Goal: Transaction & Acquisition: Purchase product/service

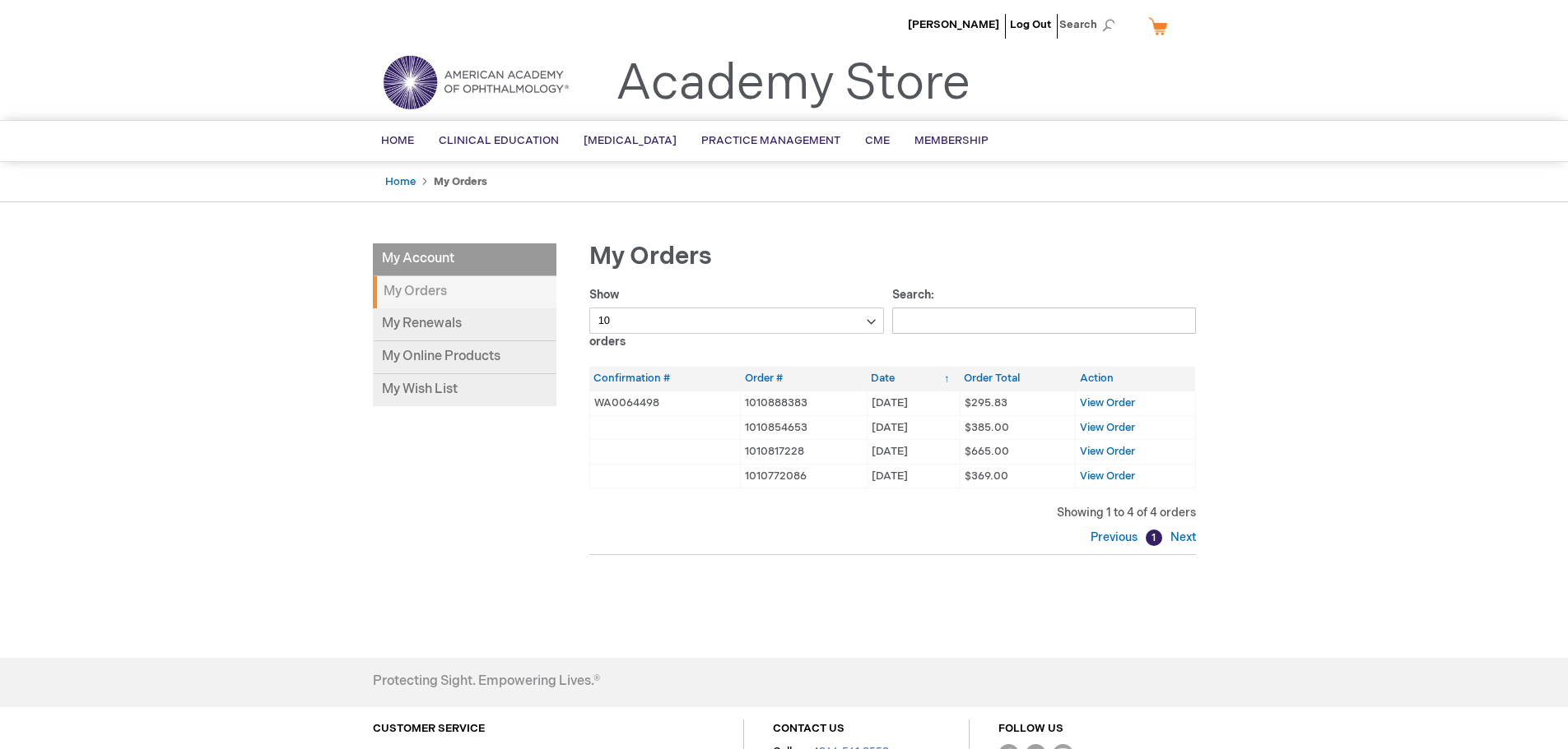
click at [460, 302] on strong "My Orders" at bounding box center [464, 292] width 183 height 32
click at [469, 353] on link "My Online Products" at bounding box center [464, 358] width 183 height 33
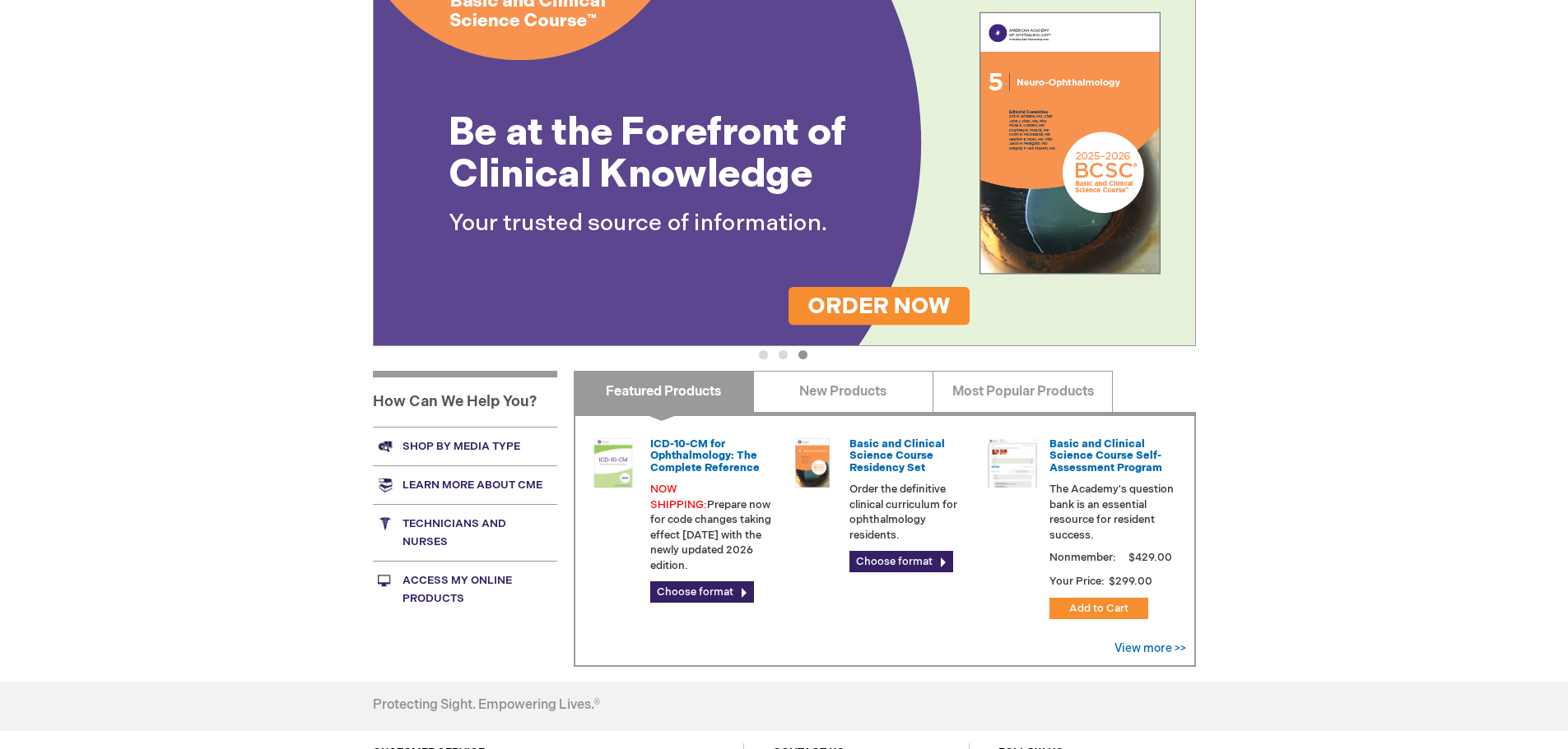
scroll to position [322, 0]
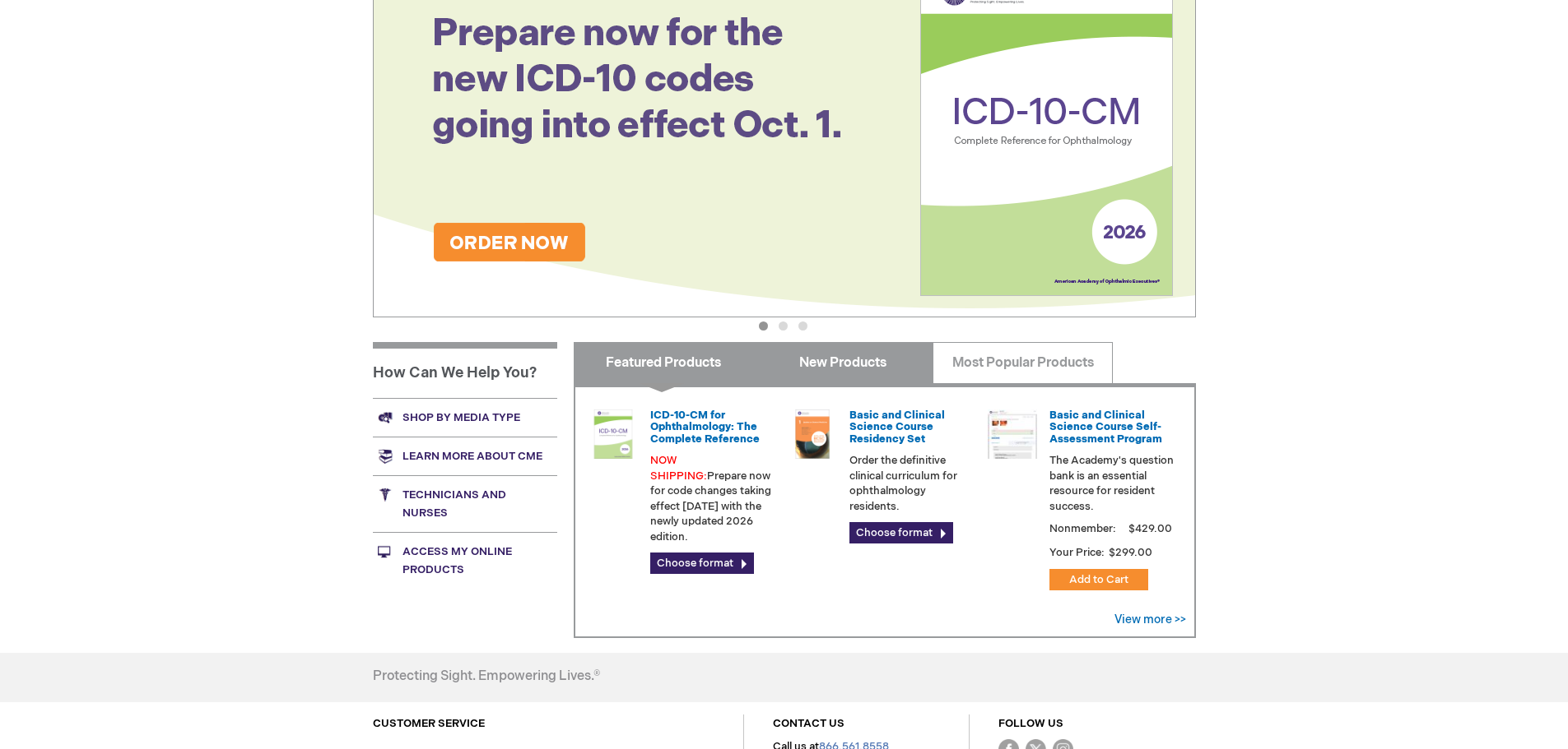
click at [832, 364] on link "New Products" at bounding box center [843, 363] width 180 height 41
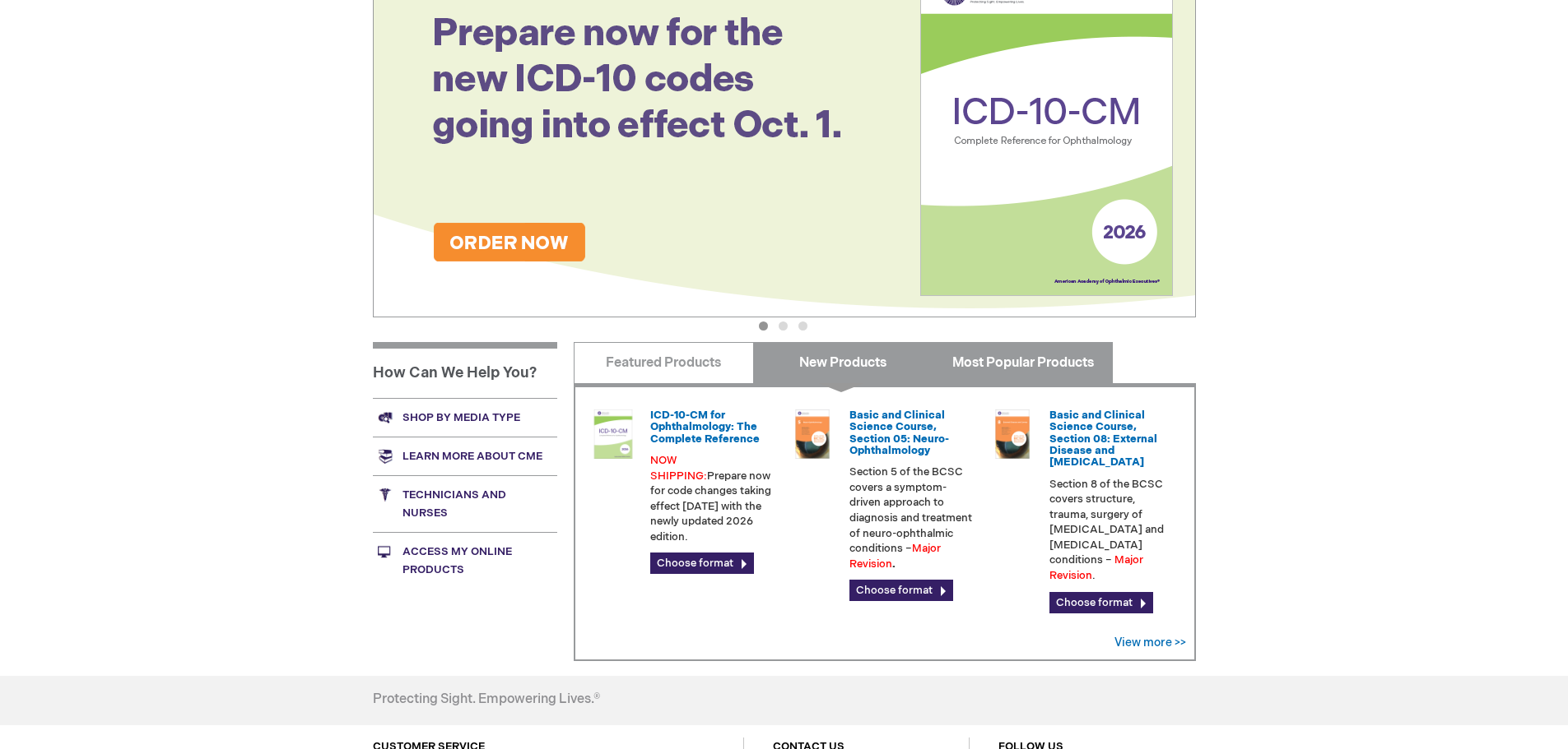
click at [1036, 372] on link "Most Popular Products" at bounding box center [1023, 363] width 180 height 41
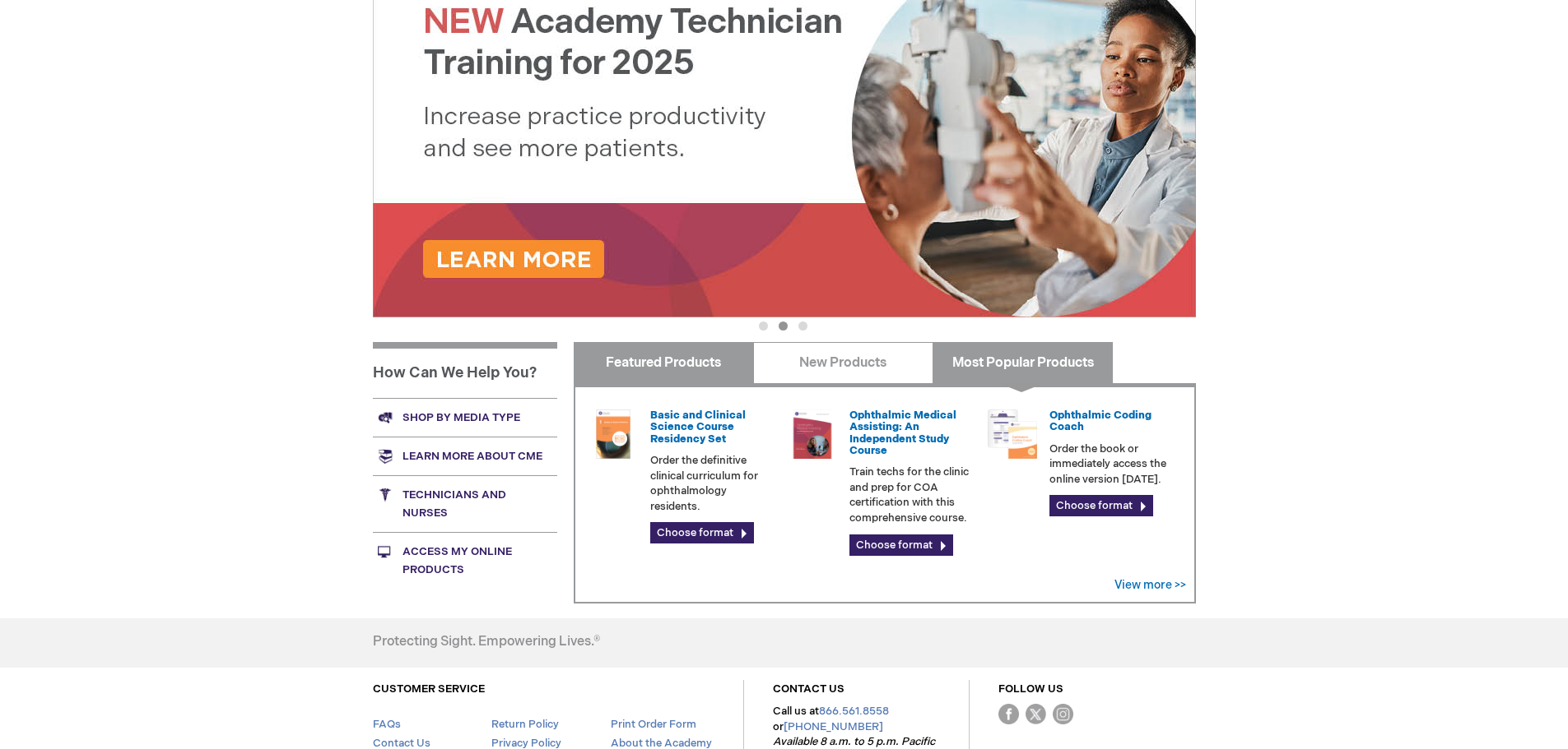
click at [711, 366] on link "Featured Products" at bounding box center [664, 363] width 180 height 41
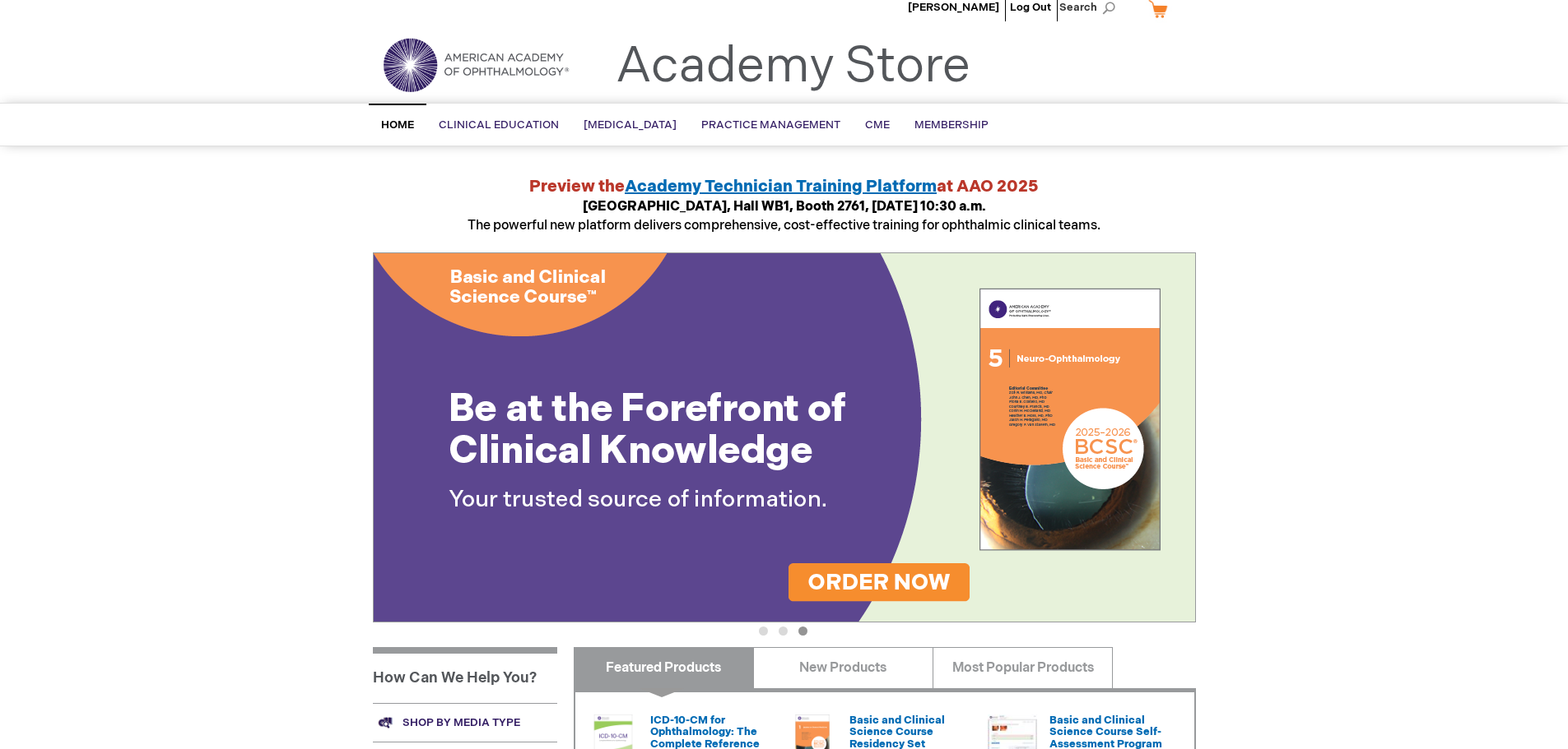
scroll to position [0, 0]
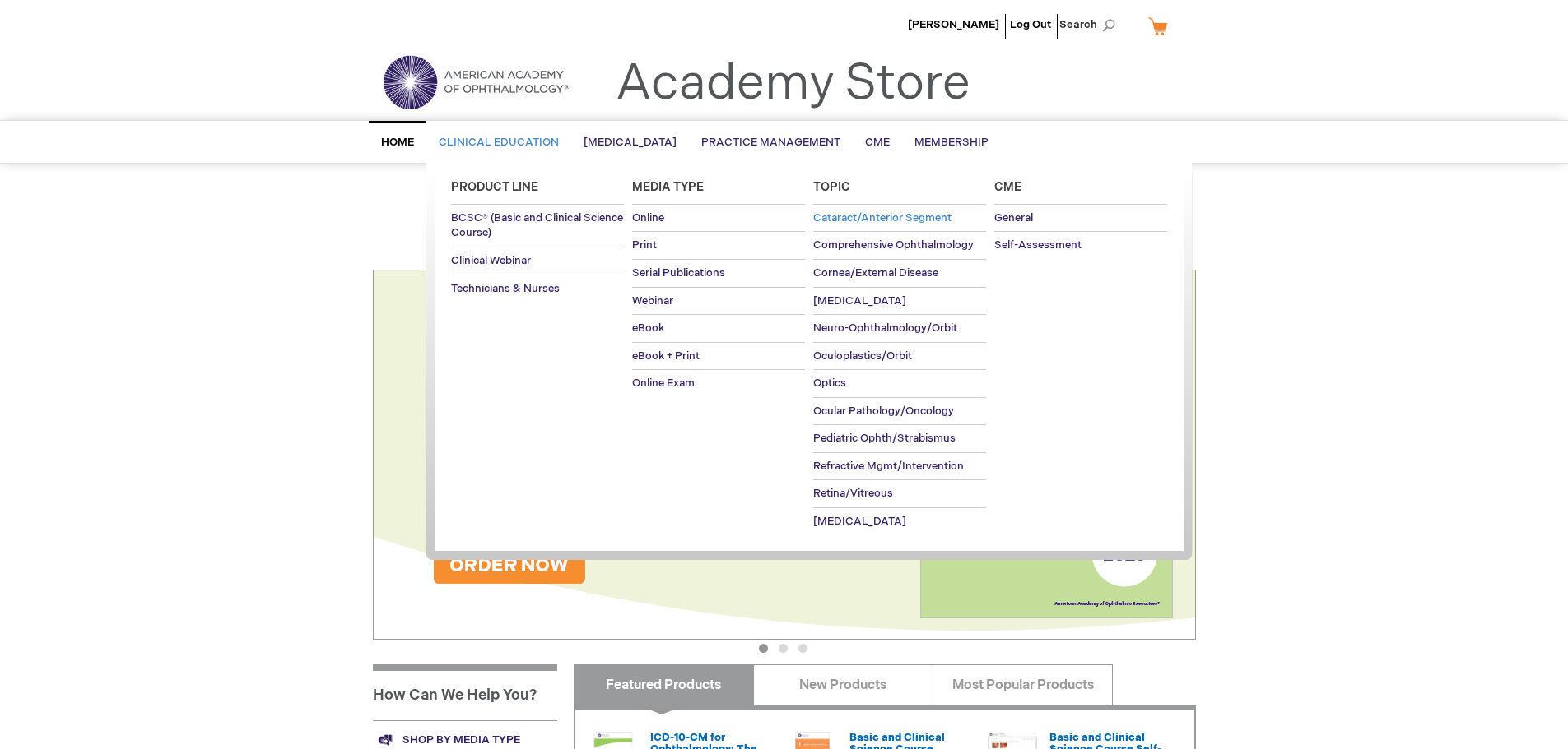
click at [884, 217] on span "Cataract/Anterior Segment" at bounding box center [882, 218] width 138 height 13
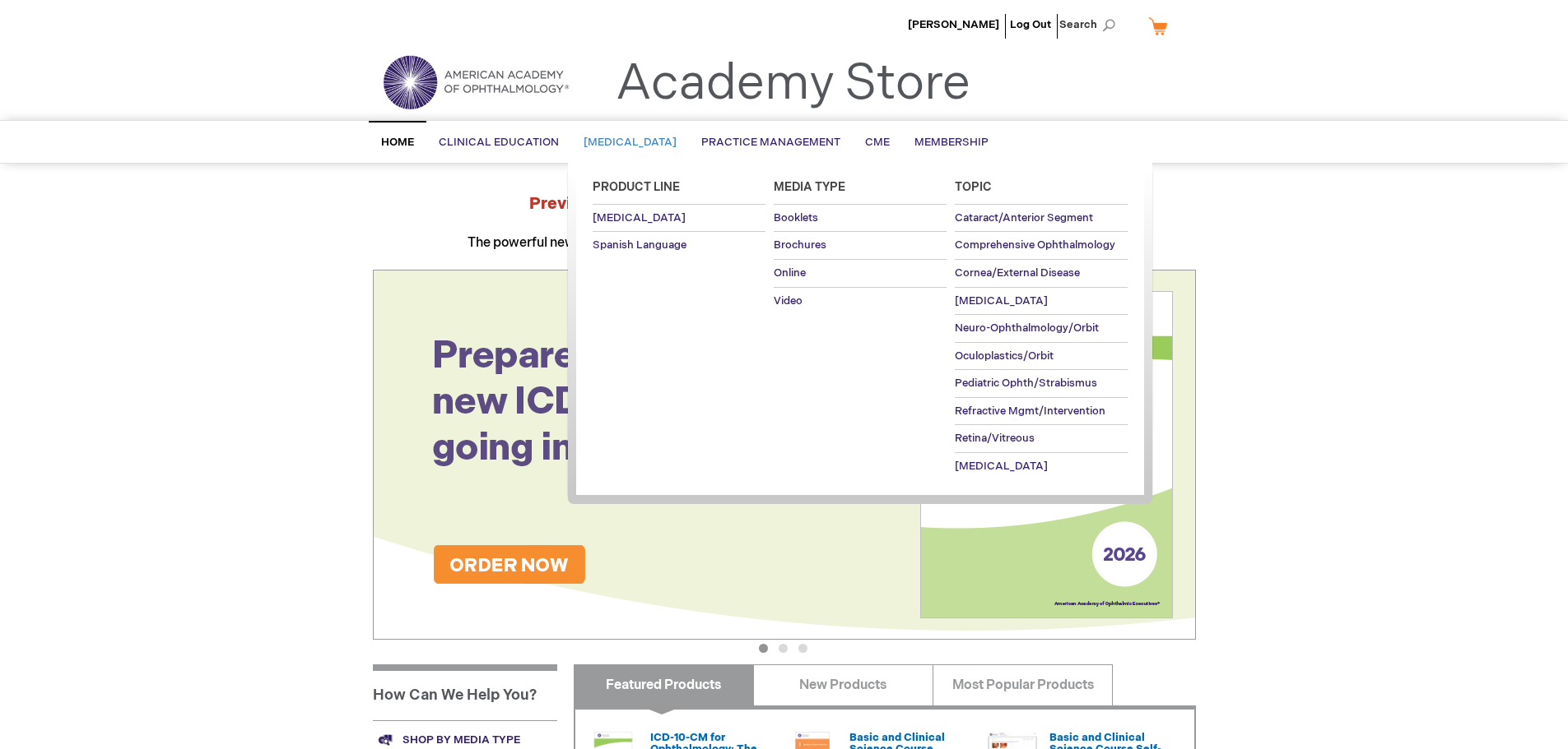
click at [660, 138] on span "[MEDICAL_DATA]" at bounding box center [630, 142] width 93 height 13
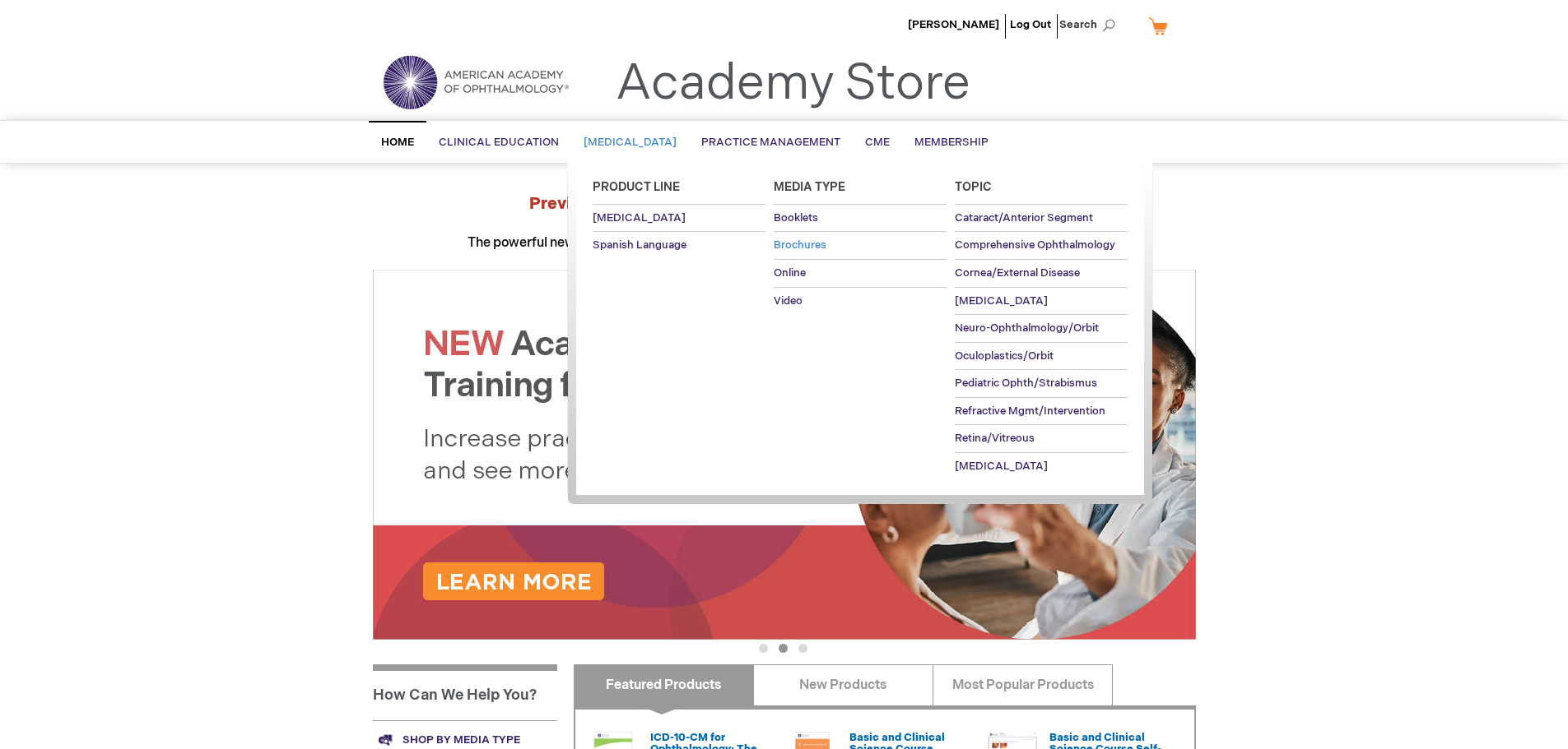
click at [819, 248] on span "Brochures" at bounding box center [799, 245] width 52 height 13
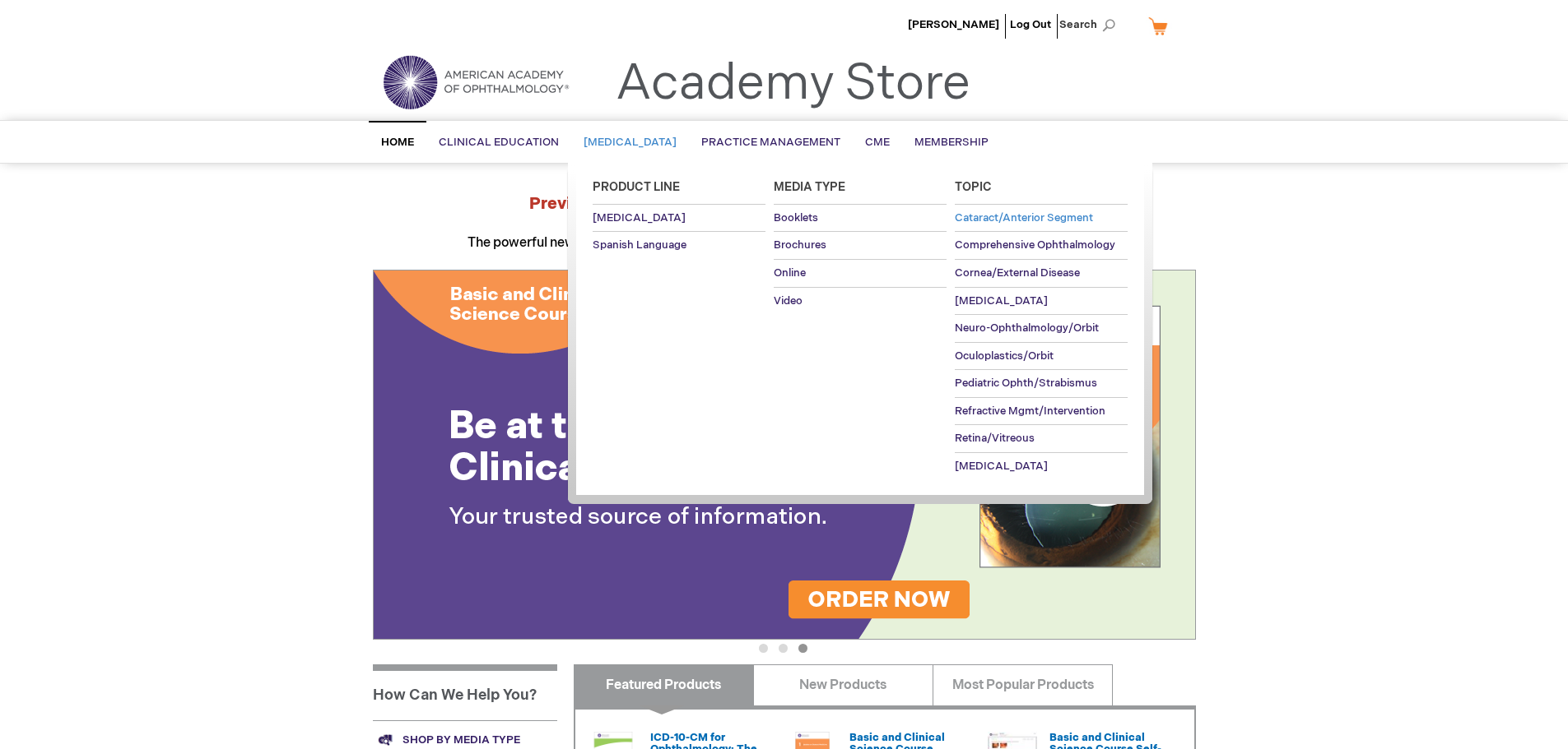
click at [1001, 217] on span "Cataract/Anterior Segment" at bounding box center [1024, 218] width 138 height 13
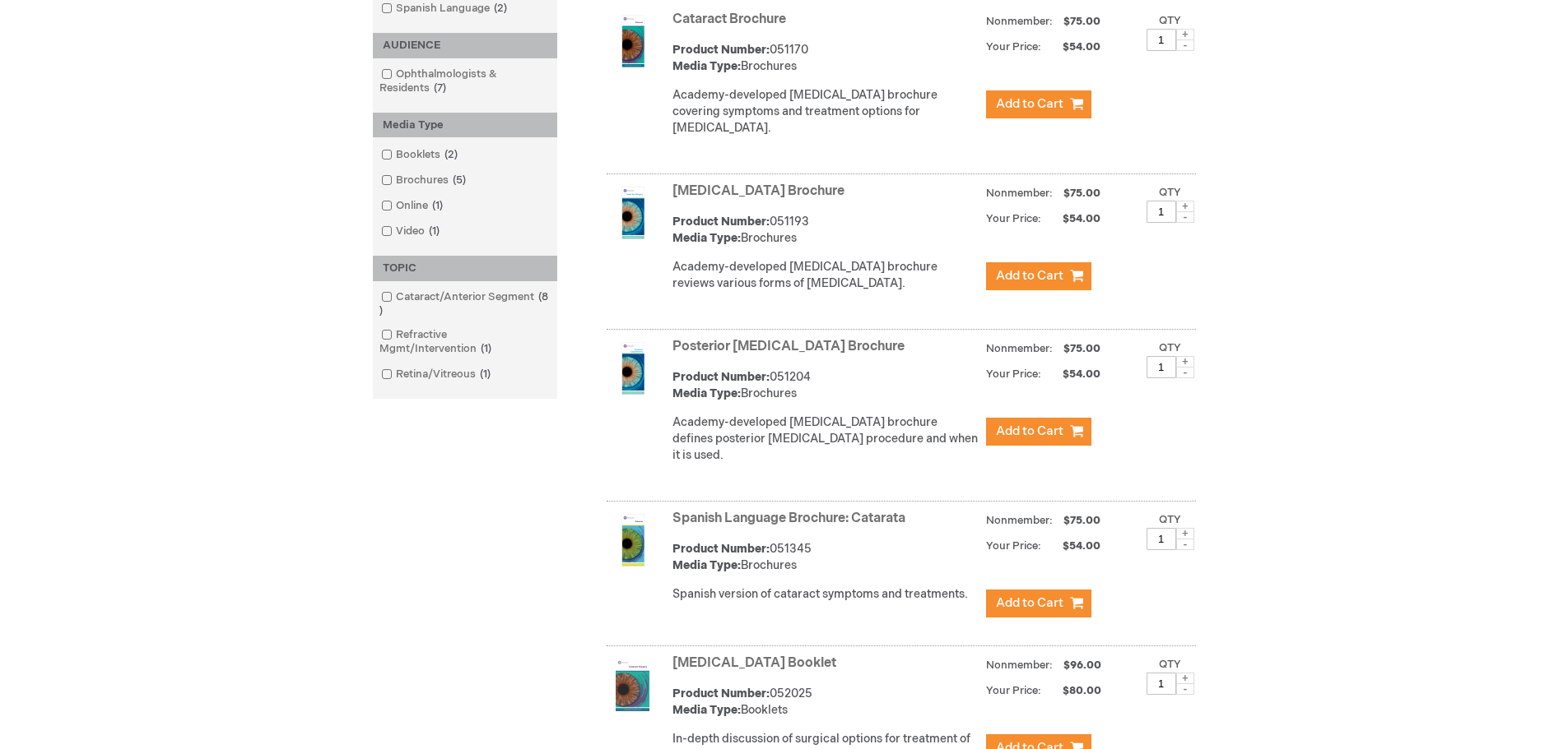
scroll to position [247, 0]
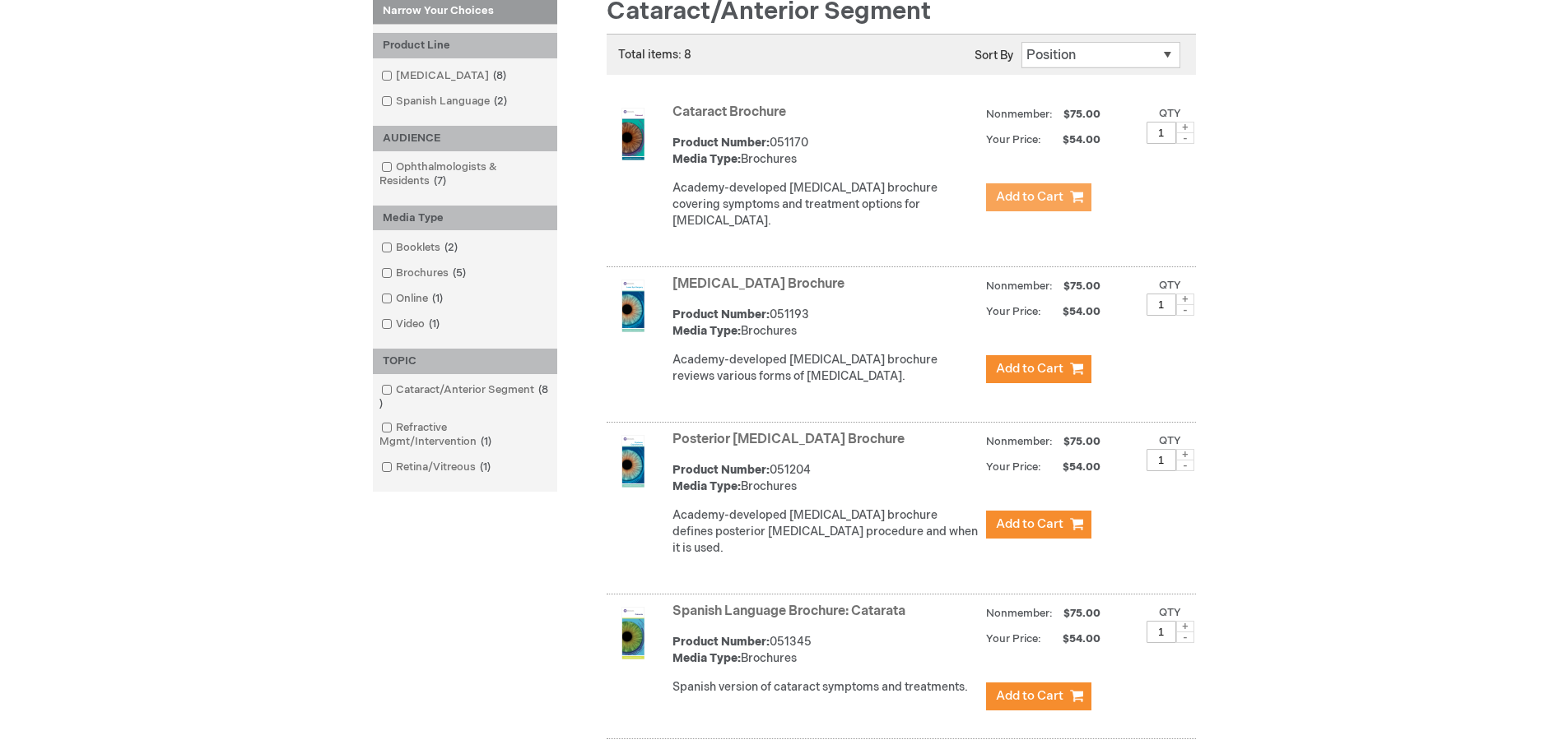
click at [1014, 197] on span "Add to Cart" at bounding box center [1028, 197] width 67 height 16
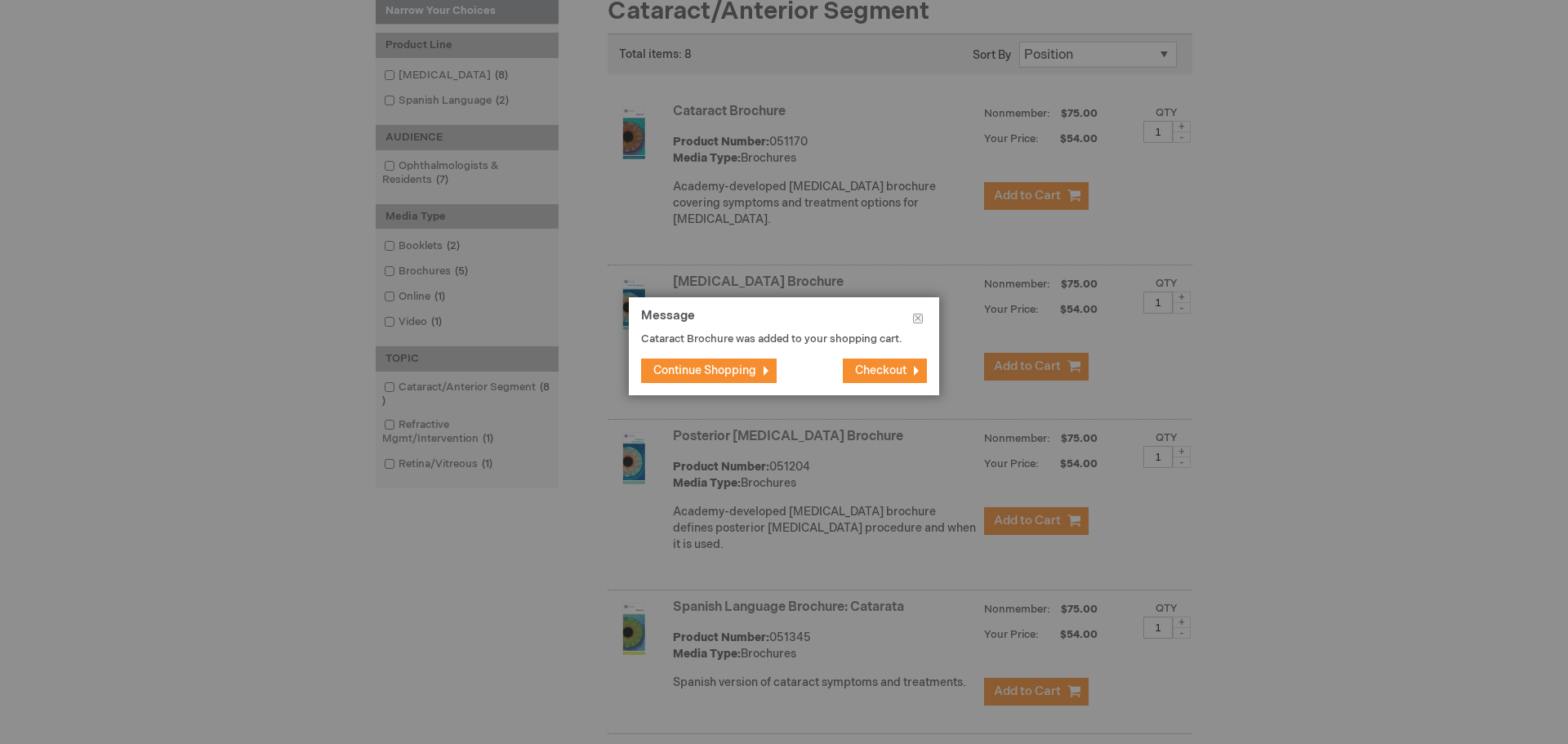
click at [711, 373] on span "Continue Shopping" at bounding box center [705, 370] width 103 height 14
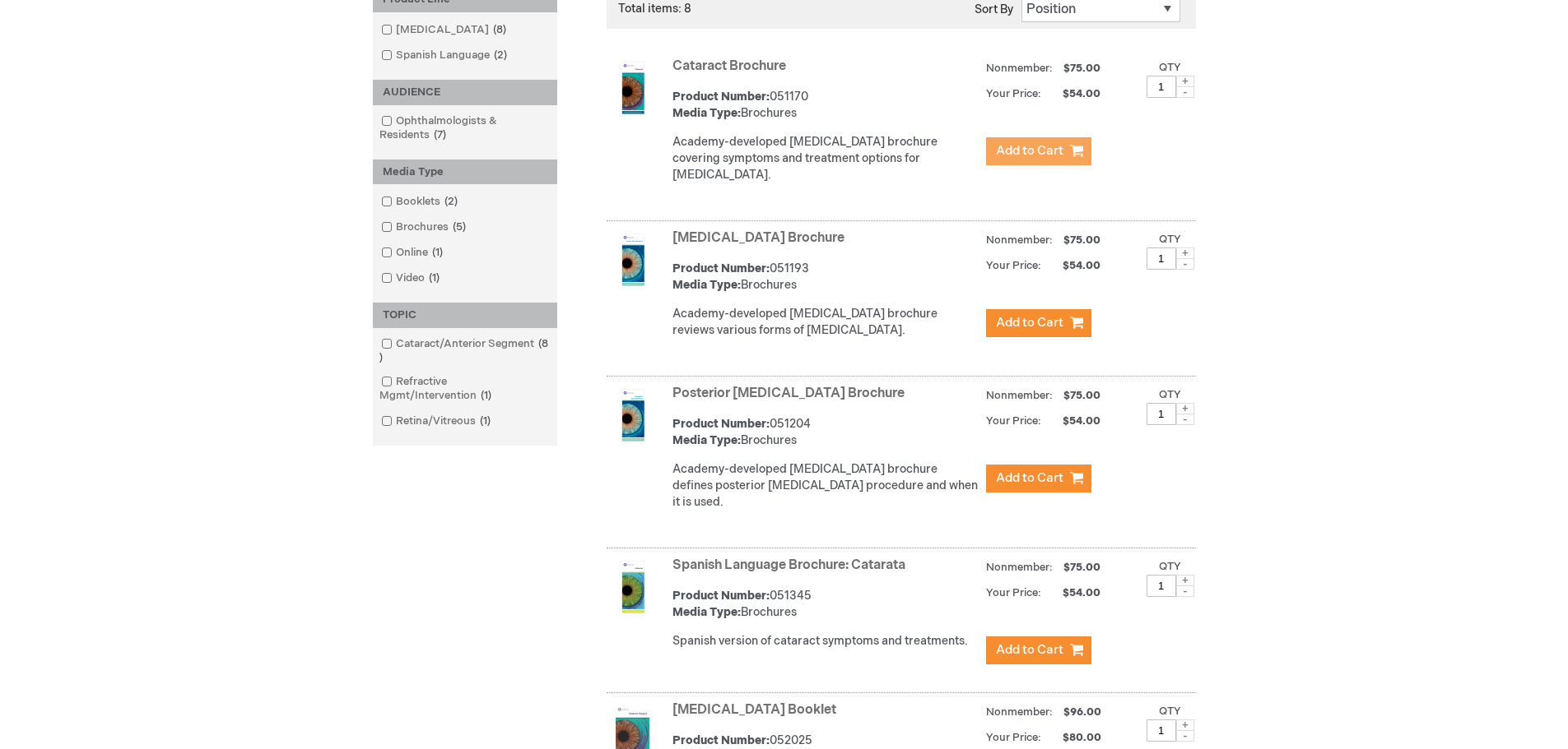
scroll to position [0, 0]
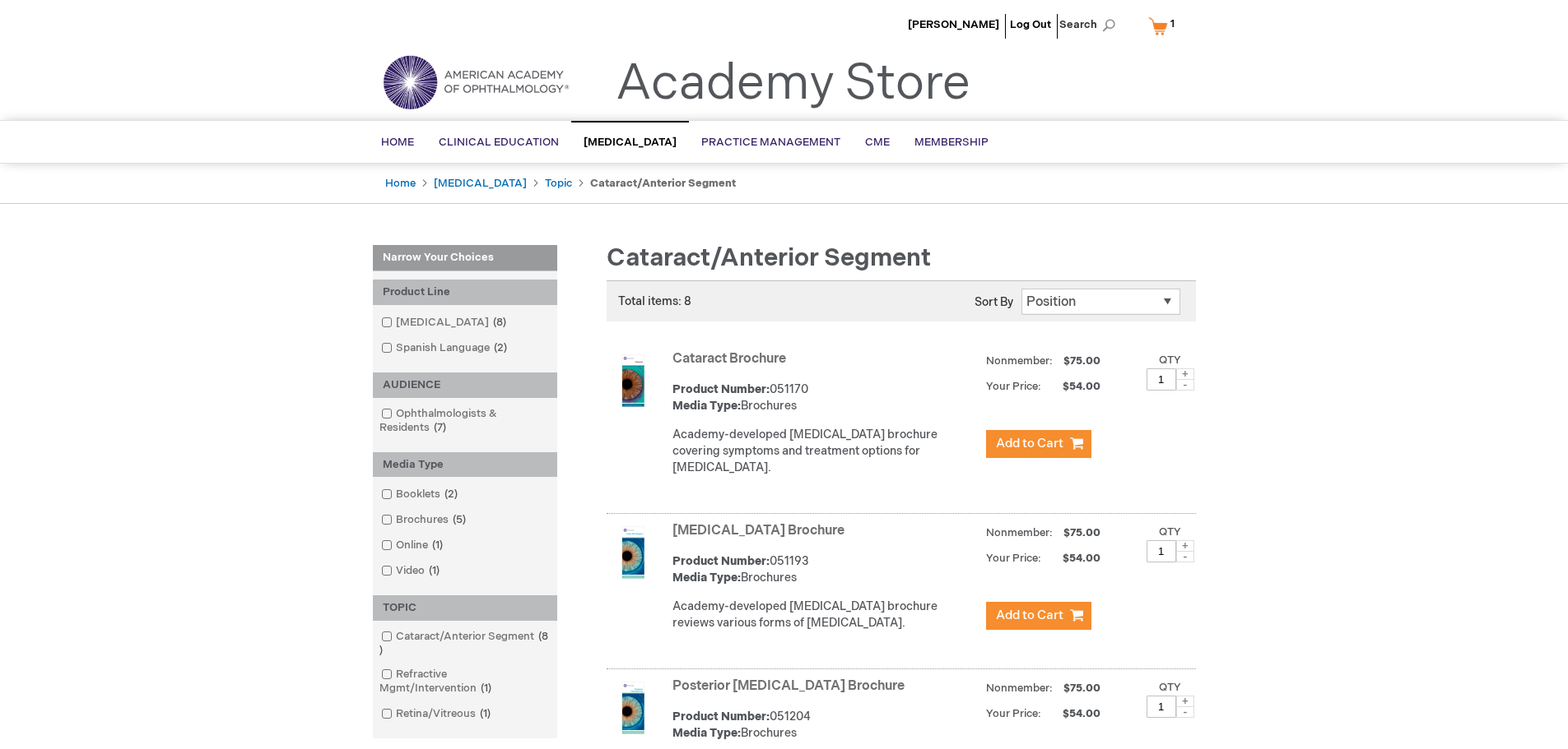
click at [1156, 27] on link "My Cart 1 1 items" at bounding box center [1165, 26] width 41 height 29
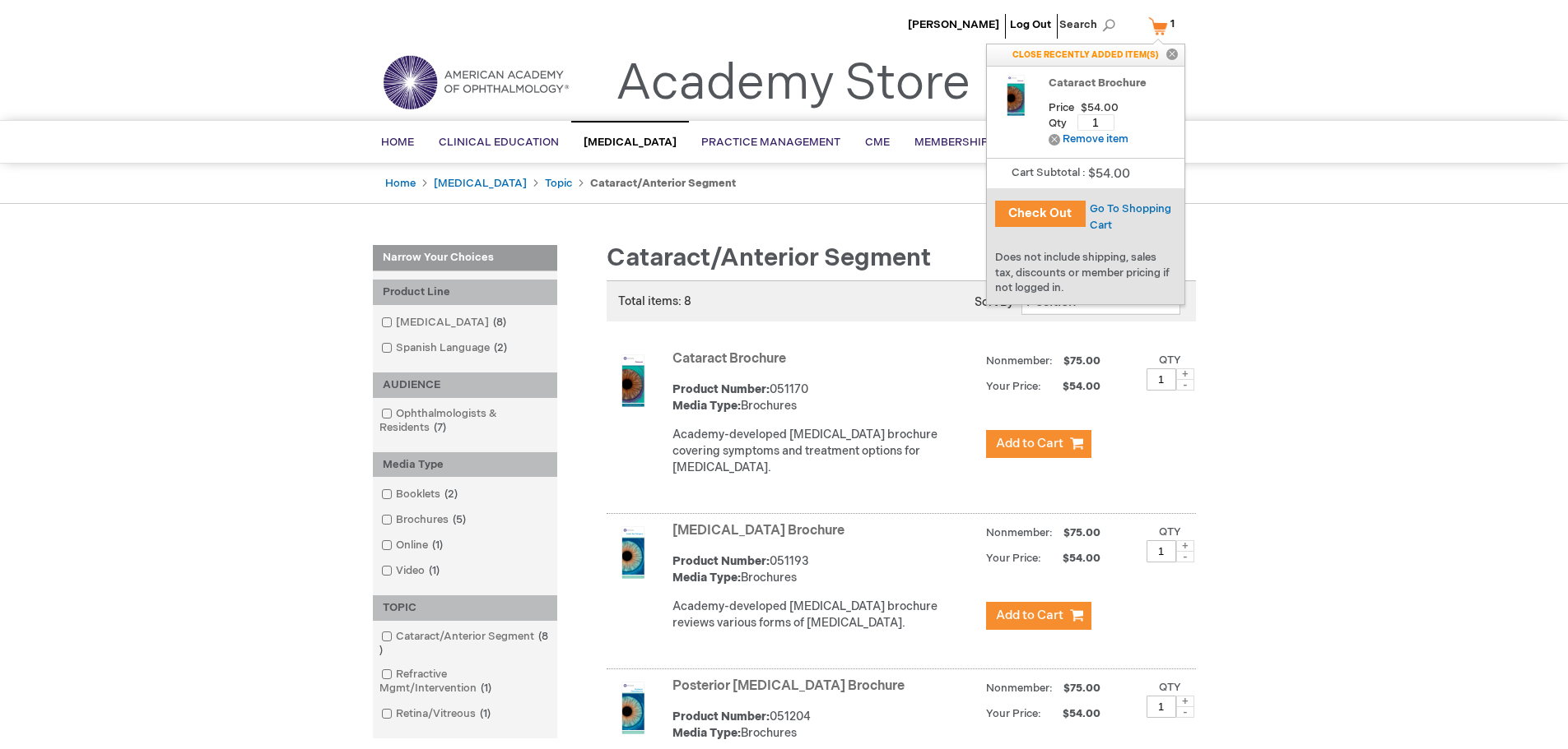
click at [1038, 213] on button "Check Out" at bounding box center [1040, 213] width 90 height 27
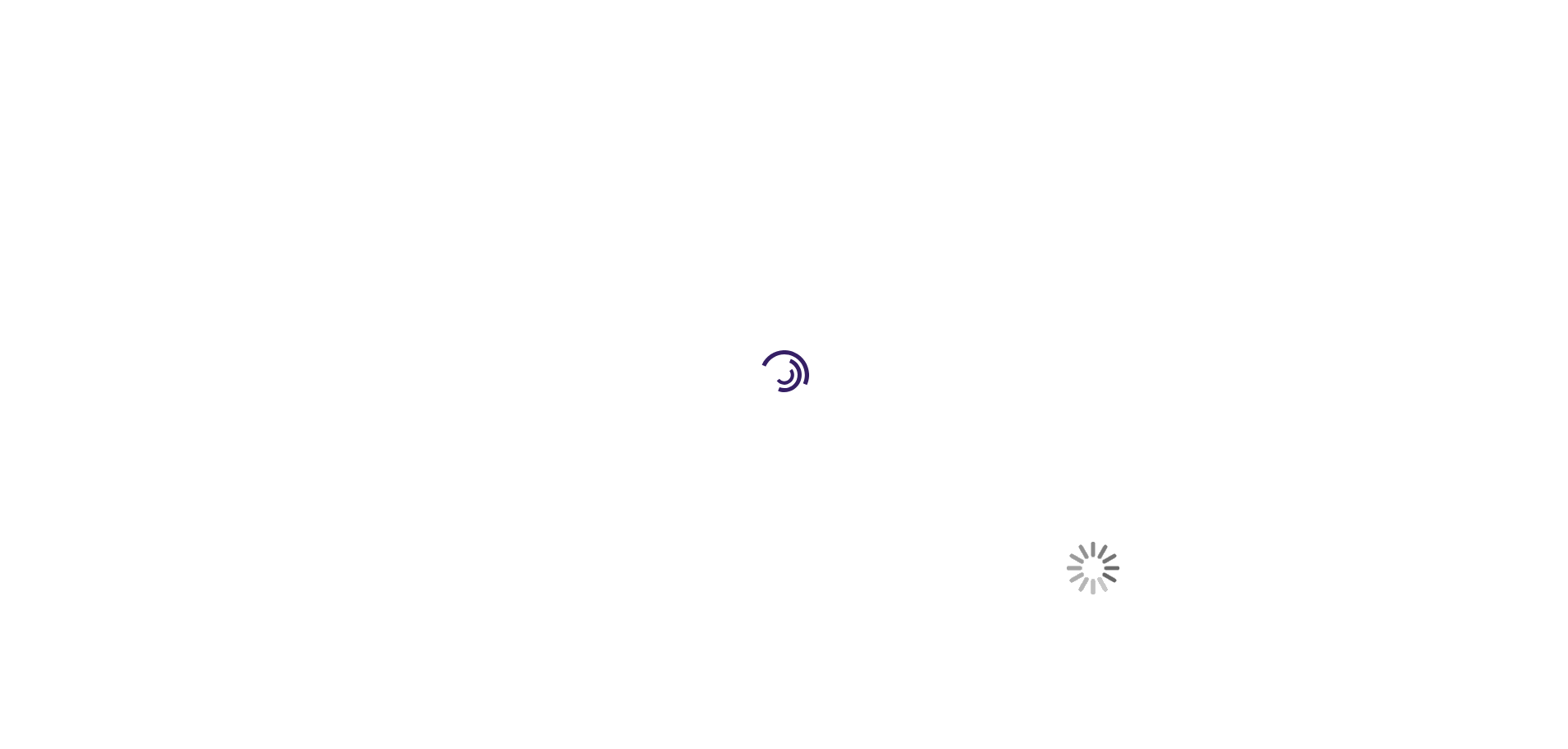
select select "US"
select select "61"
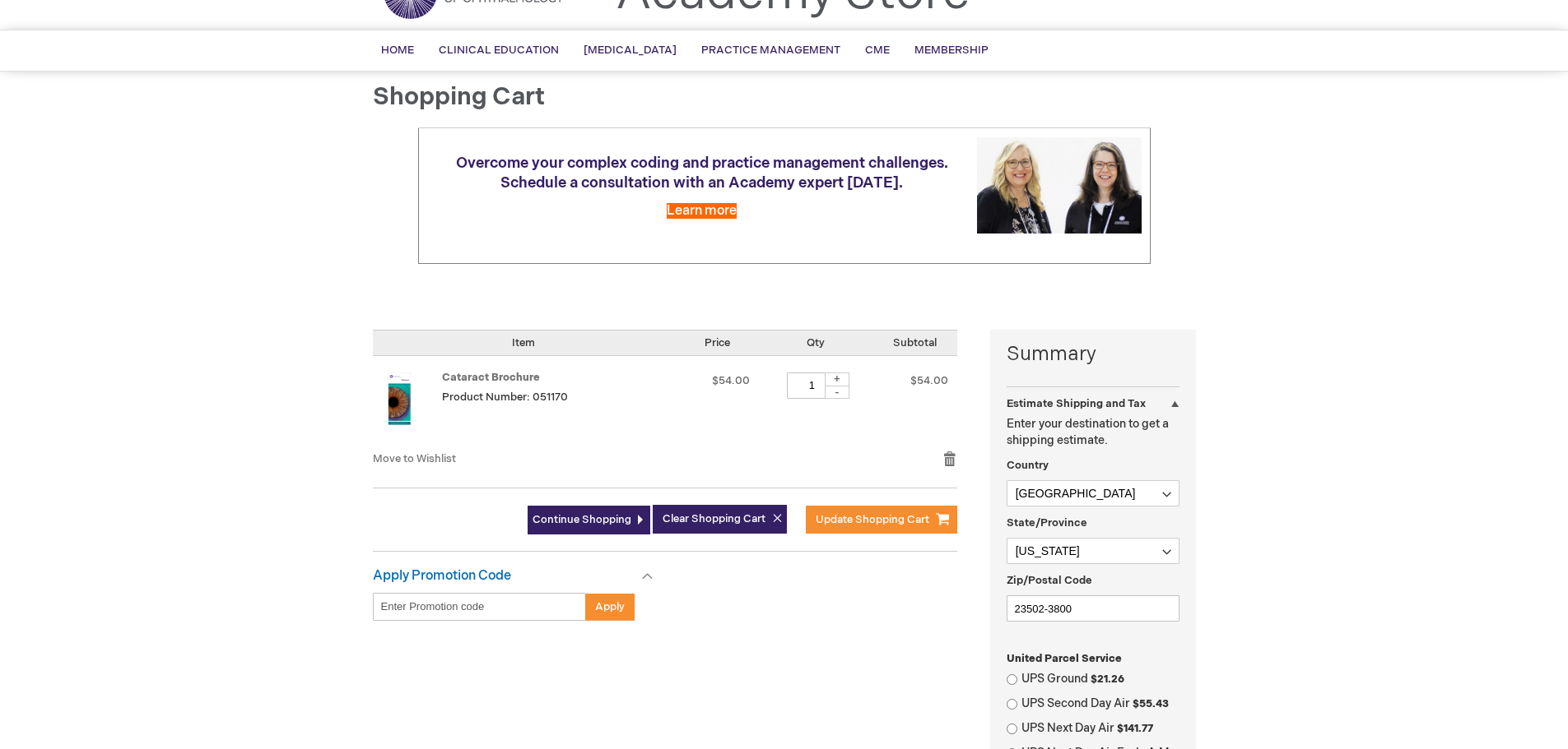
scroll to position [165, 0]
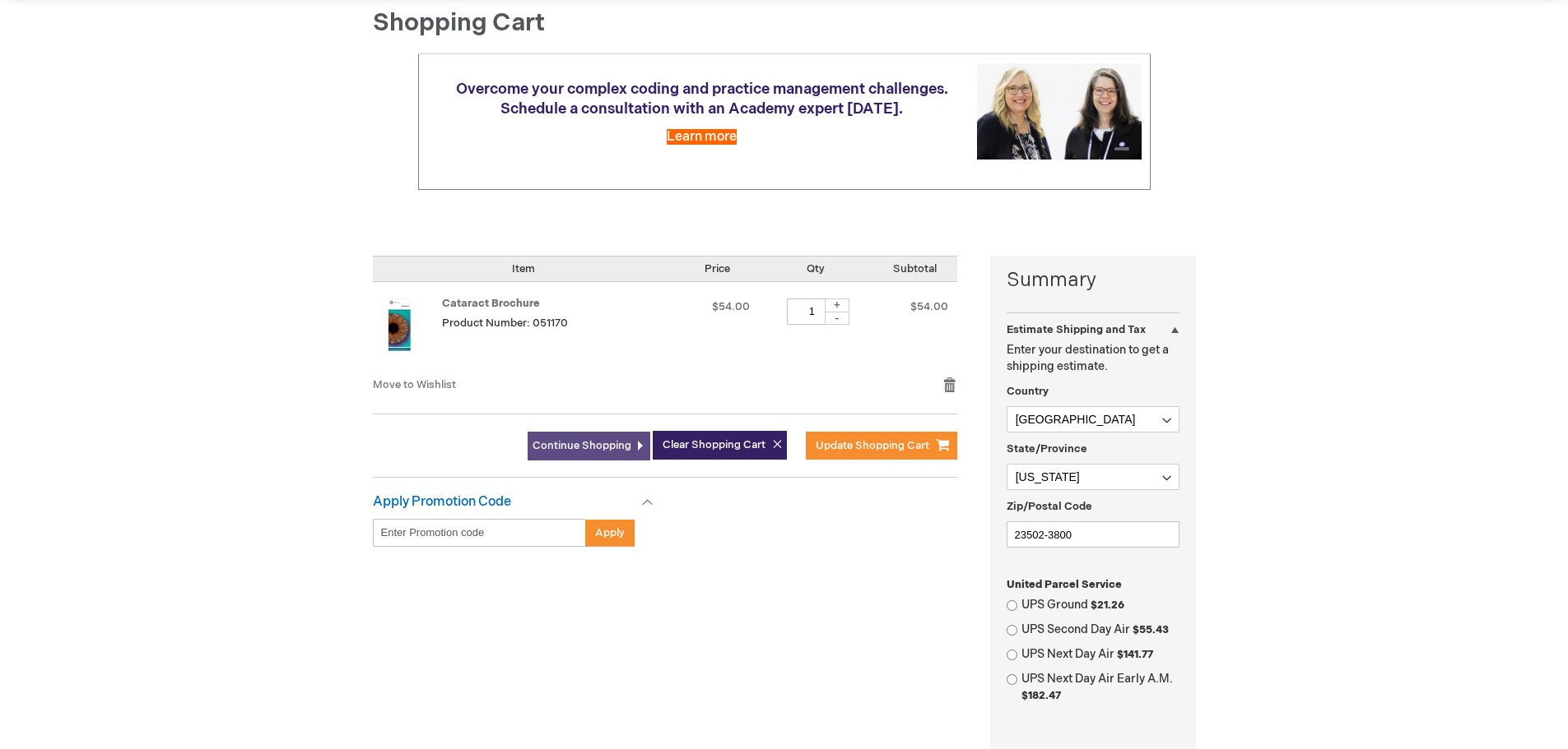
click at [608, 449] on span "Continue Shopping" at bounding box center [581, 445] width 99 height 13
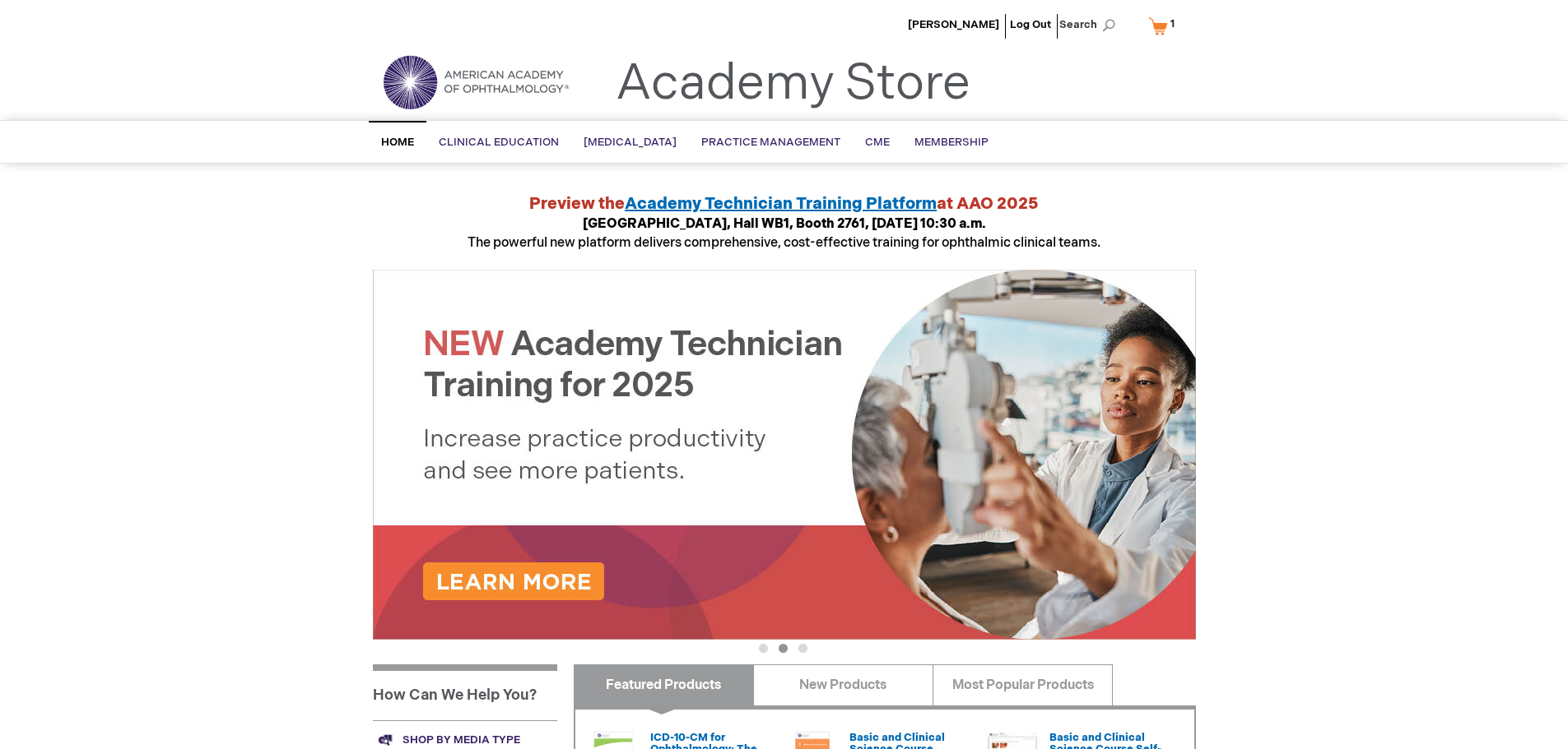
click at [36, 225] on div "[PERSON_NAME] Log Out Search My Cart 1 1 items CLOSE RECENTLY ADDED ITEM(S) Clo…" at bounding box center [784, 617] width 1568 height 1236
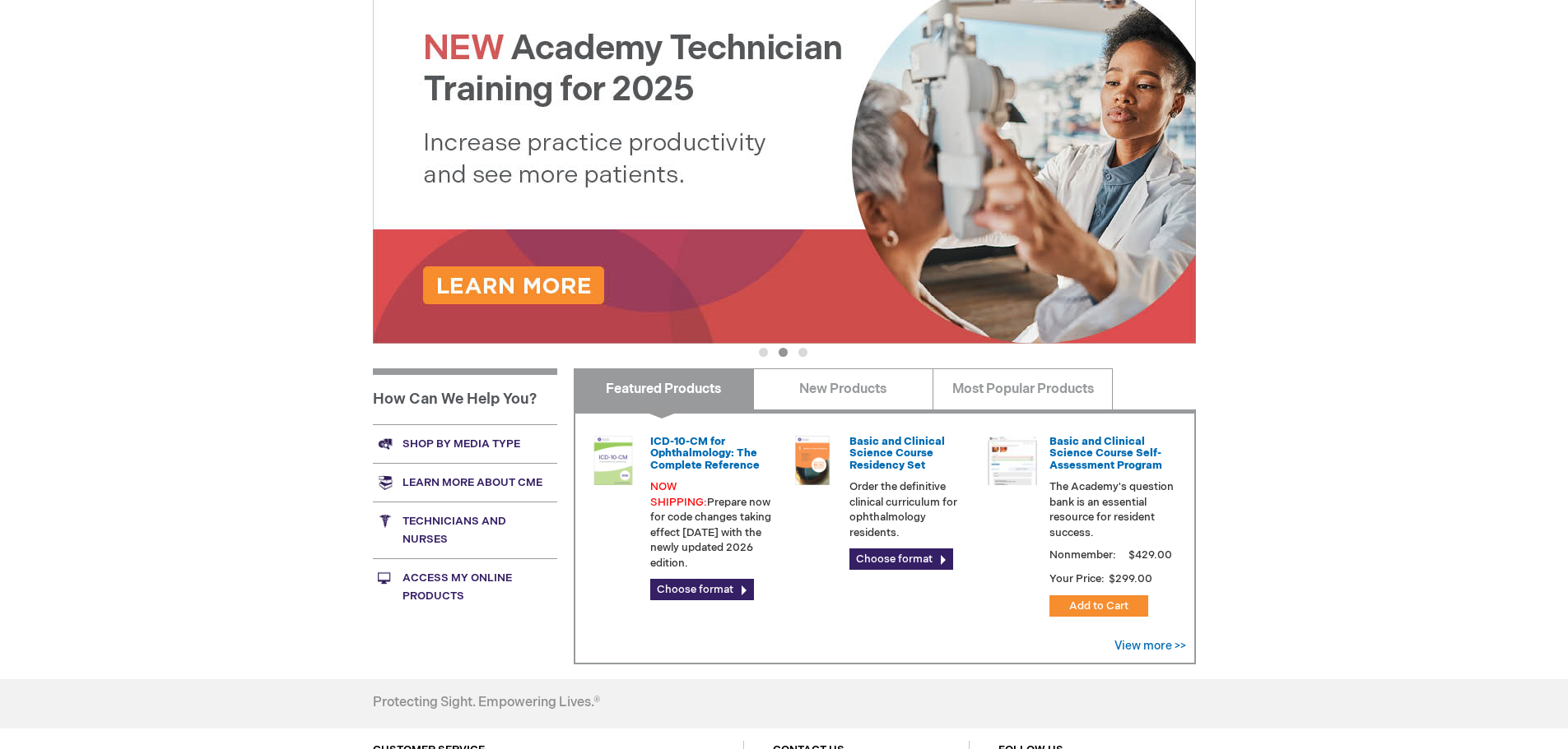
scroll to position [328, 0]
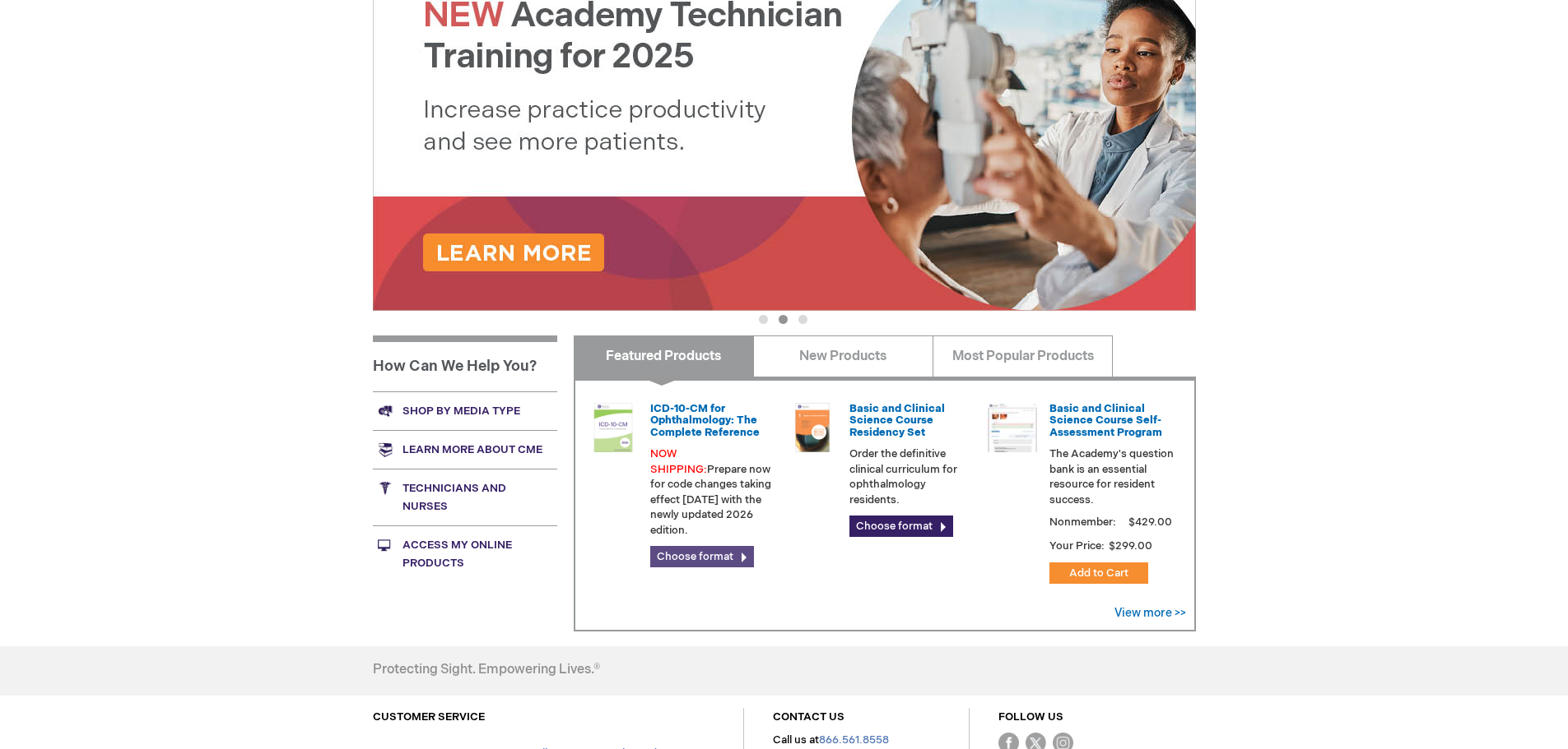
click at [699, 546] on link "Choose format" at bounding box center [702, 556] width 104 height 21
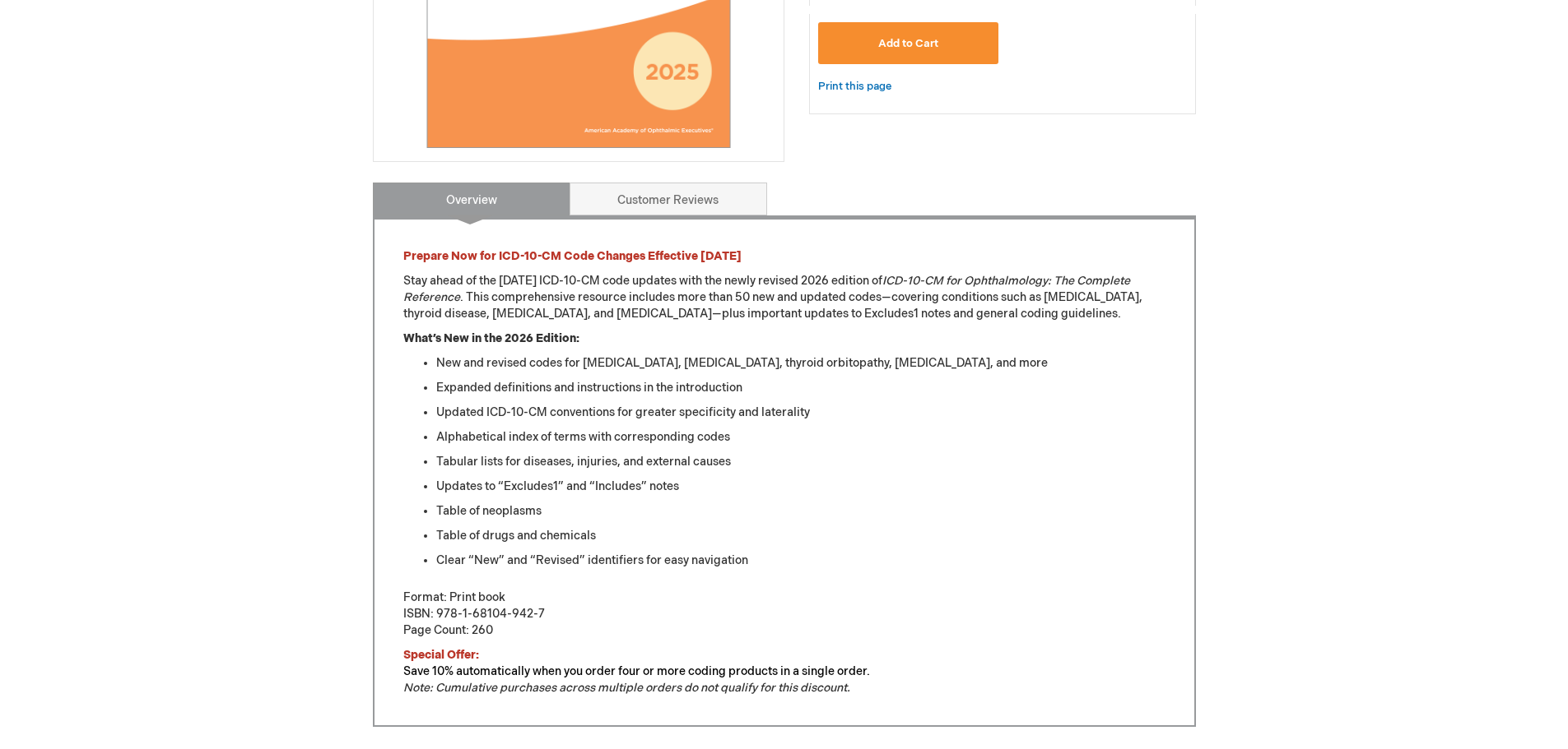
scroll to position [247, 0]
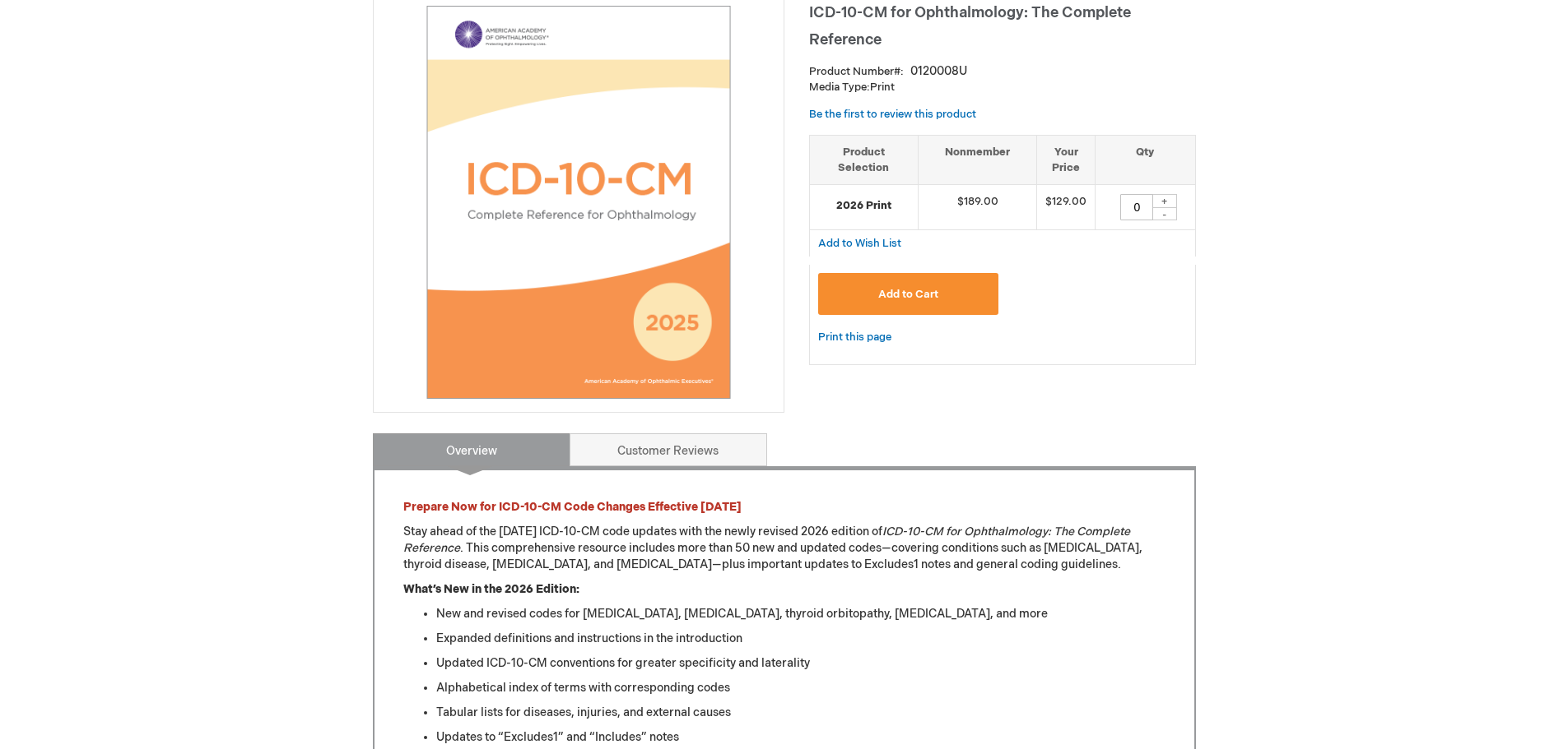
click at [1159, 195] on div "+" at bounding box center [1164, 201] width 25 height 14
click at [1168, 199] on div "+" at bounding box center [1164, 201] width 25 height 14
type input "2"
click at [945, 298] on button "Add to Cart" at bounding box center [908, 294] width 181 height 42
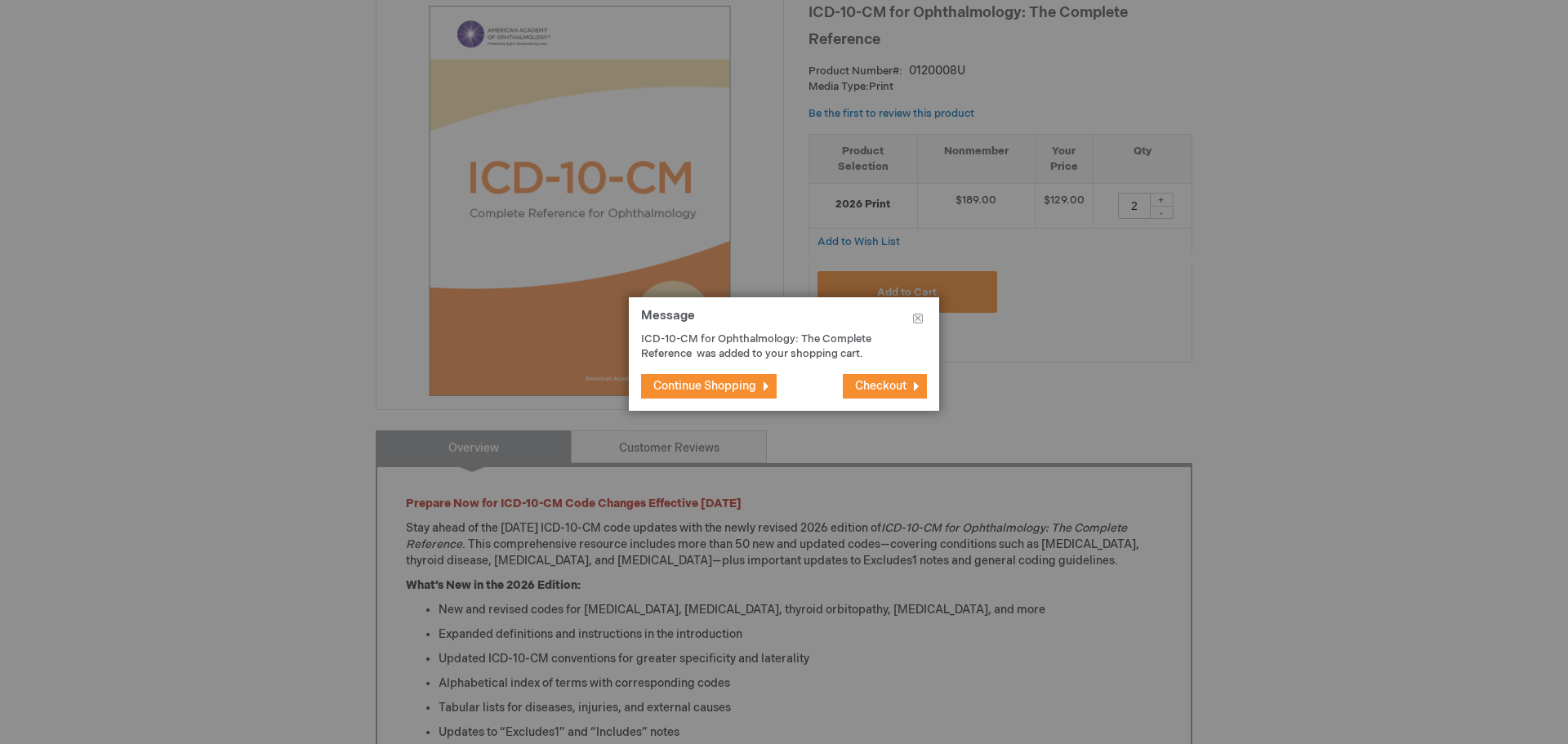
click at [731, 387] on span "Continue Shopping" at bounding box center [705, 386] width 103 height 14
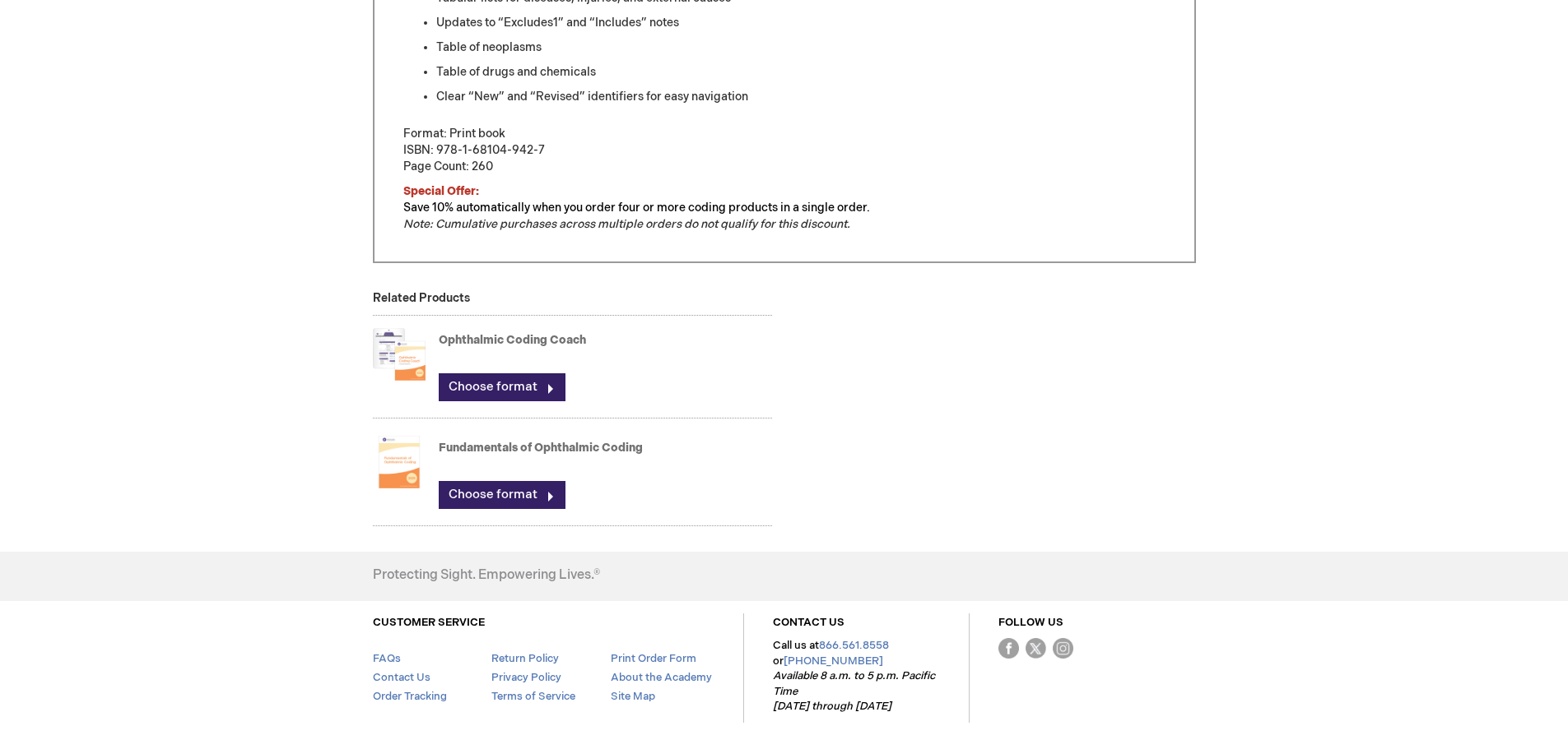
scroll to position [986, 0]
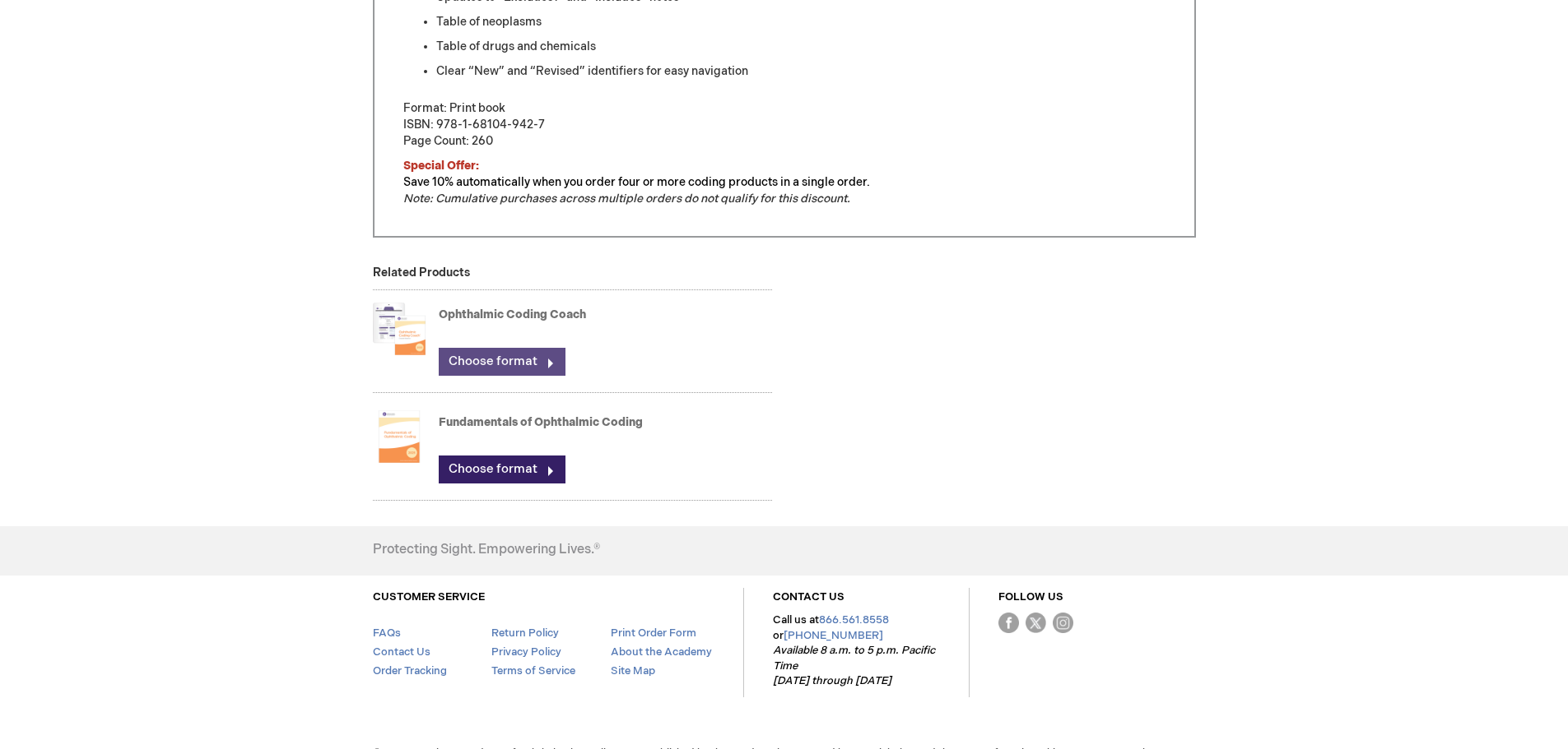
click at [541, 366] on link "Choose format" at bounding box center [502, 362] width 127 height 28
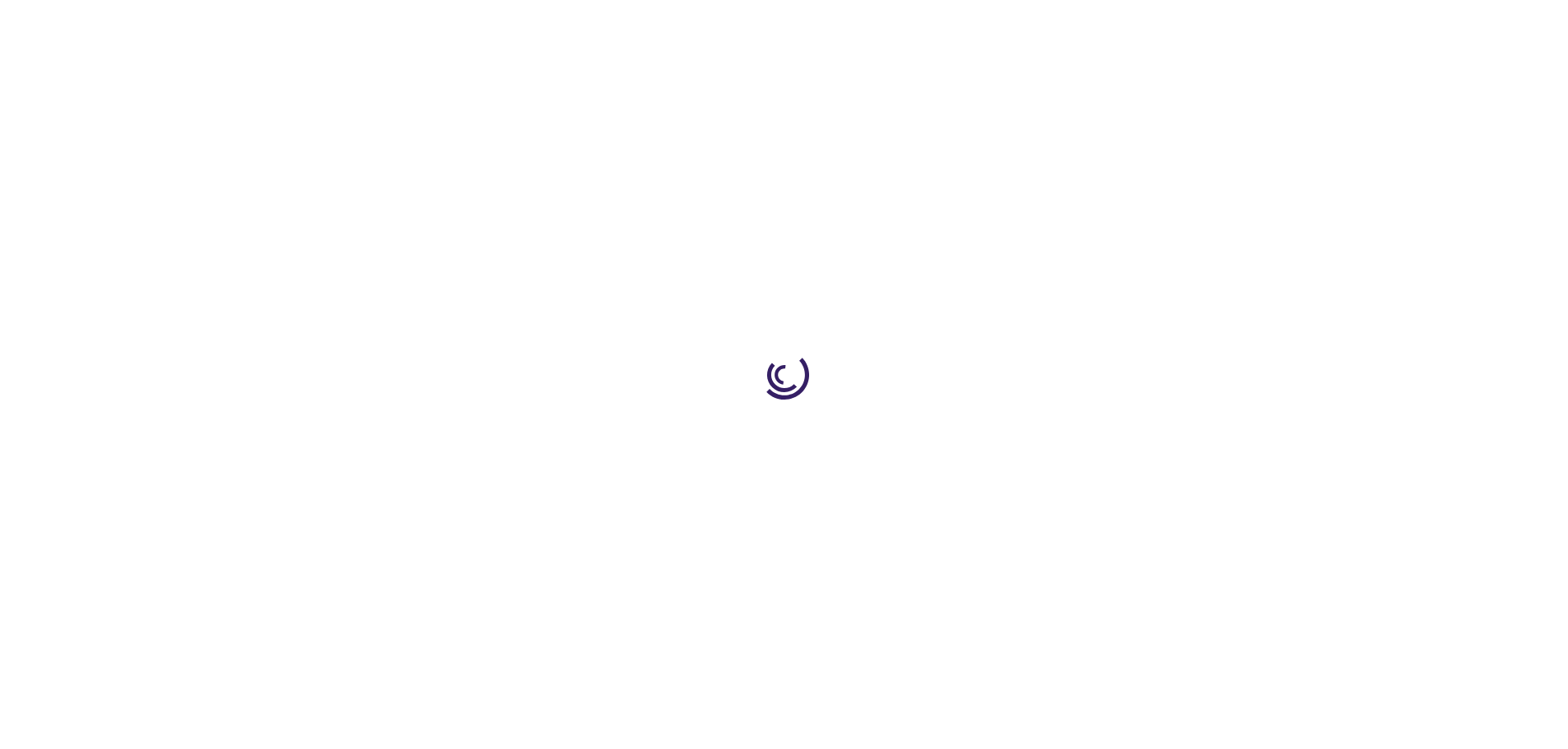
type input "0"
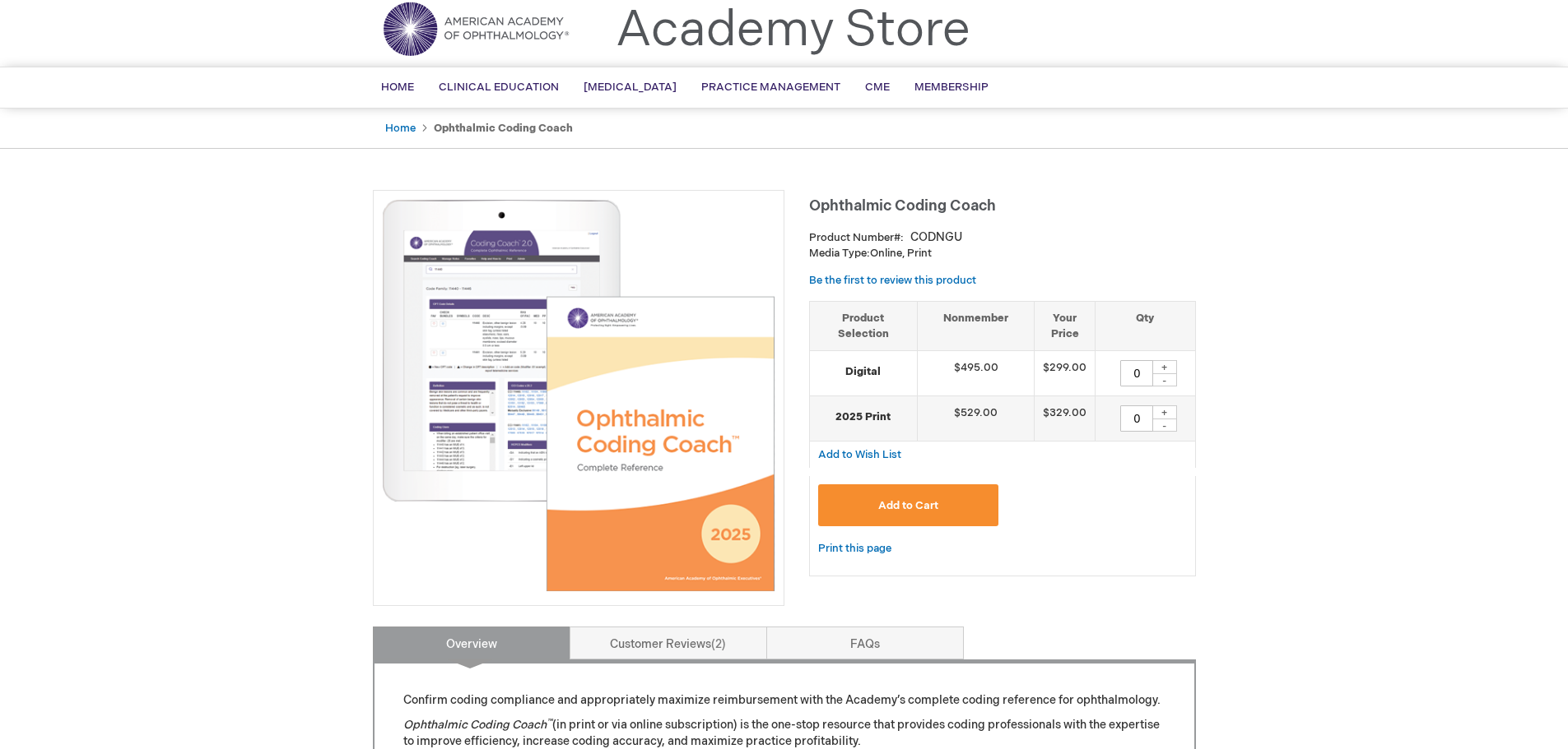
scroll to position [82, 0]
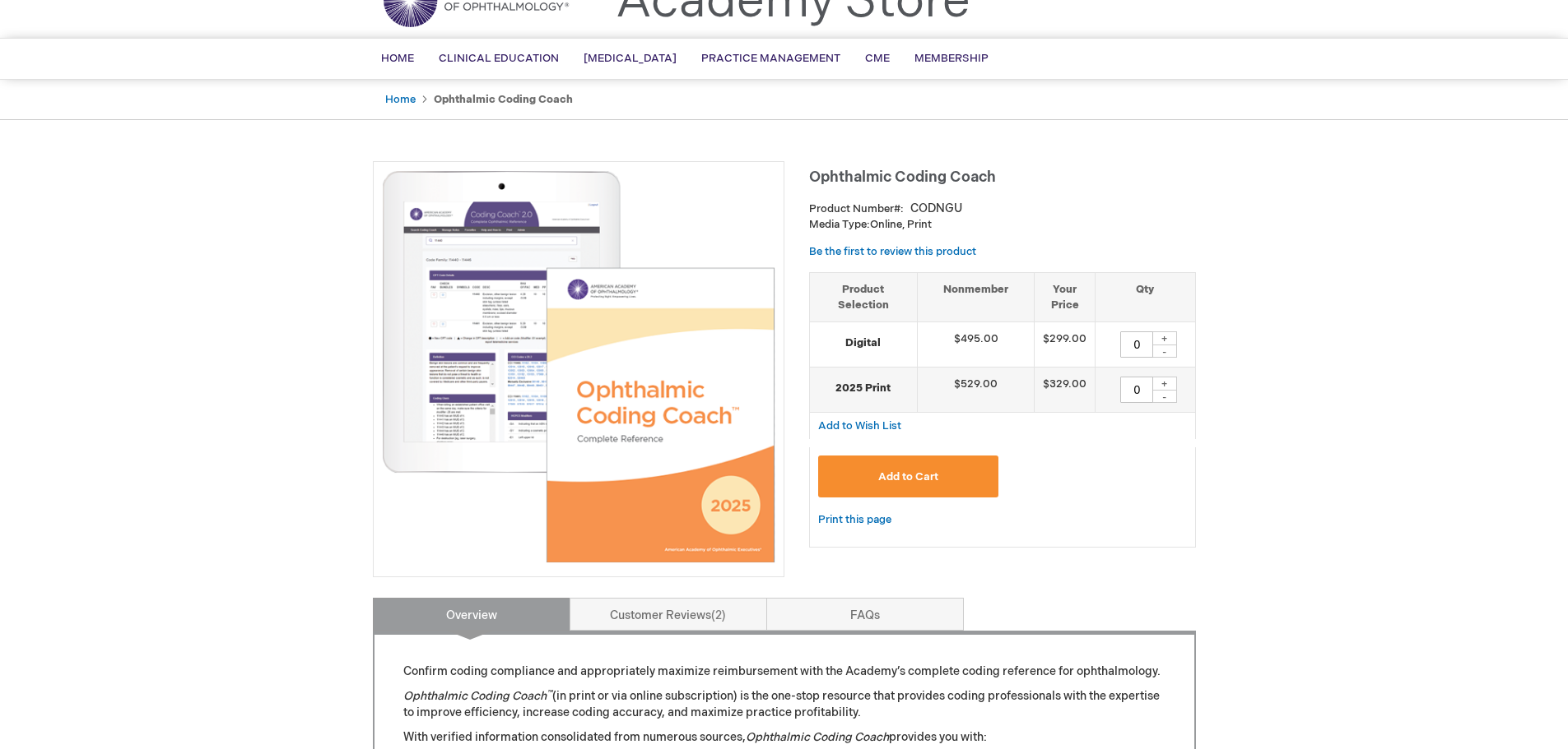
click at [1162, 380] on div "+" at bounding box center [1164, 383] width 25 height 14
click at [920, 490] on button "Add to Cart" at bounding box center [908, 477] width 181 height 42
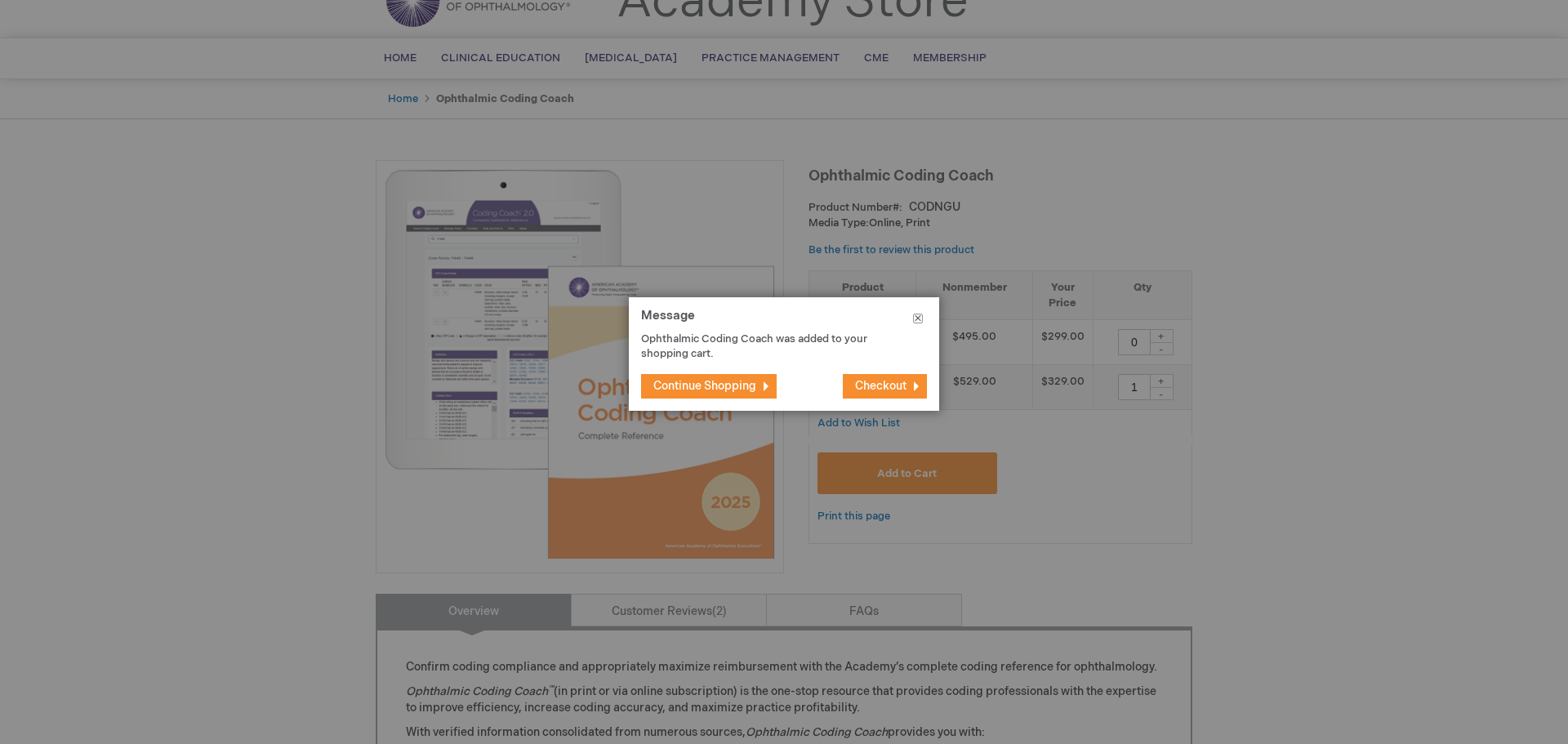
click at [914, 314] on button "Close" at bounding box center [917, 322] width 42 height 49
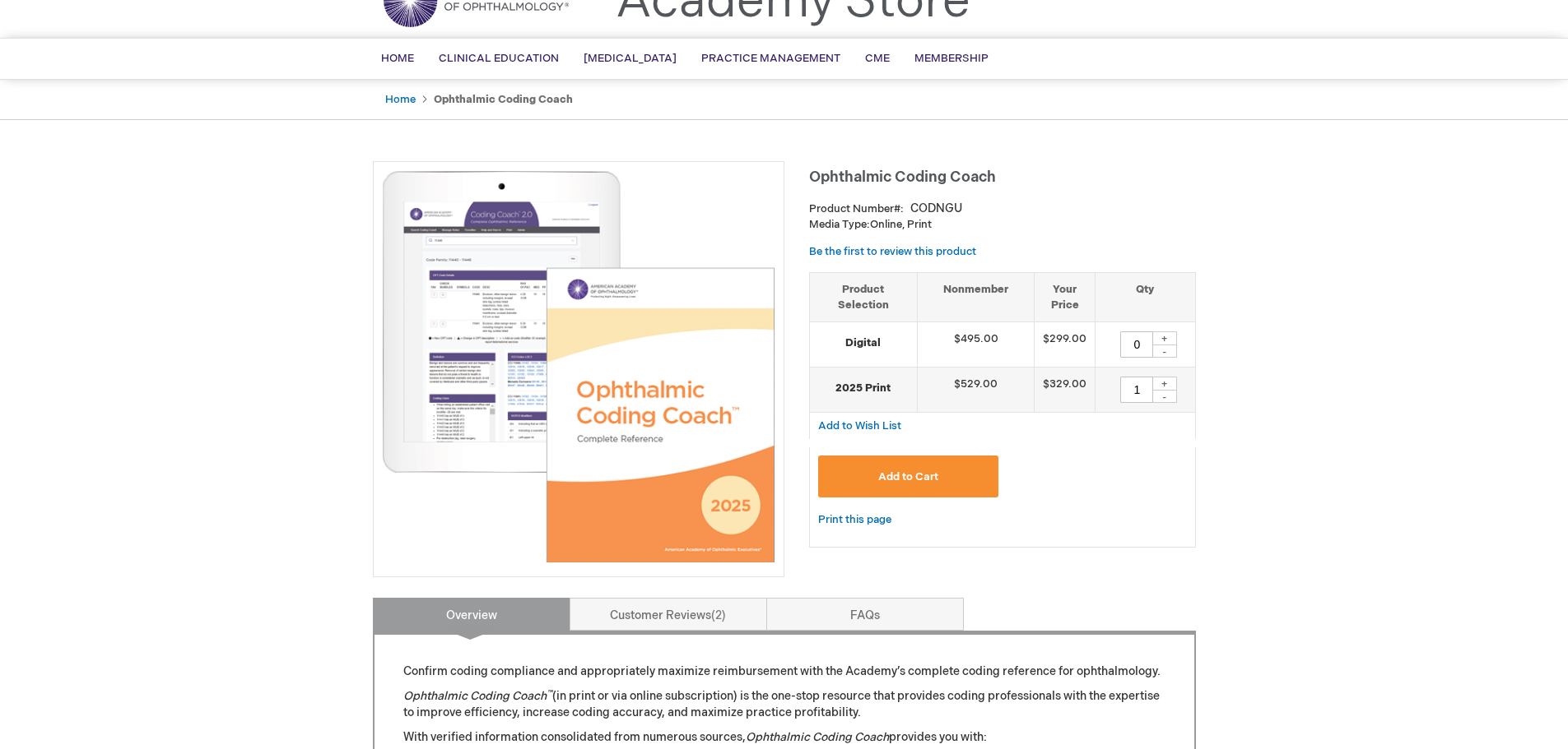
click at [1168, 398] on div "-" at bounding box center [1164, 397] width 25 height 13
type input "0"
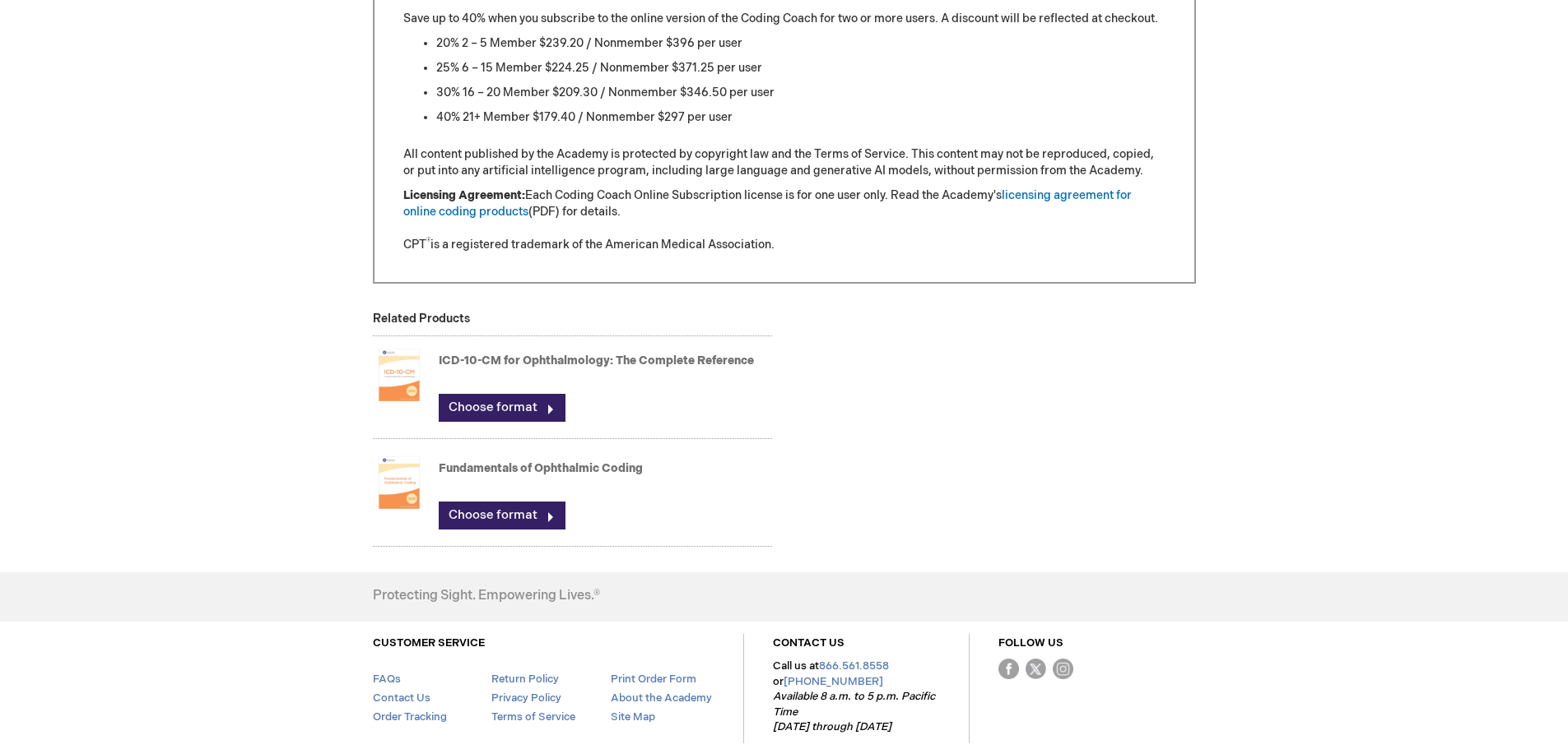
scroll to position [1644, 0]
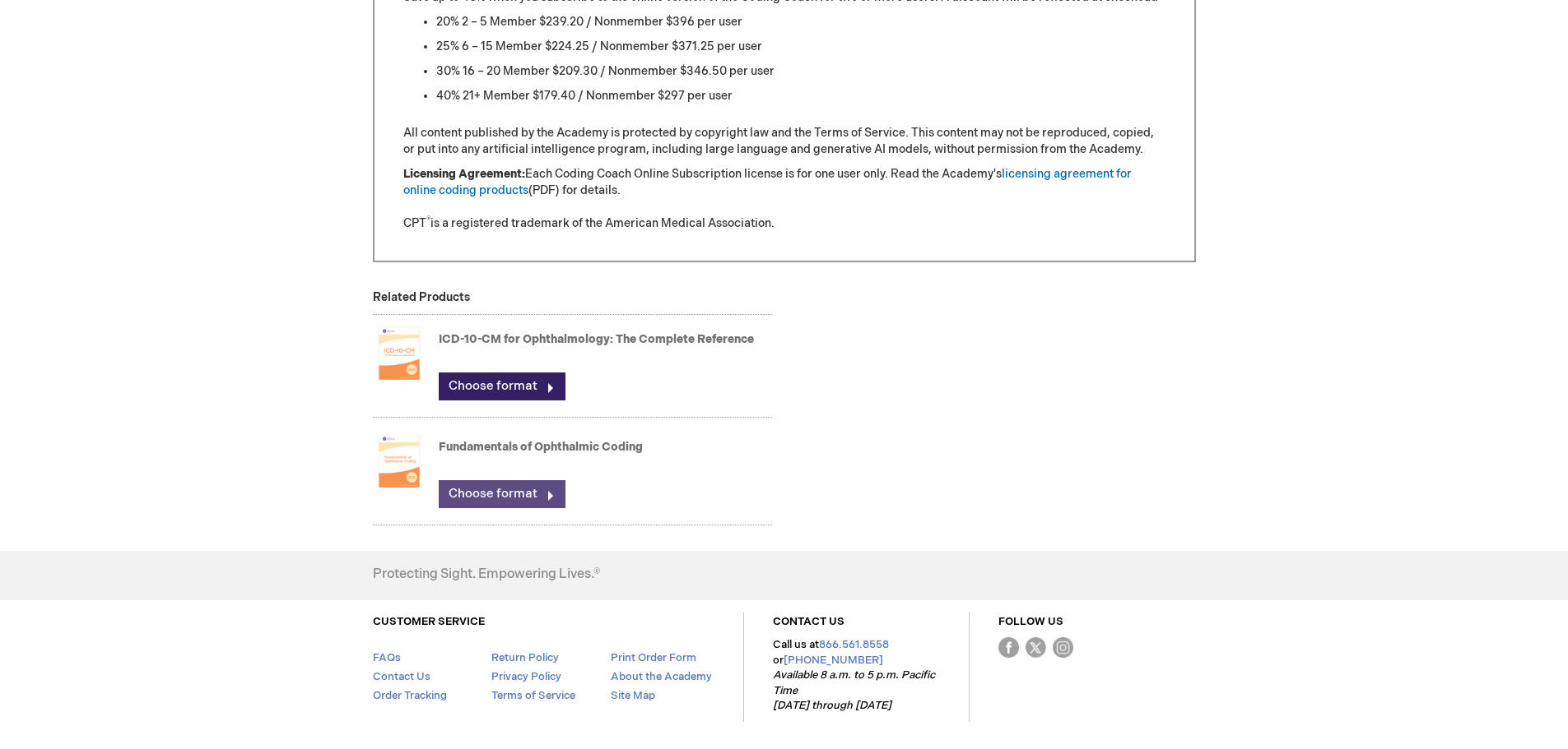
click at [513, 492] on link "Choose format" at bounding box center [502, 494] width 127 height 28
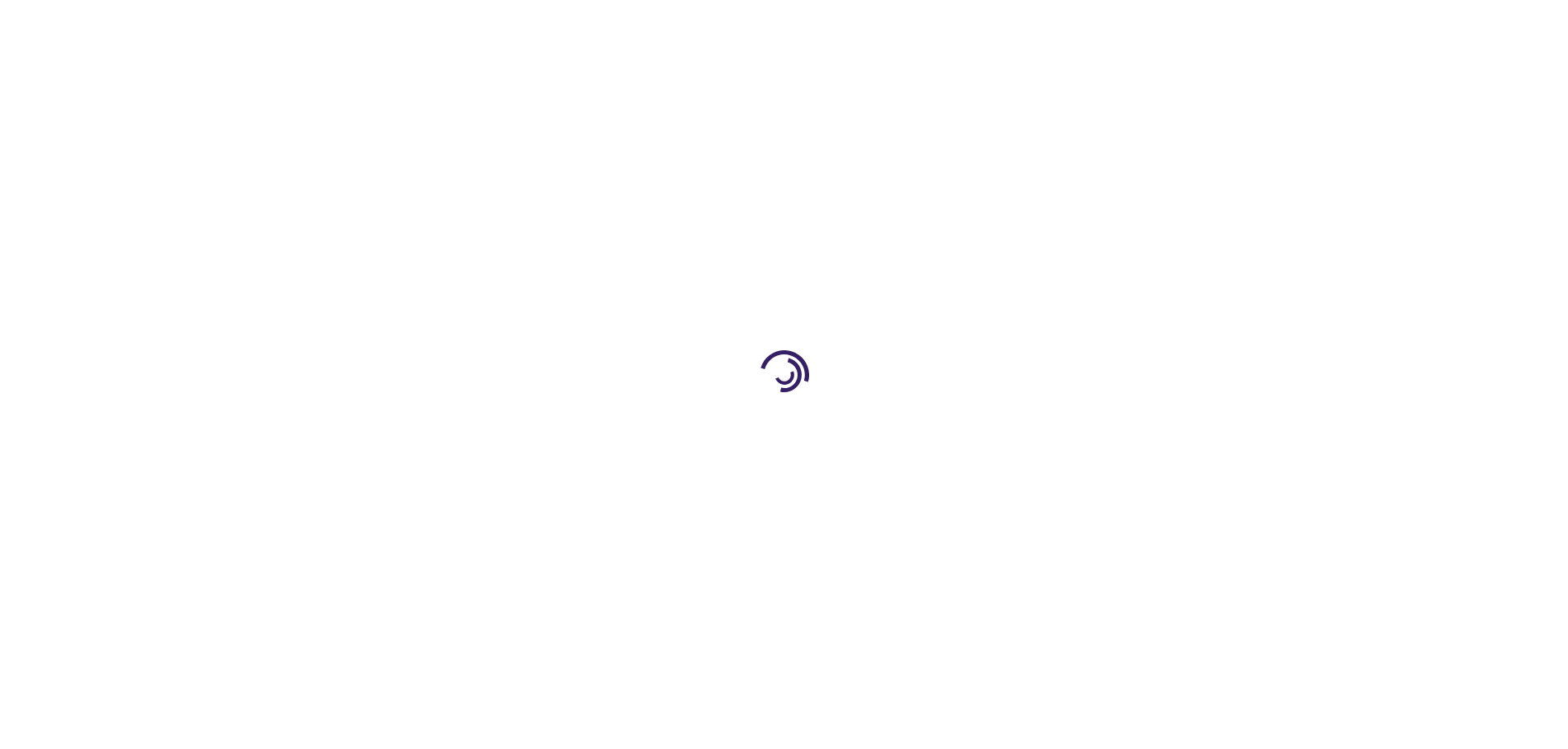
type input "0"
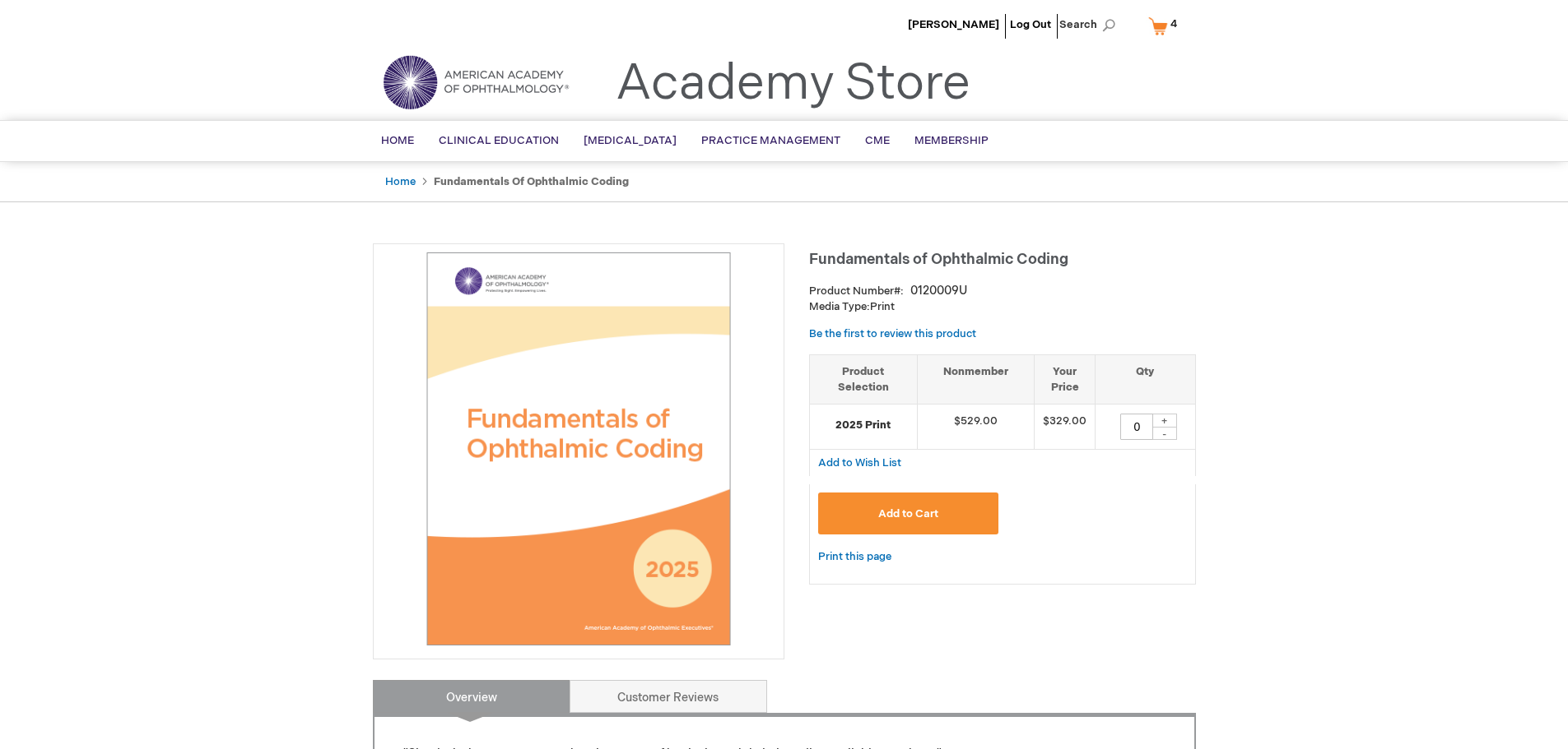
click at [1167, 25] on span "4 4 items" at bounding box center [1173, 23] width 12 height 19
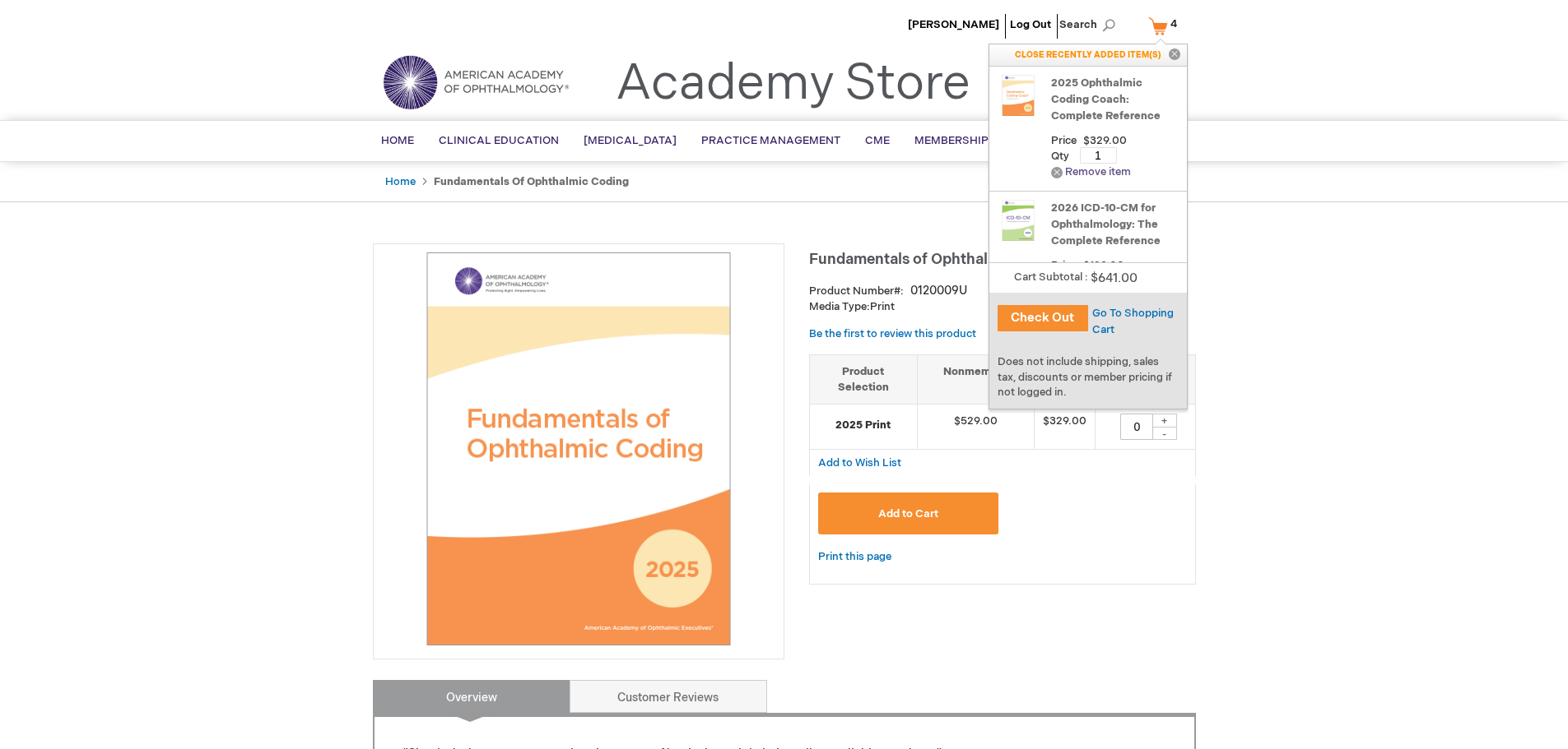
click at [1061, 171] on link "Remove Remove item" at bounding box center [1090, 172] width 80 height 12
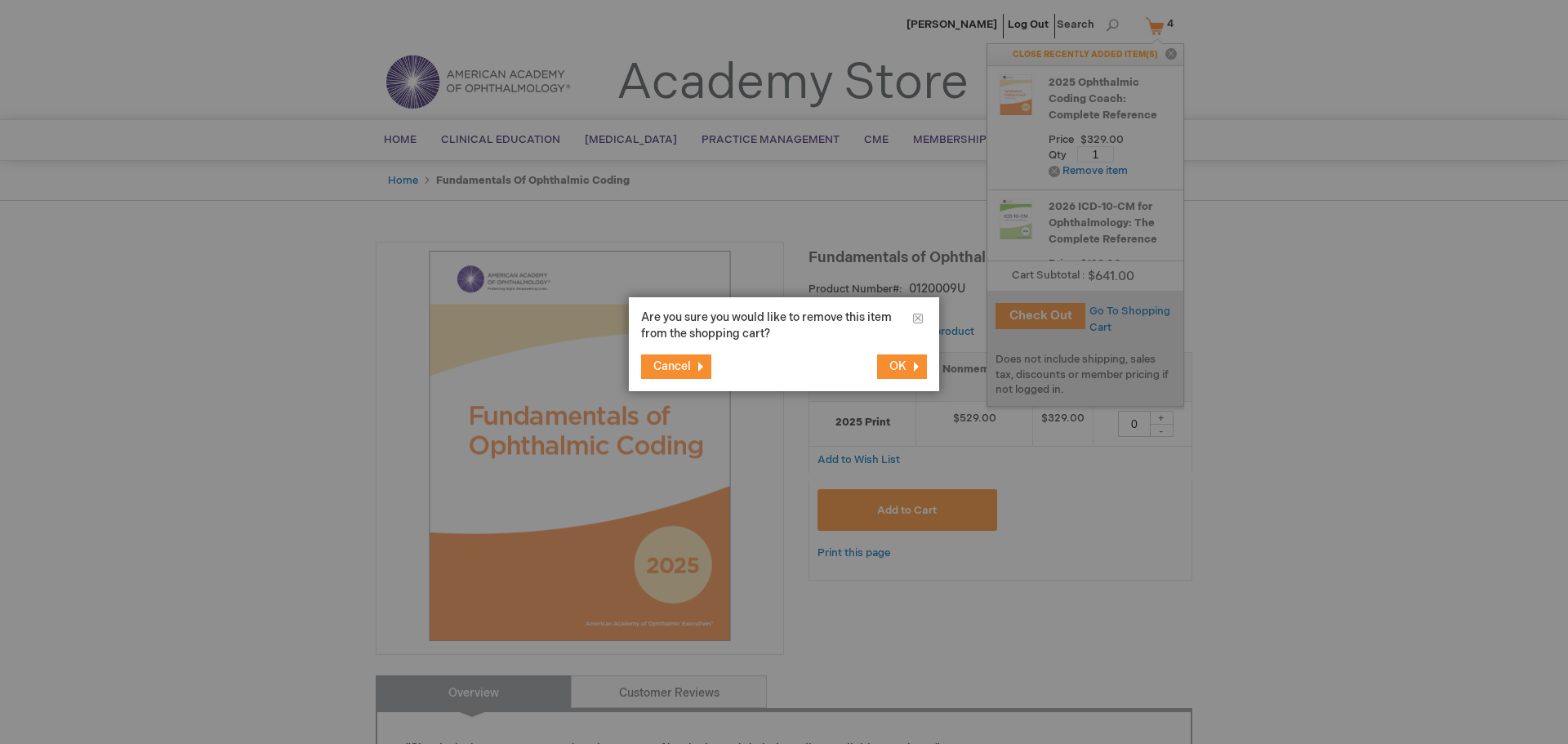
click at [901, 369] on span "OK" at bounding box center [897, 366] width 17 height 14
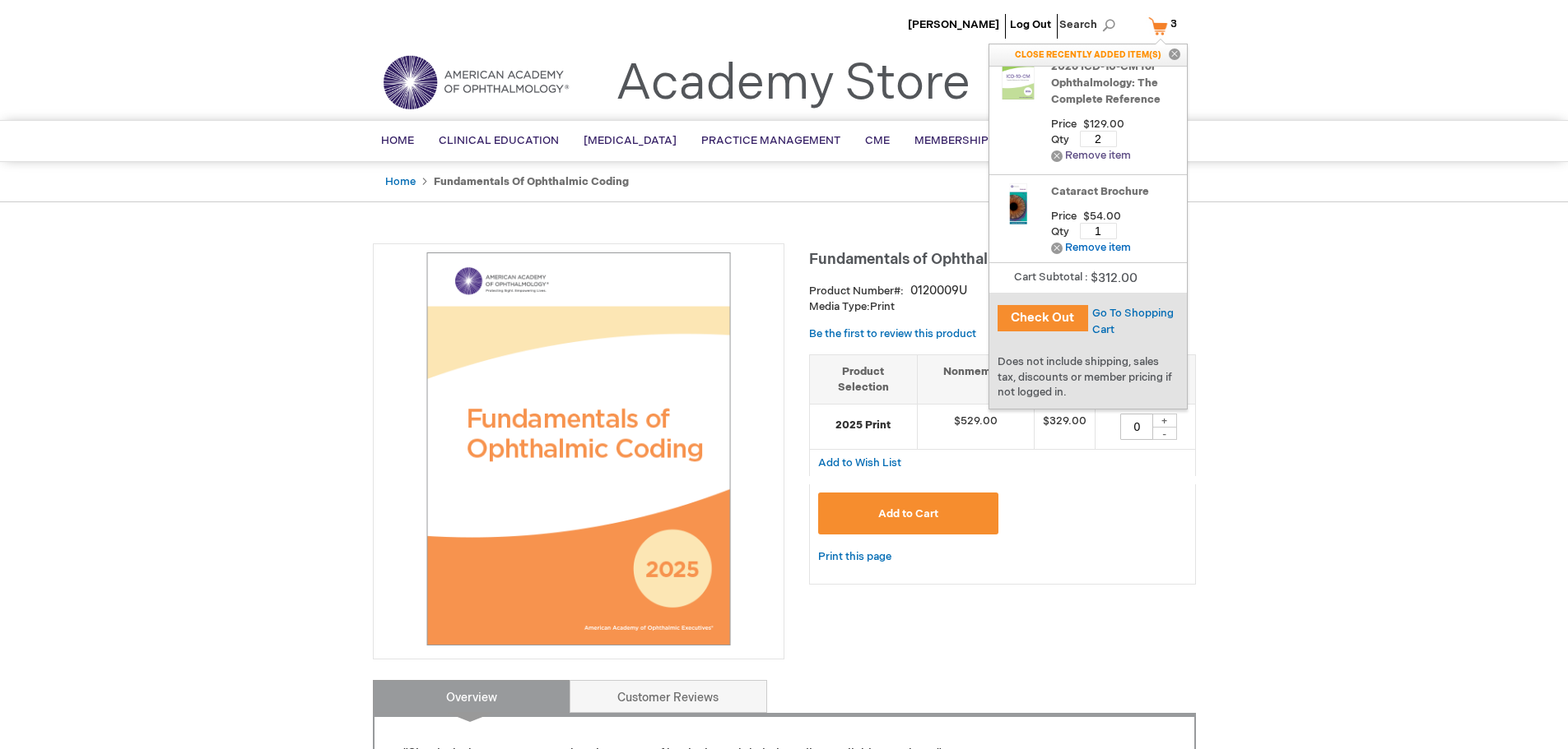
scroll to position [20, 0]
click at [1040, 317] on button "Check Out" at bounding box center [1042, 318] width 90 height 27
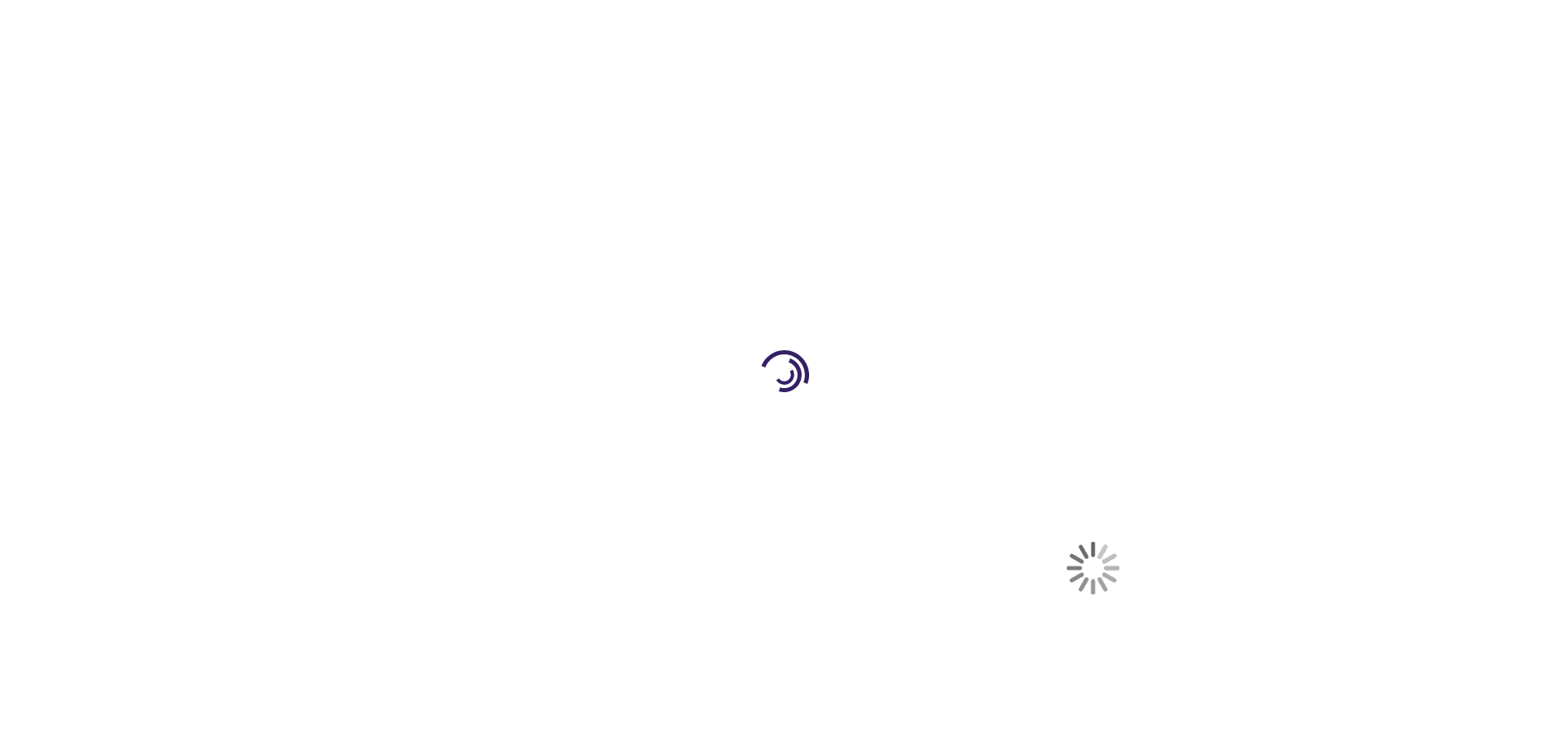
select select "US"
select select "61"
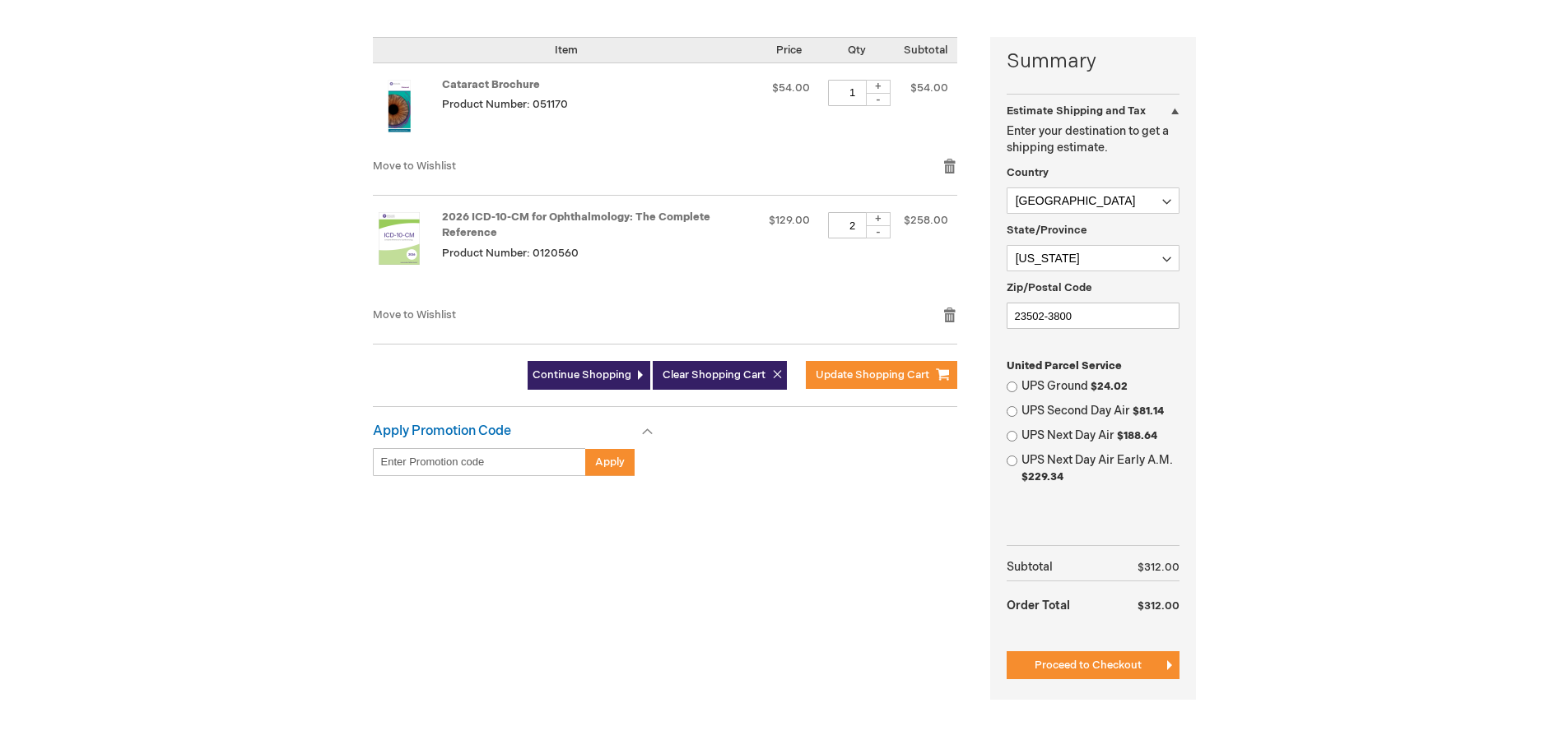
scroll to position [411, 0]
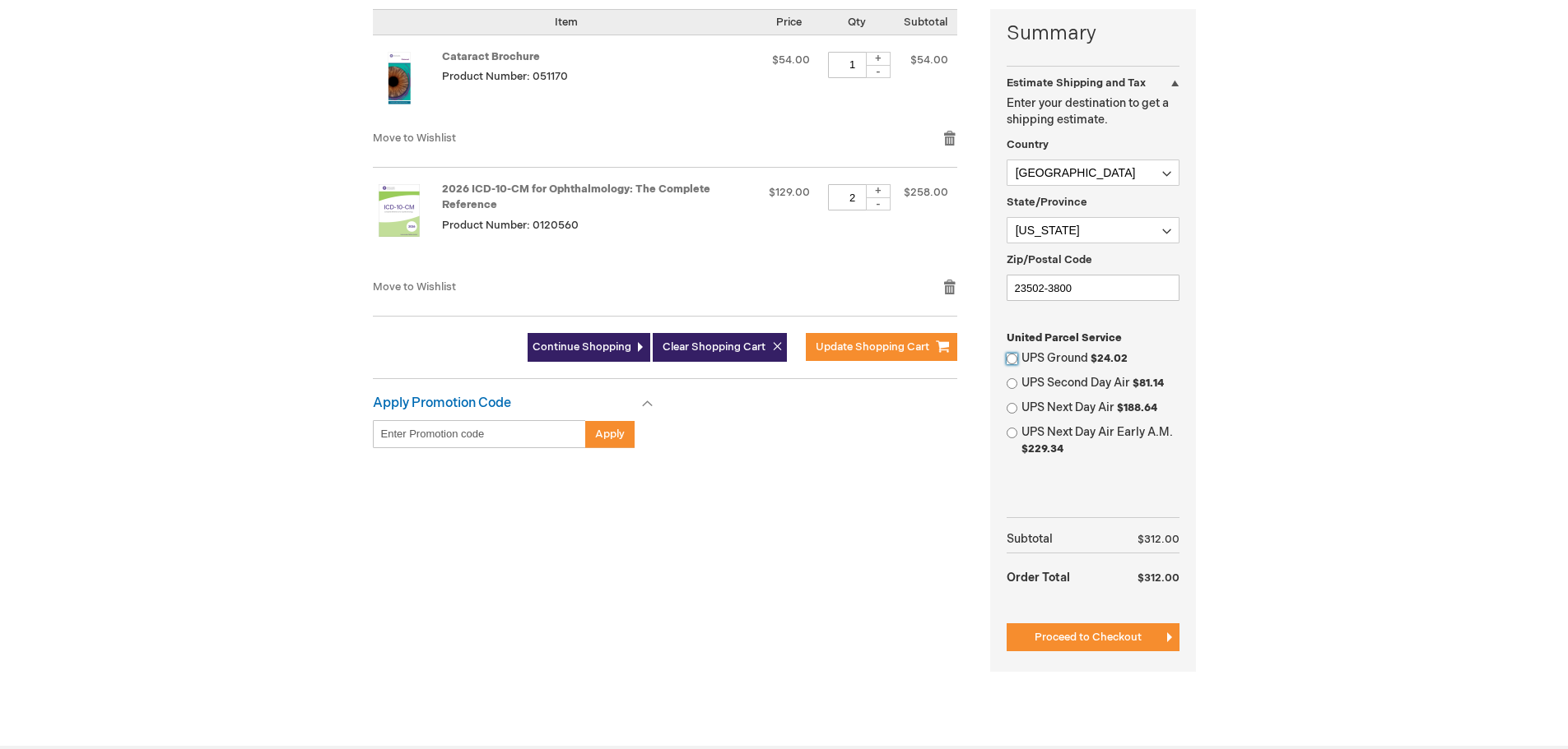
click at [1011, 357] on input "UPS Ground $24.02" at bounding box center [1012, 359] width 11 height 11
radio input "true"
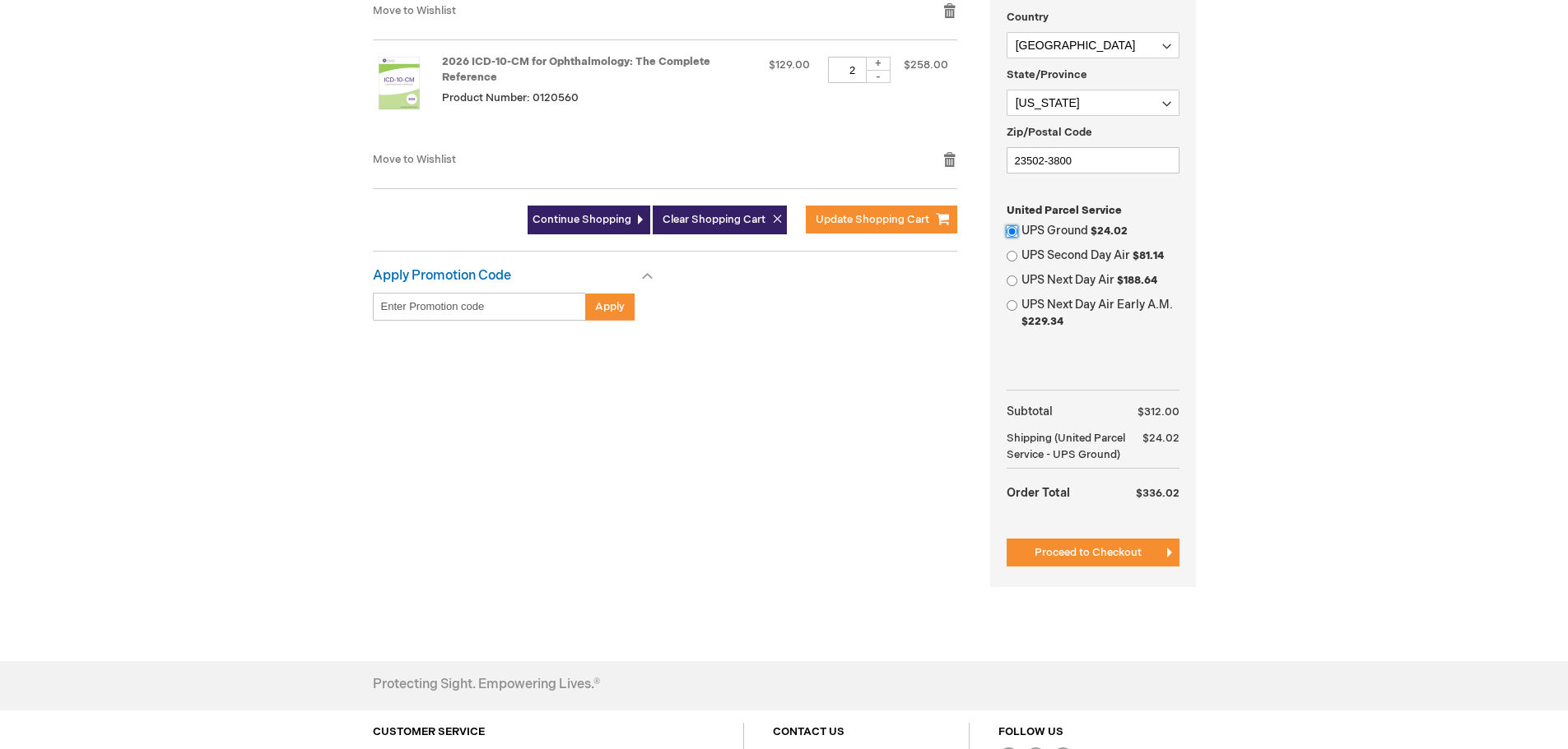
scroll to position [576, 0]
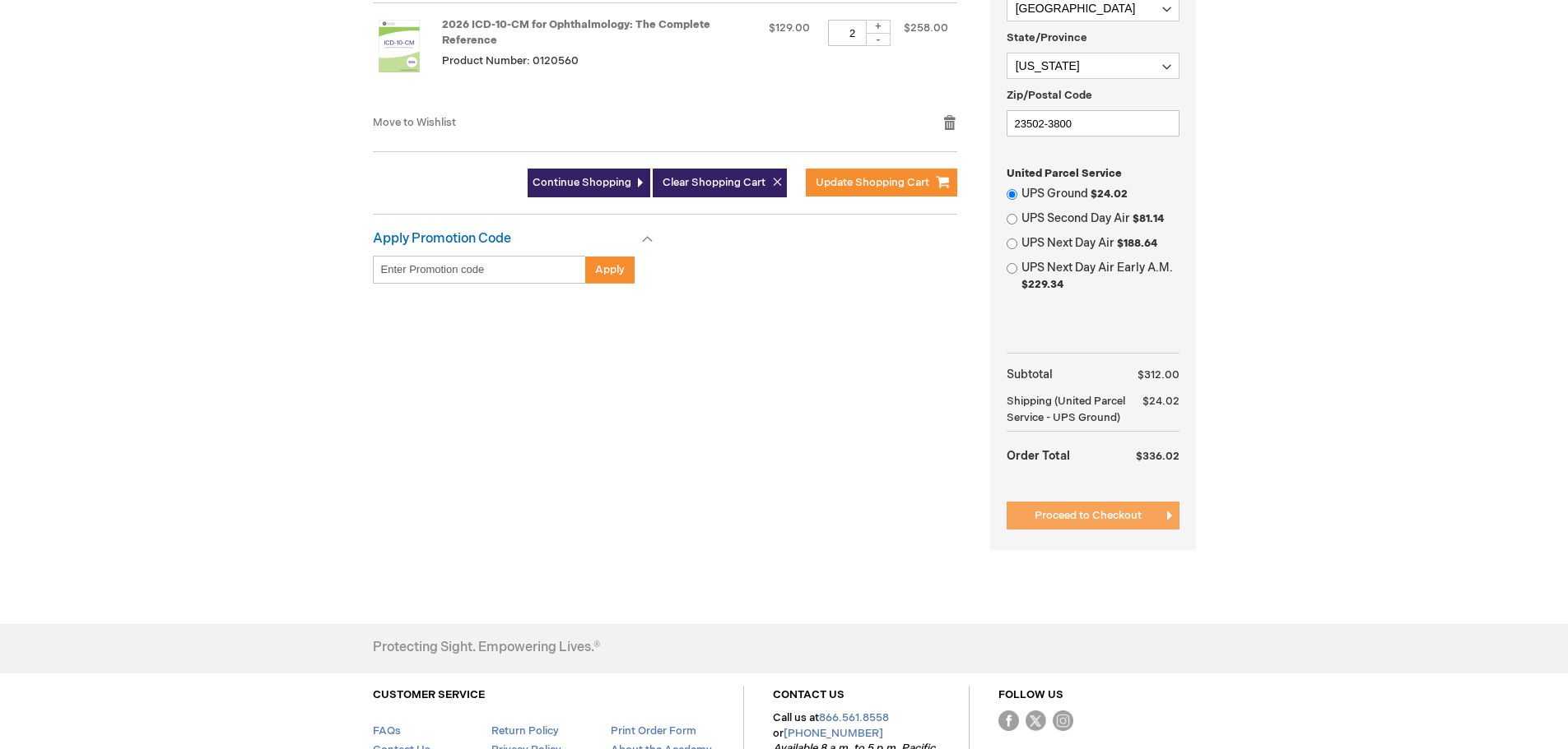
click at [1140, 508] on button "Proceed to Checkout" at bounding box center [1093, 515] width 173 height 28
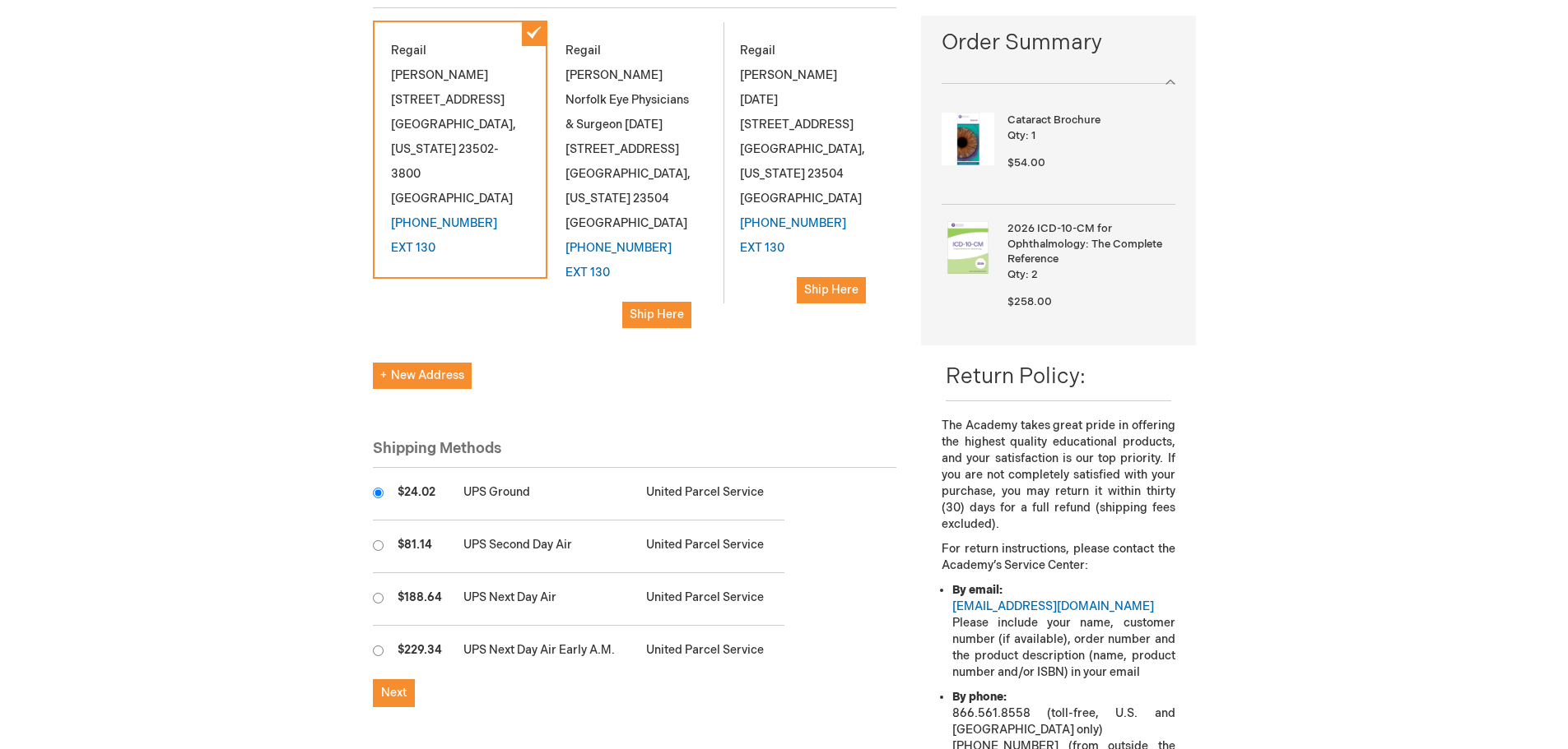
scroll to position [247, 0]
click at [482, 215] on div "Regail Watson 885 Kempsville Rd Ste 101 Norfolk , Virginia 23502-3800 United St…" at bounding box center [459, 150] width 174 height 259
click at [420, 369] on span "New Address" at bounding box center [422, 375] width 84 height 14
select select "US"
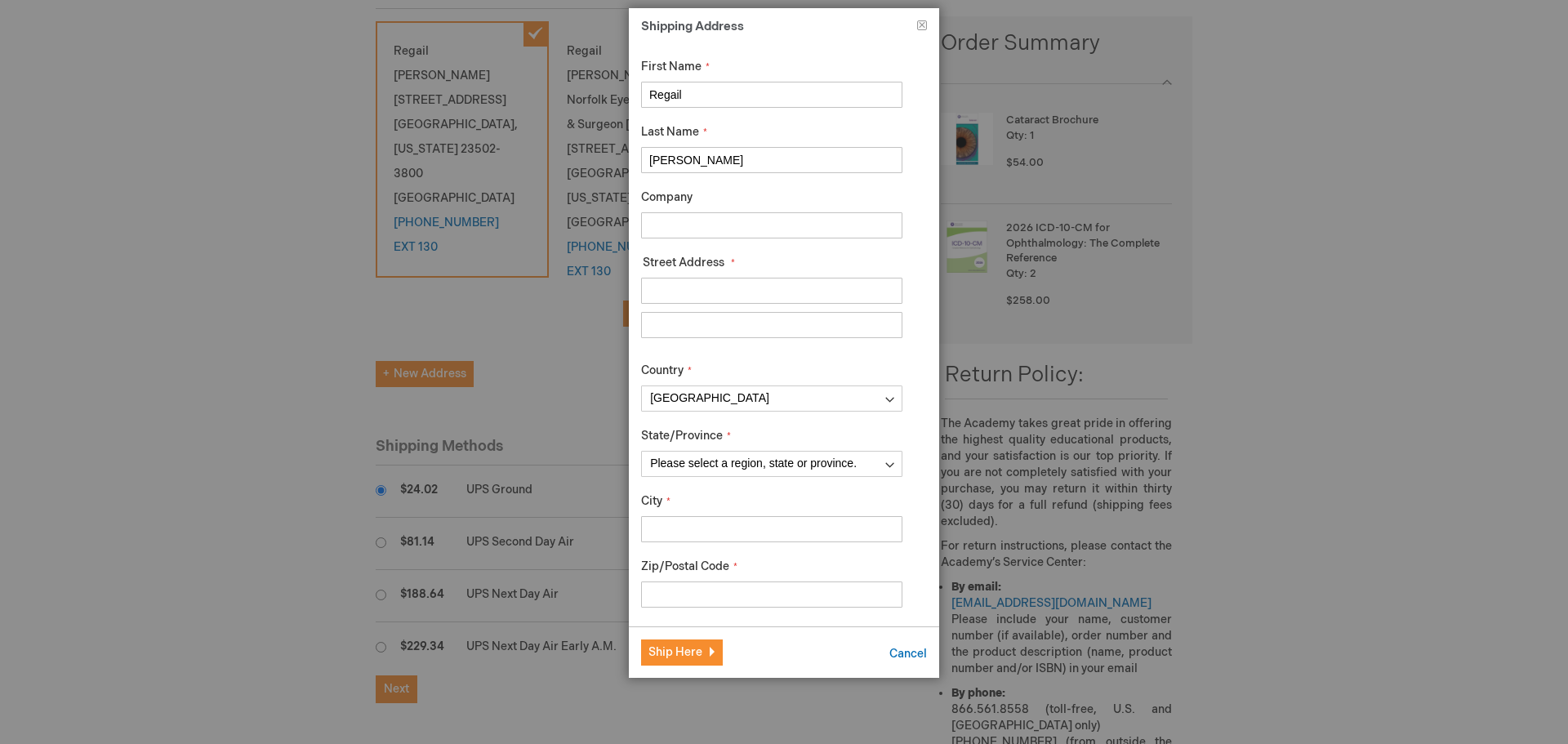
click at [926, 18] on header "Shipping Address Close" at bounding box center [784, 26] width 311 height 35
click at [914, 29] on h1 "Shipping Address" at bounding box center [784, 31] width 286 height 22
click at [922, 25] on button "Close" at bounding box center [922, 28] width 10 height 16
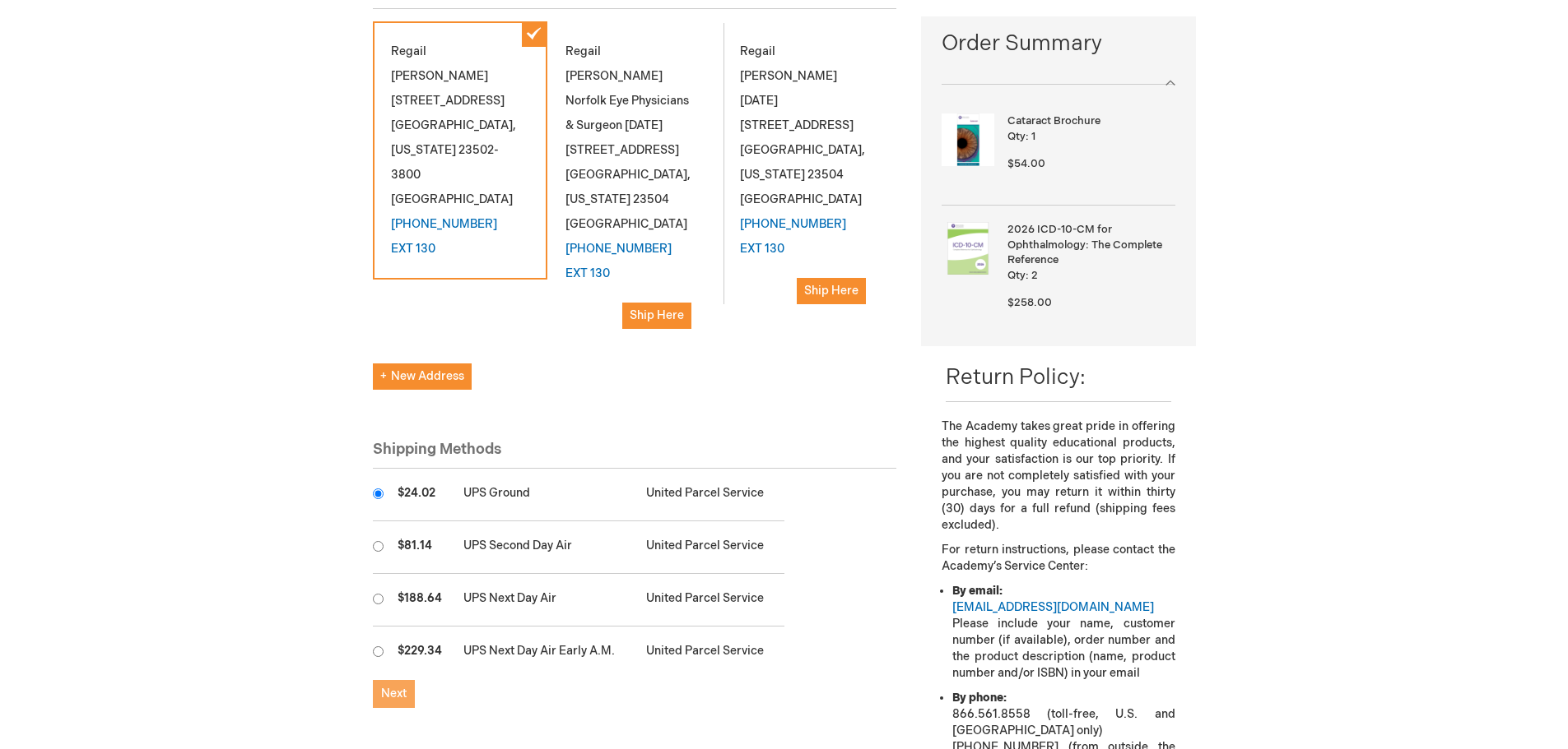
click at [399, 686] on span "Next" at bounding box center [394, 693] width 26 height 14
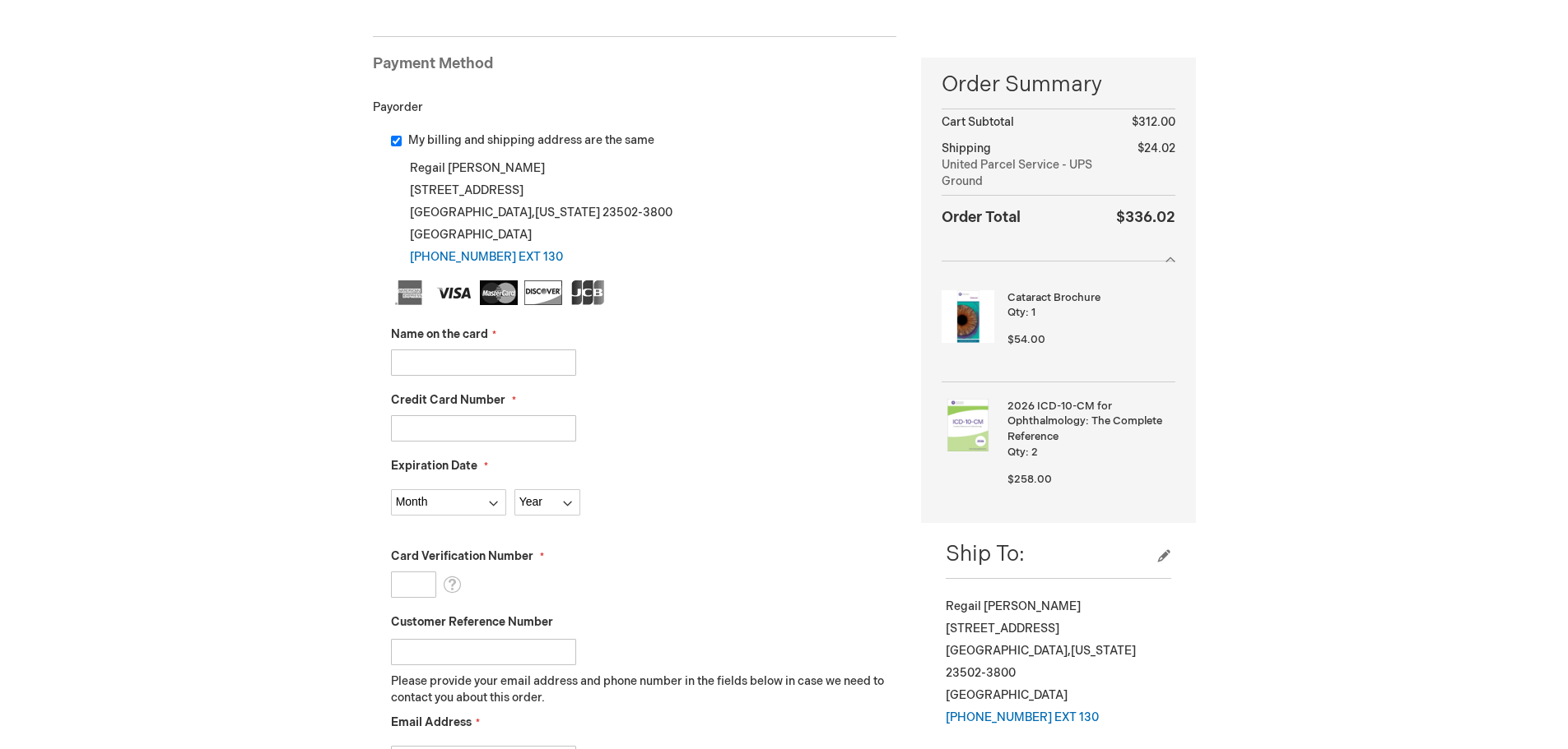
scroll to position [247, 0]
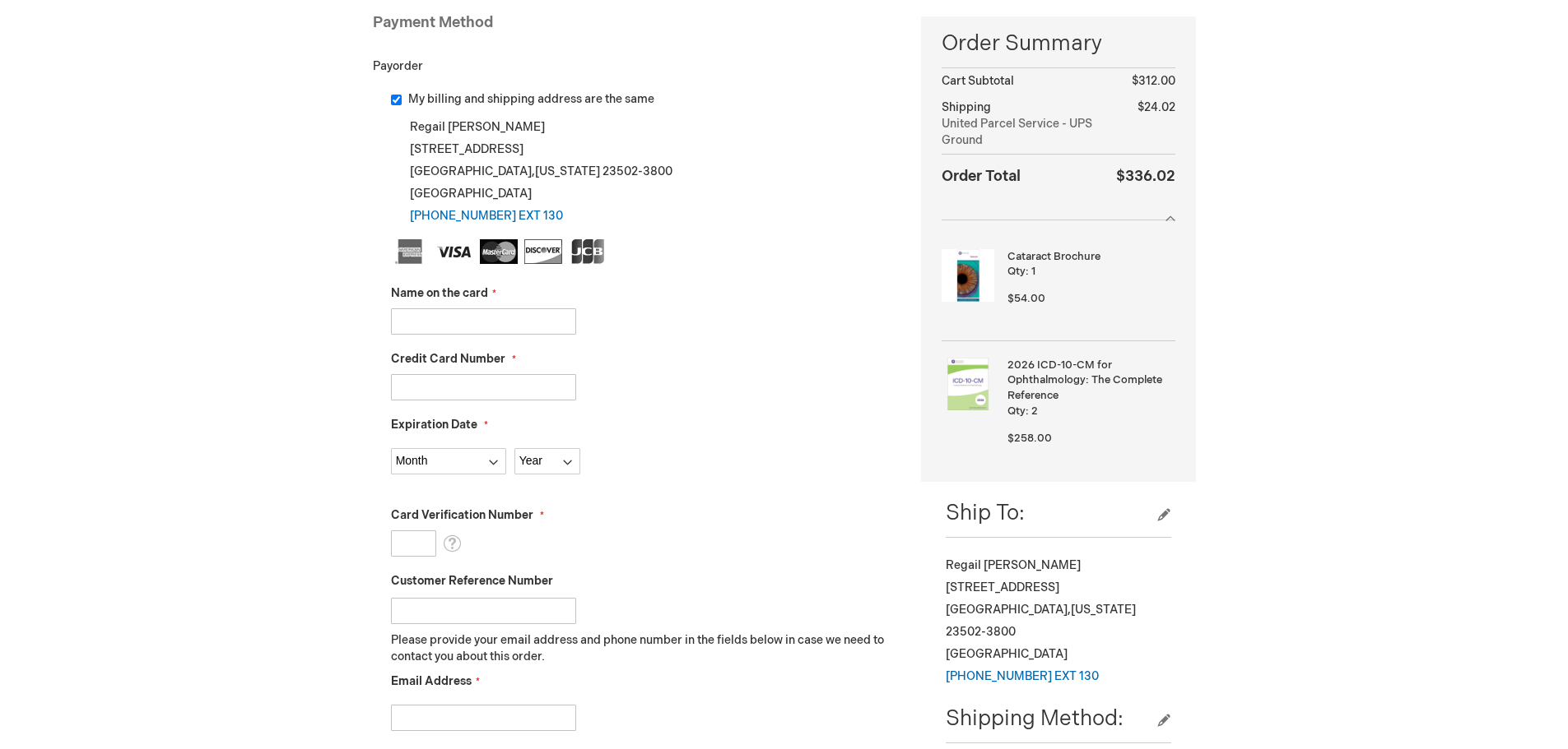
click at [463, 329] on input "Name on the card" at bounding box center [483, 321] width 185 height 27
type input "[PERSON_NAME]"
click at [457, 386] on input "Credit Card Number" at bounding box center [483, 387] width 185 height 27
type input "4100400377122208"
click at [491, 460] on select "Month 01 - January 02 - February 03 - March 04 - April 05 - May 06 - June 07 - …" at bounding box center [448, 461] width 115 height 27
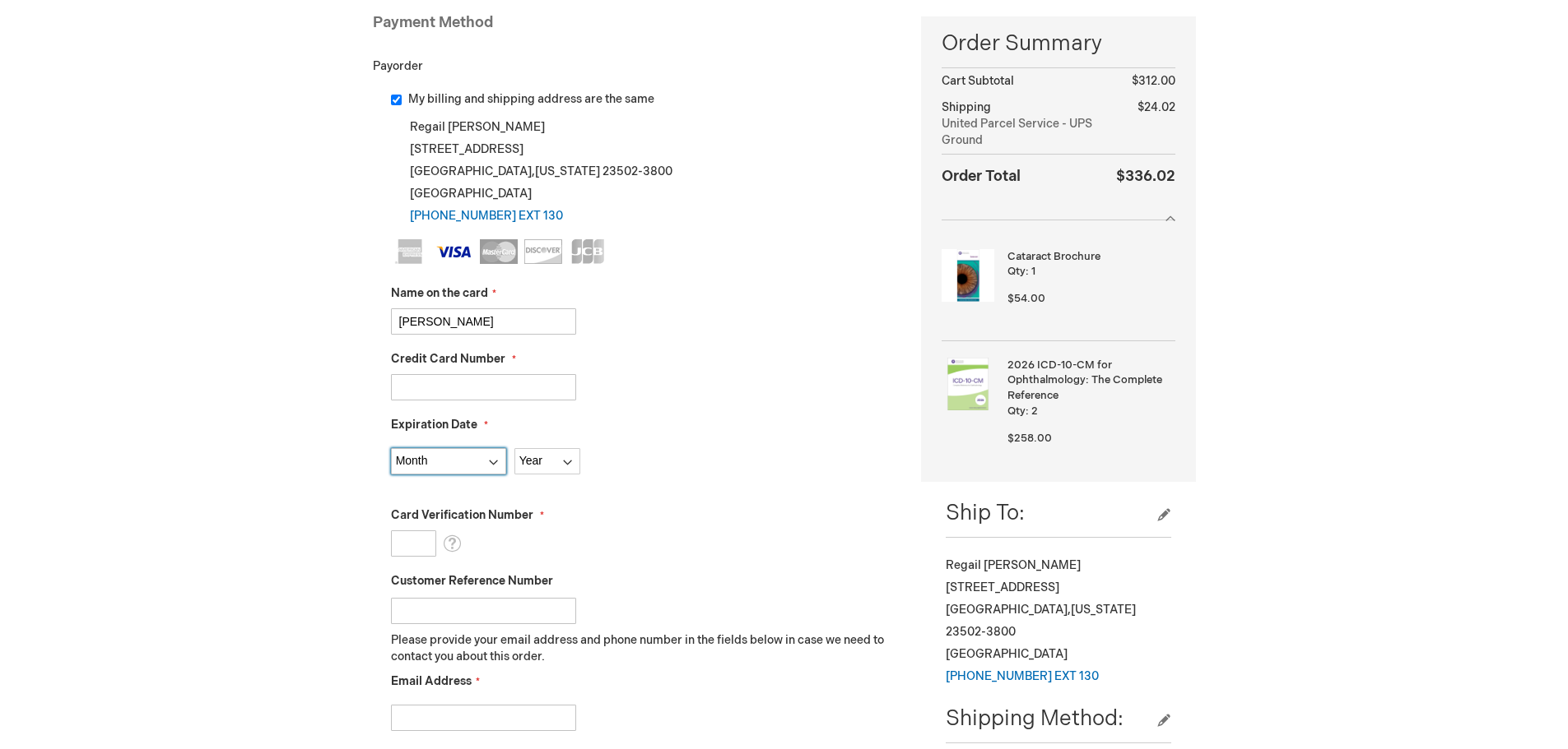
select select "7"
click at [391, 448] on select "Month 01 - January 02 - February 03 - March 04 - April 05 - May 06 - June 07 - …" at bounding box center [448, 461] width 115 height 27
click at [565, 455] on select "Year 2025 2026 2027 2028 2029 2030 2031 2032 2033 2034 2035" at bounding box center [547, 461] width 65 height 27
select select "2028"
click at [515, 448] on select "Year 2025 2026 2027 2028 2029 2030 2031 2032 2033 2034 2035" at bounding box center [547, 461] width 65 height 27
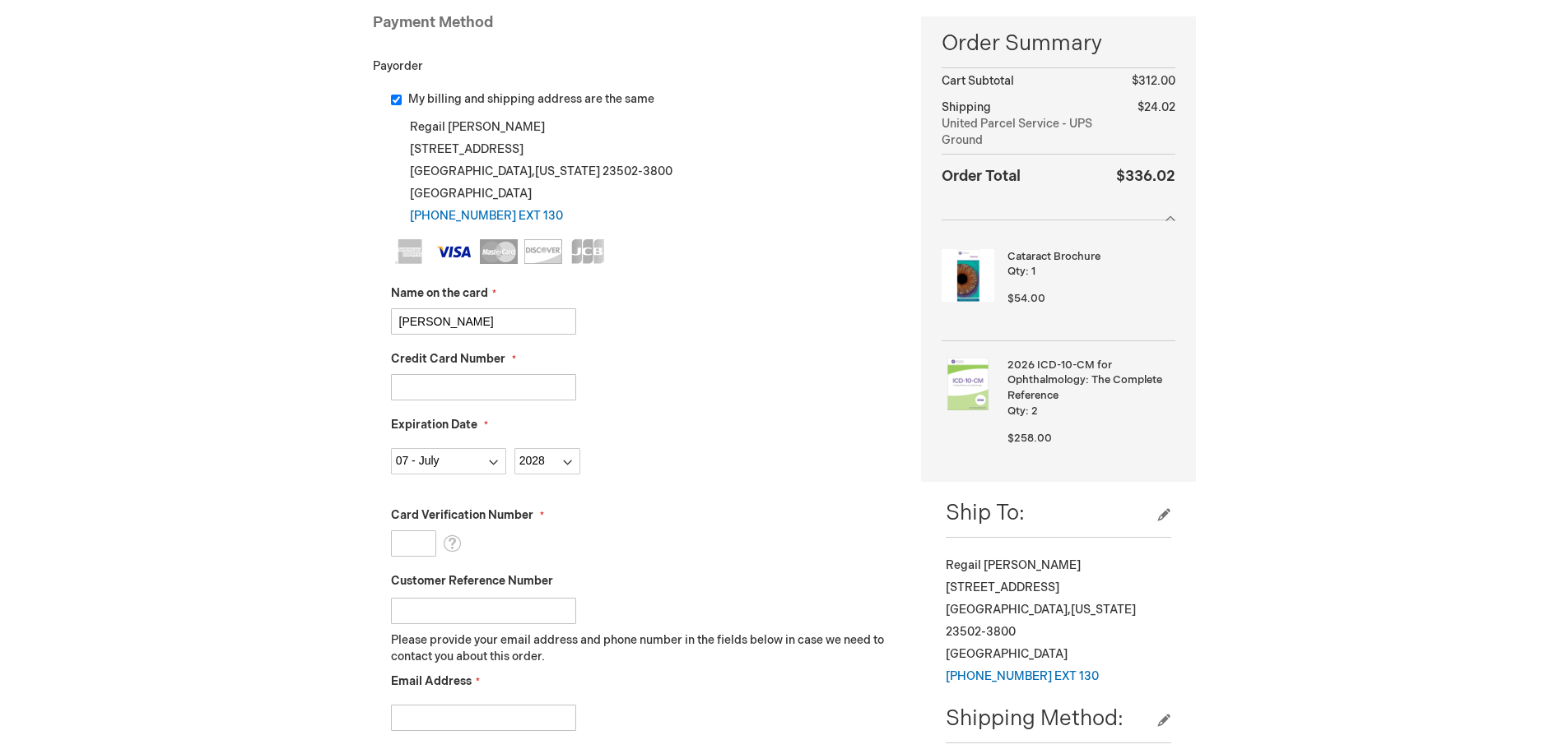
drag, startPoint x: 400, startPoint y: 540, endPoint x: 350, endPoint y: 550, distance: 51.0
click at [391, 543] on input "Card Verification Number" at bounding box center [413, 543] width 45 height 27
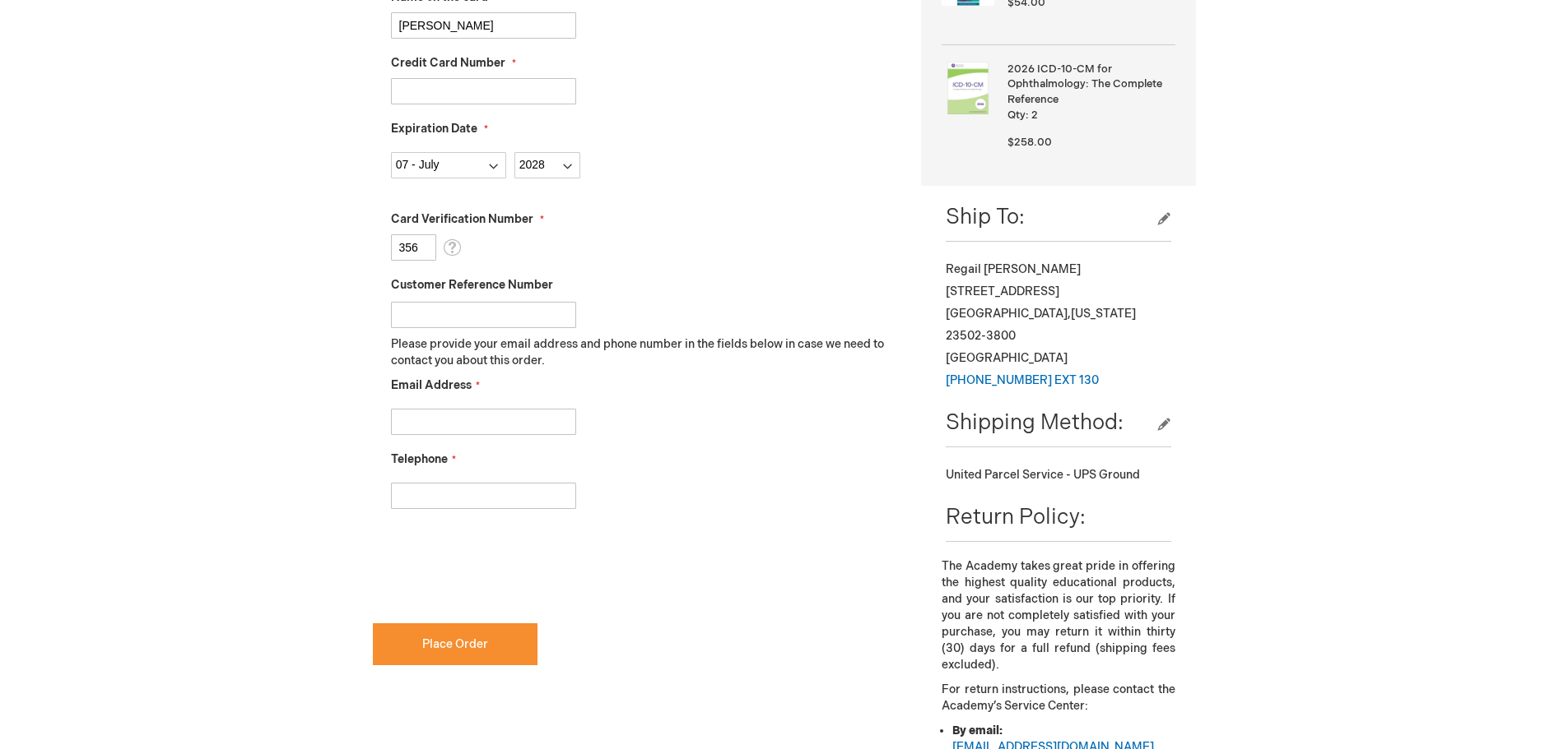
scroll to position [576, 0]
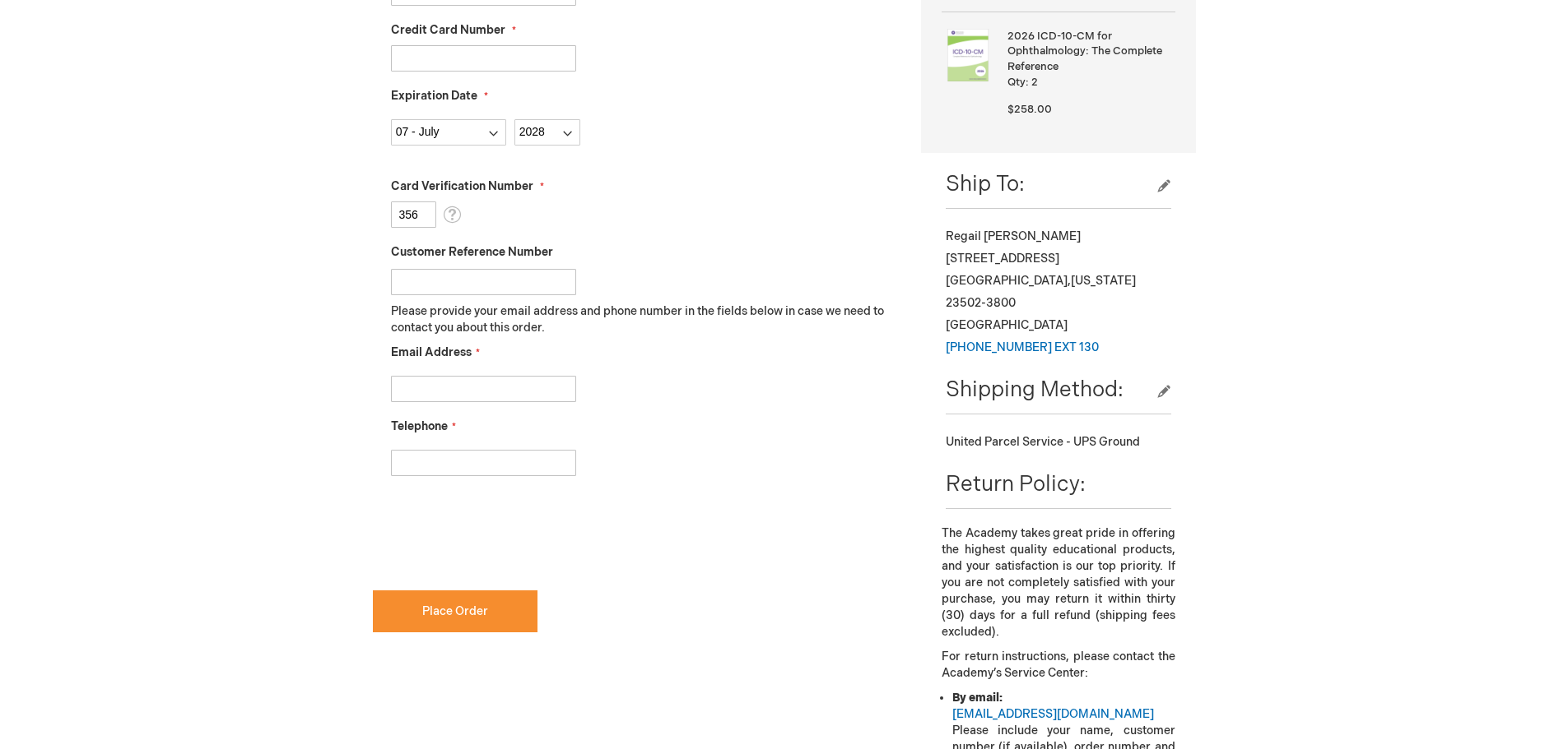
type input "356"
click at [424, 397] on input "Email Address" at bounding box center [483, 388] width 185 height 27
type input "voarwatson@gmail.com"
click at [422, 461] on input "Telephone" at bounding box center [483, 463] width 185 height 27
type input "7574392095"
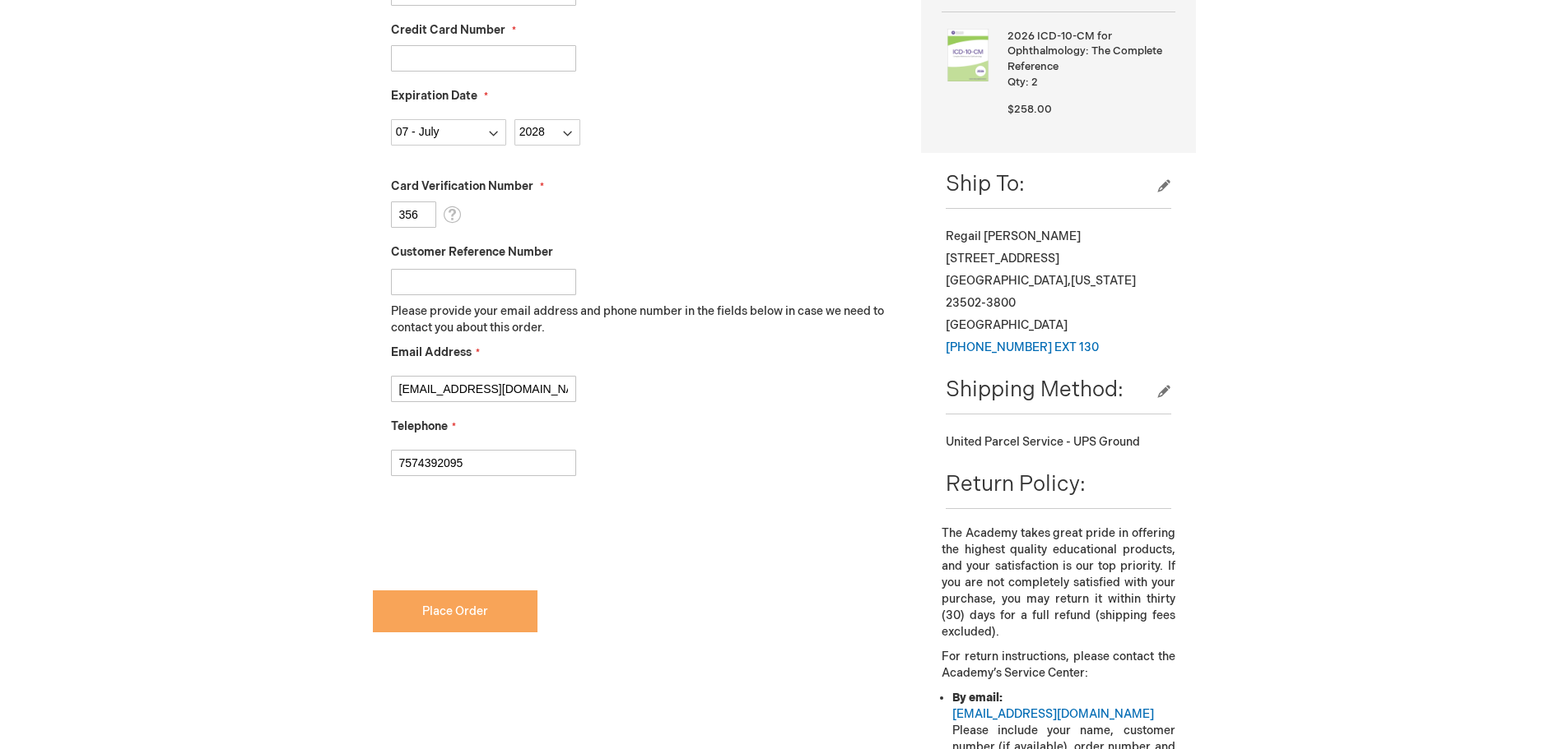
checkbox input "true"
drag, startPoint x: 471, startPoint y: 617, endPoint x: 470, endPoint y: 609, distance: 8.1
click at [470, 614] on span "Place Order" at bounding box center [454, 611] width 65 height 14
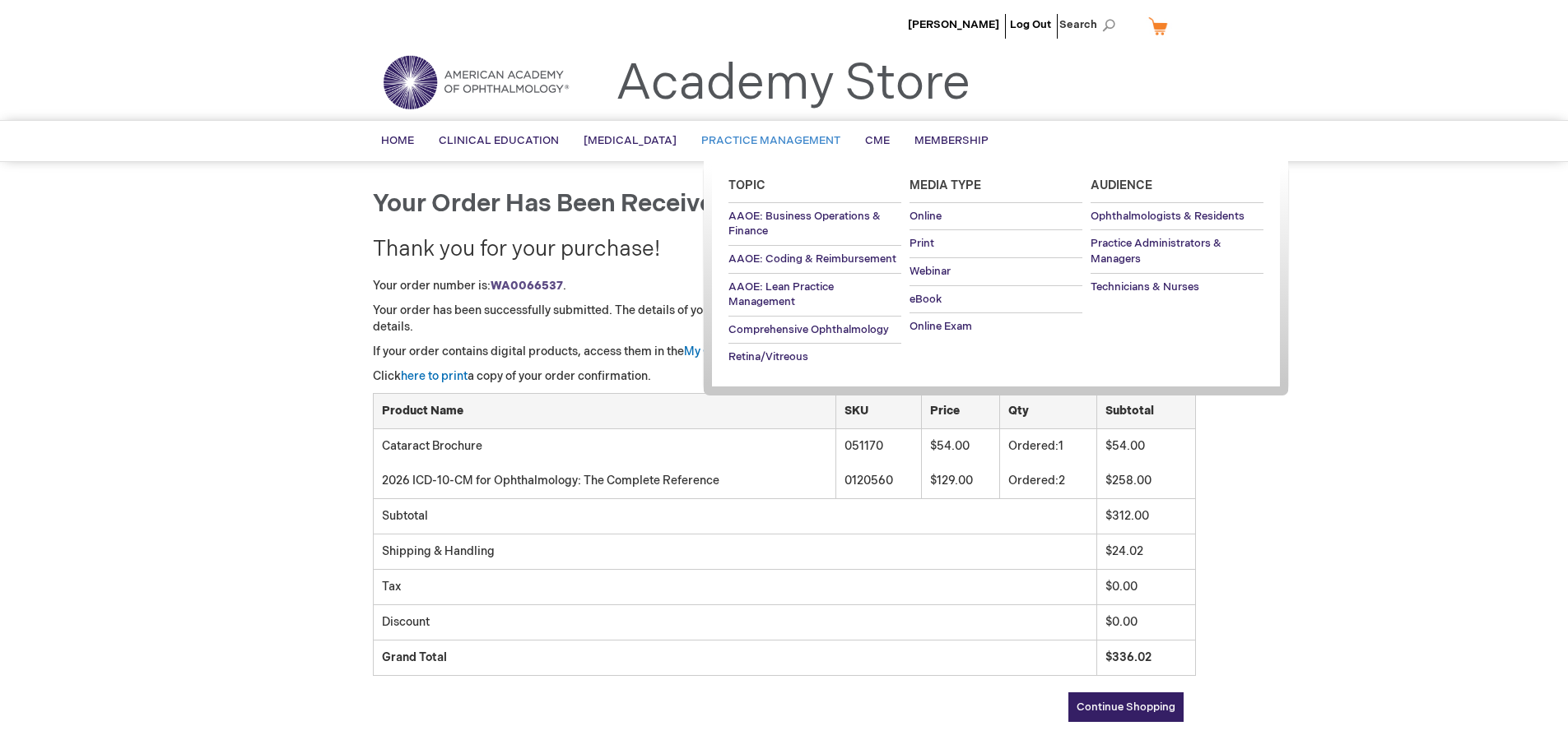
click at [824, 140] on span "Practice Management" at bounding box center [770, 141] width 139 height 13
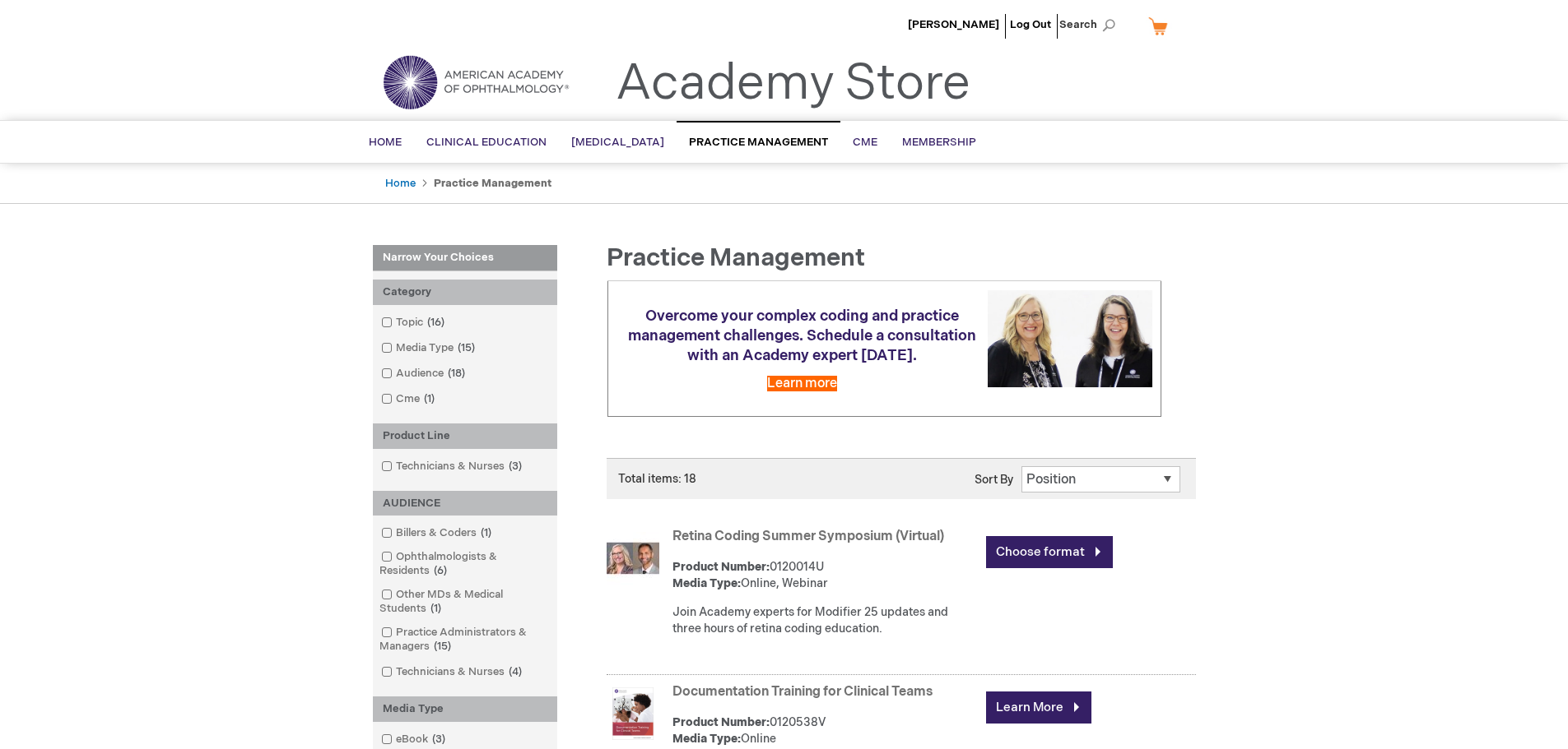
click at [1162, 472] on select "Position Product Name : A to Z Product Name : Z to A Price : Low to High Price …" at bounding box center [1100, 479] width 158 height 27
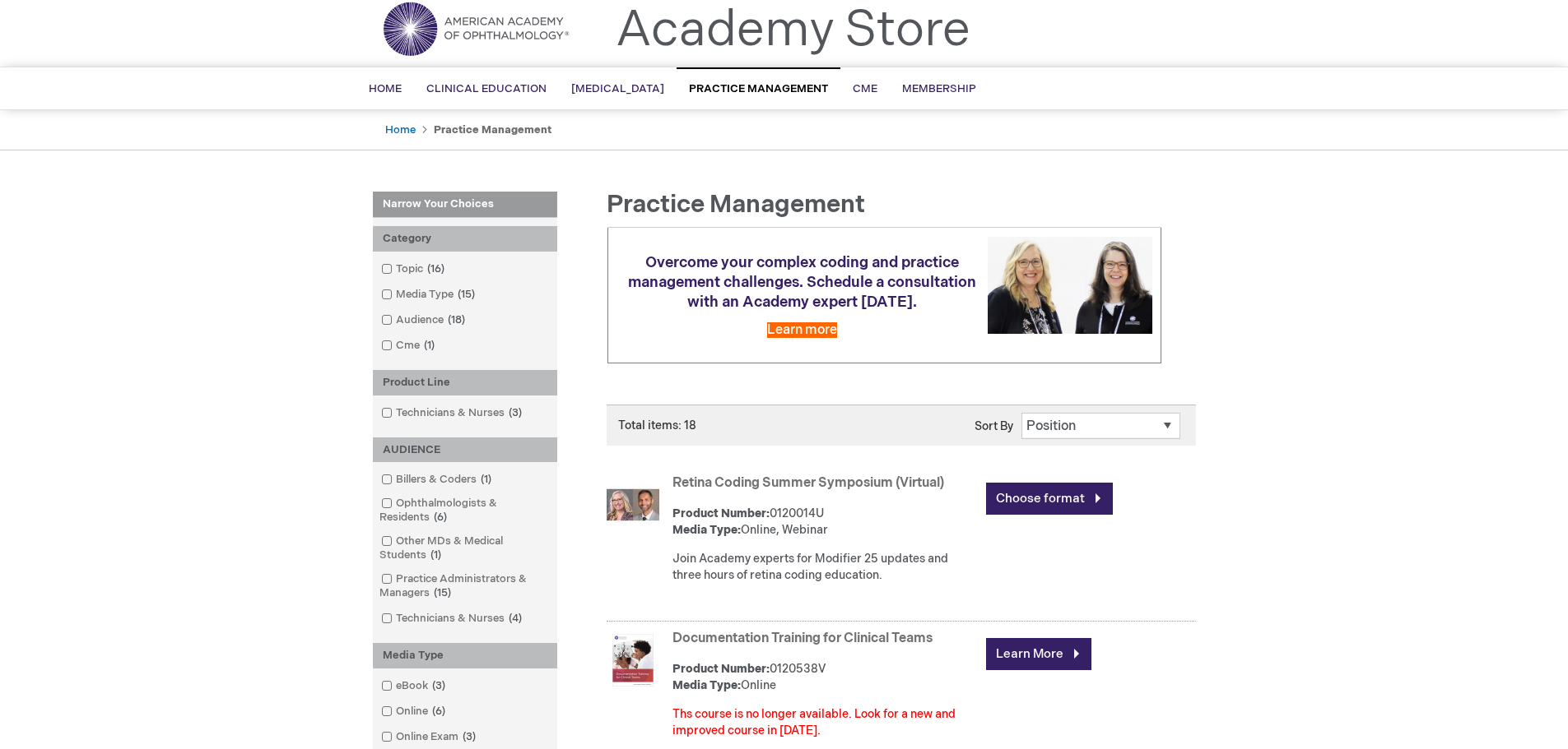
scroll to position [82, 0]
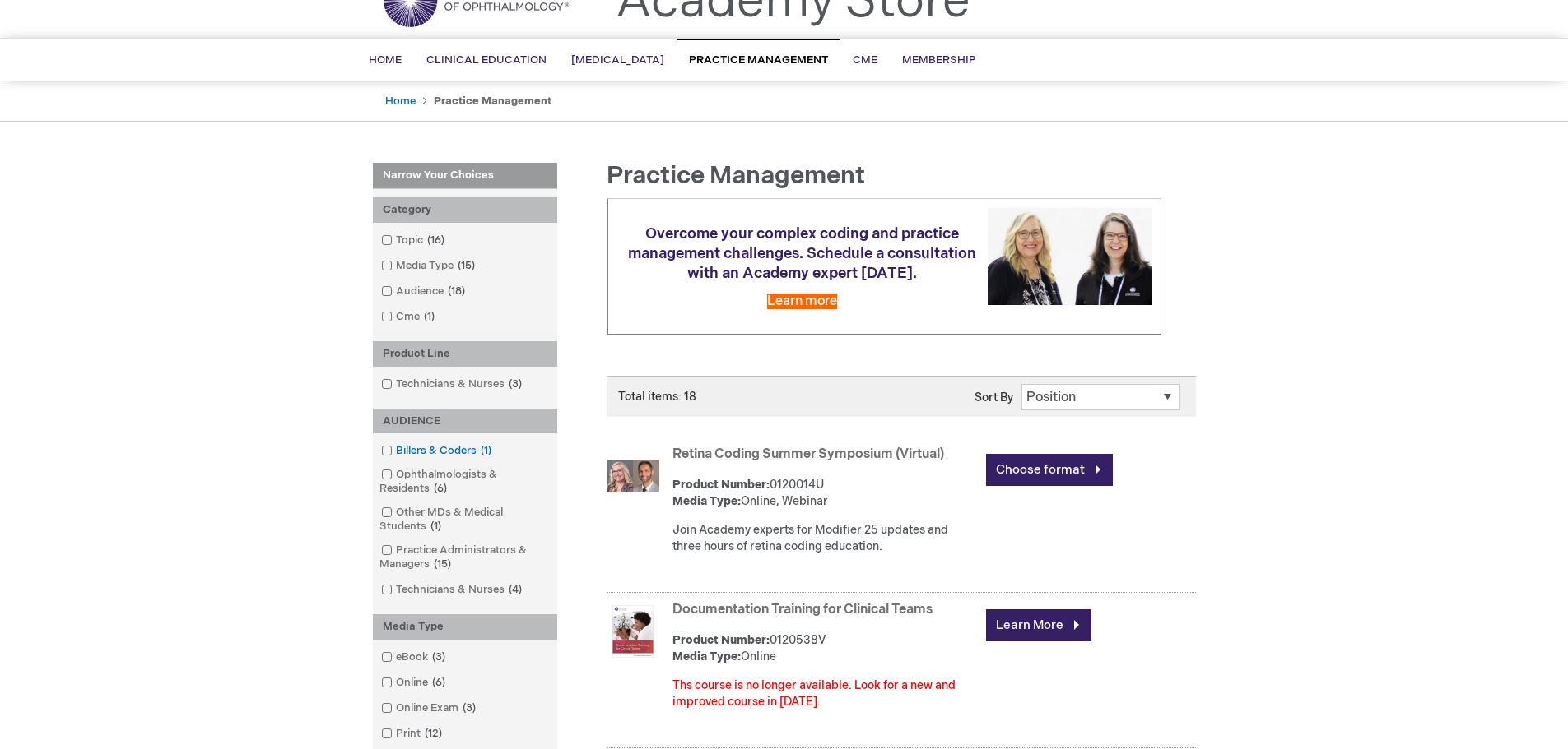
click at [445, 454] on link "Billers & Coders 1 item" at bounding box center [436, 451] width 121 height 16
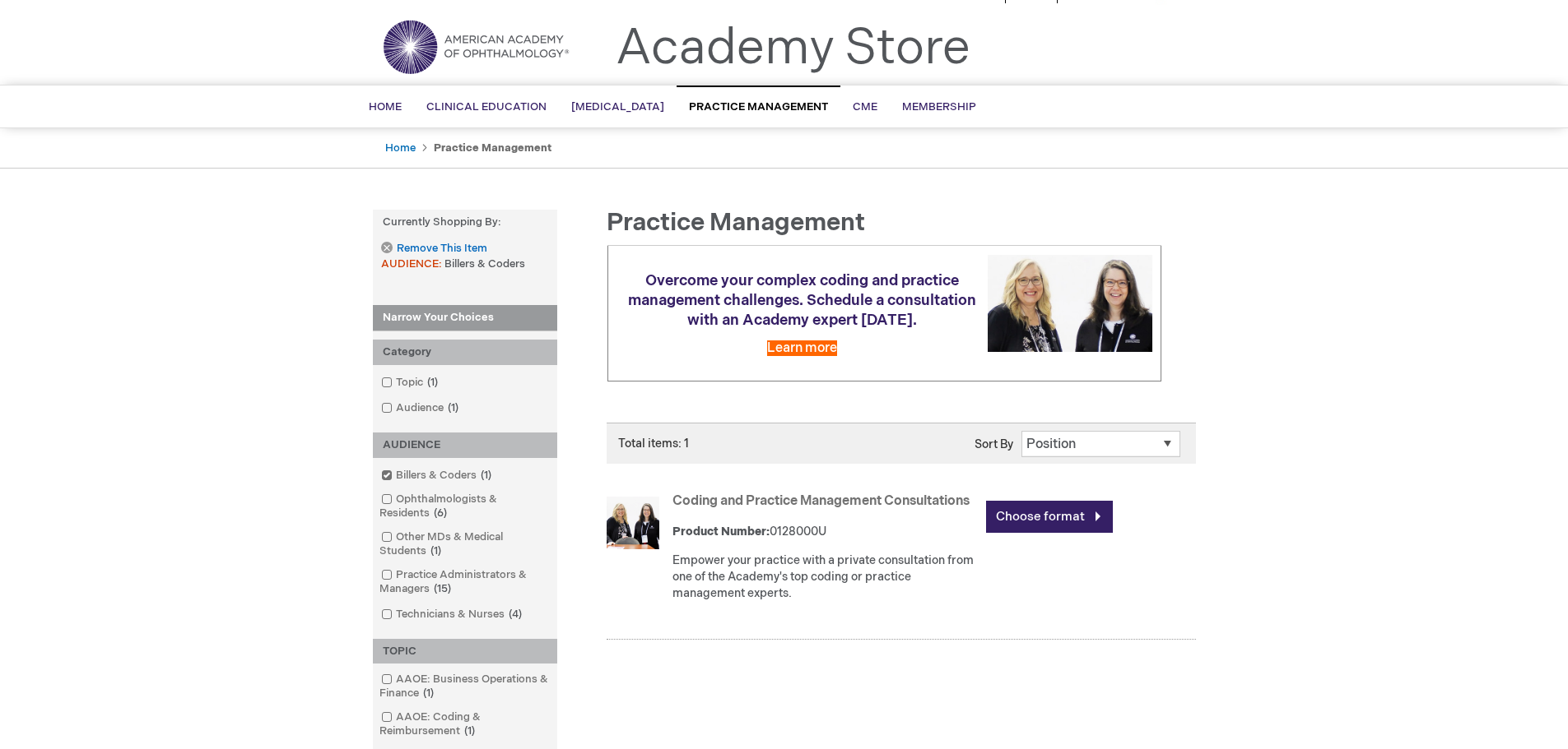
scroll to position [32, 0]
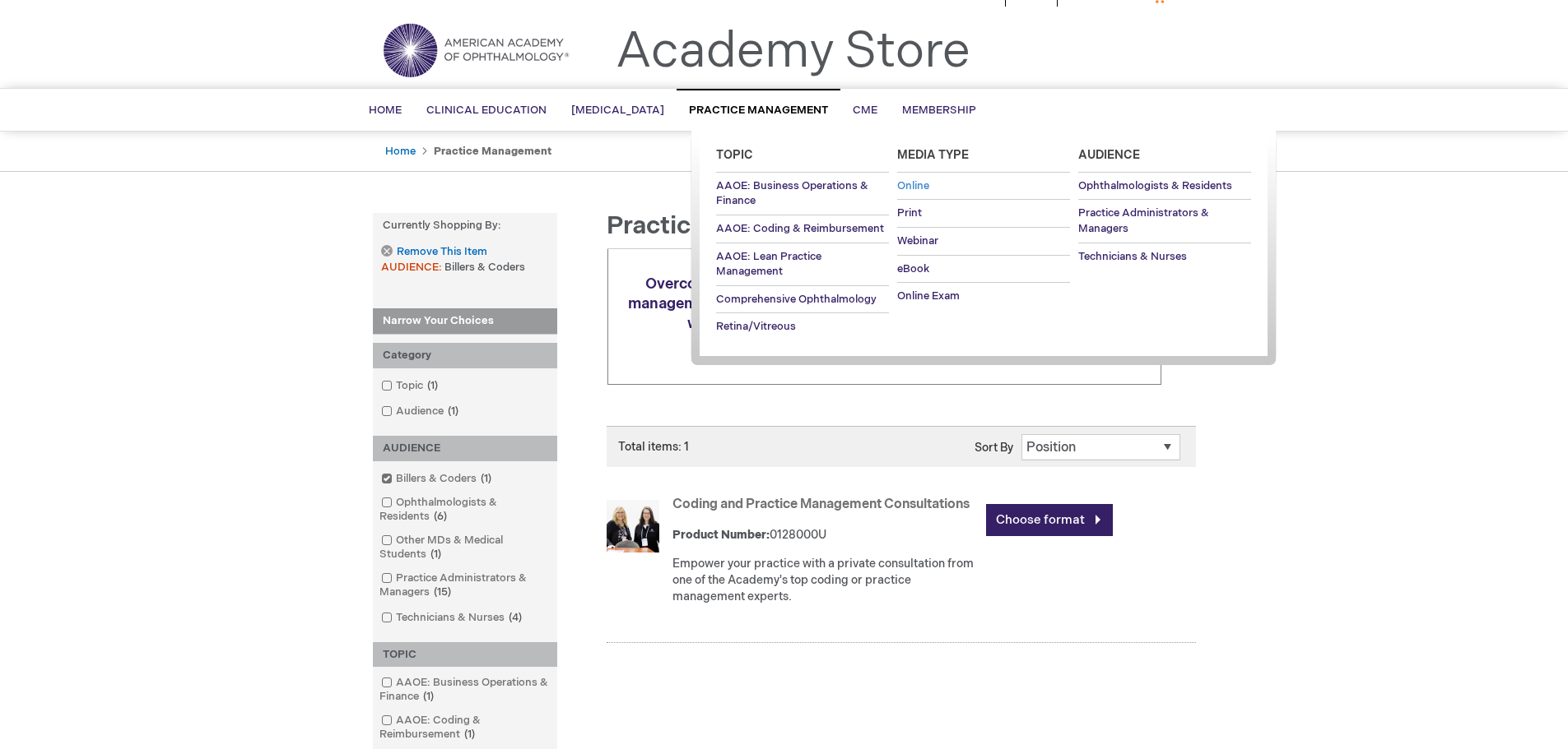
click at [908, 182] on span "Online" at bounding box center [912, 186] width 32 height 13
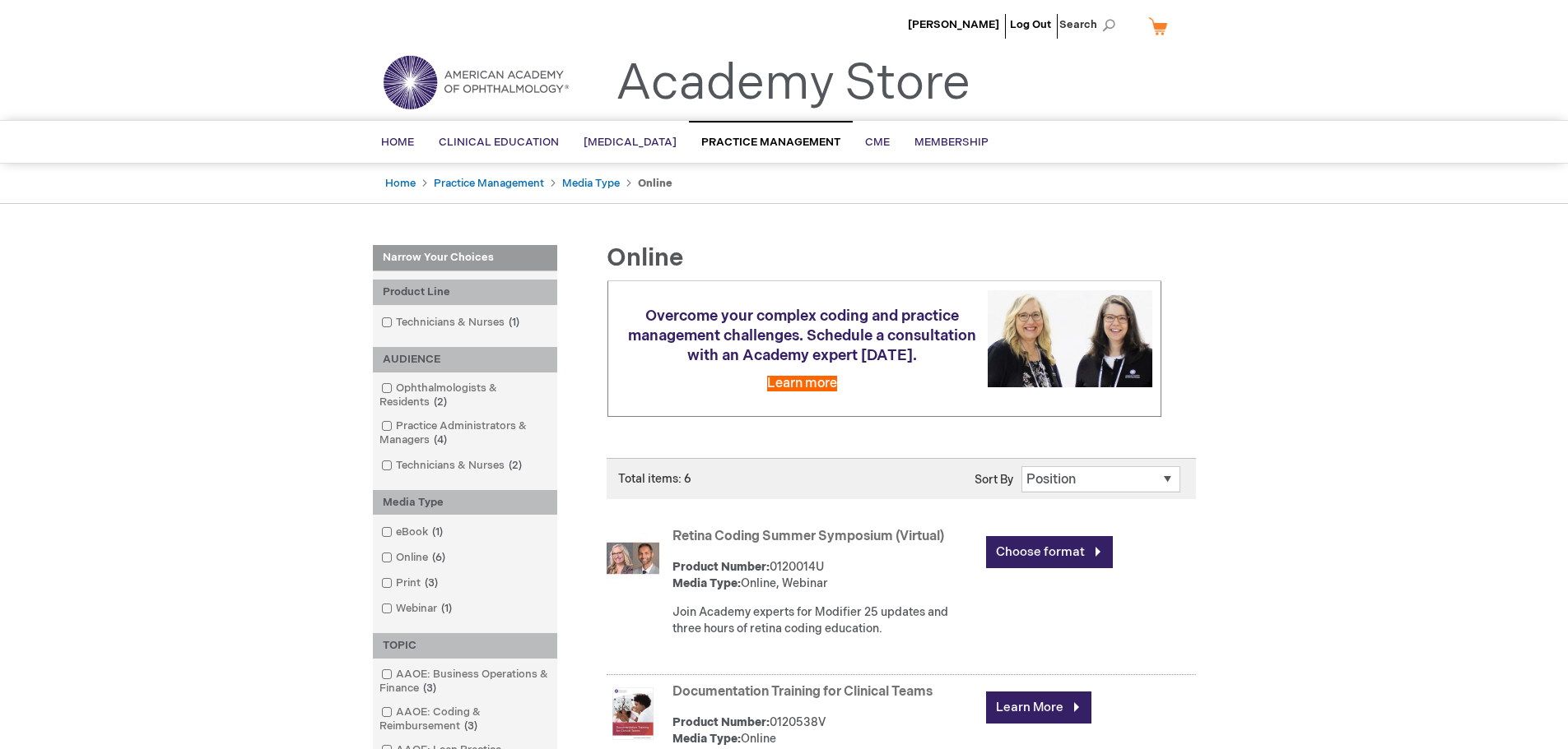
scroll to position [82, 0]
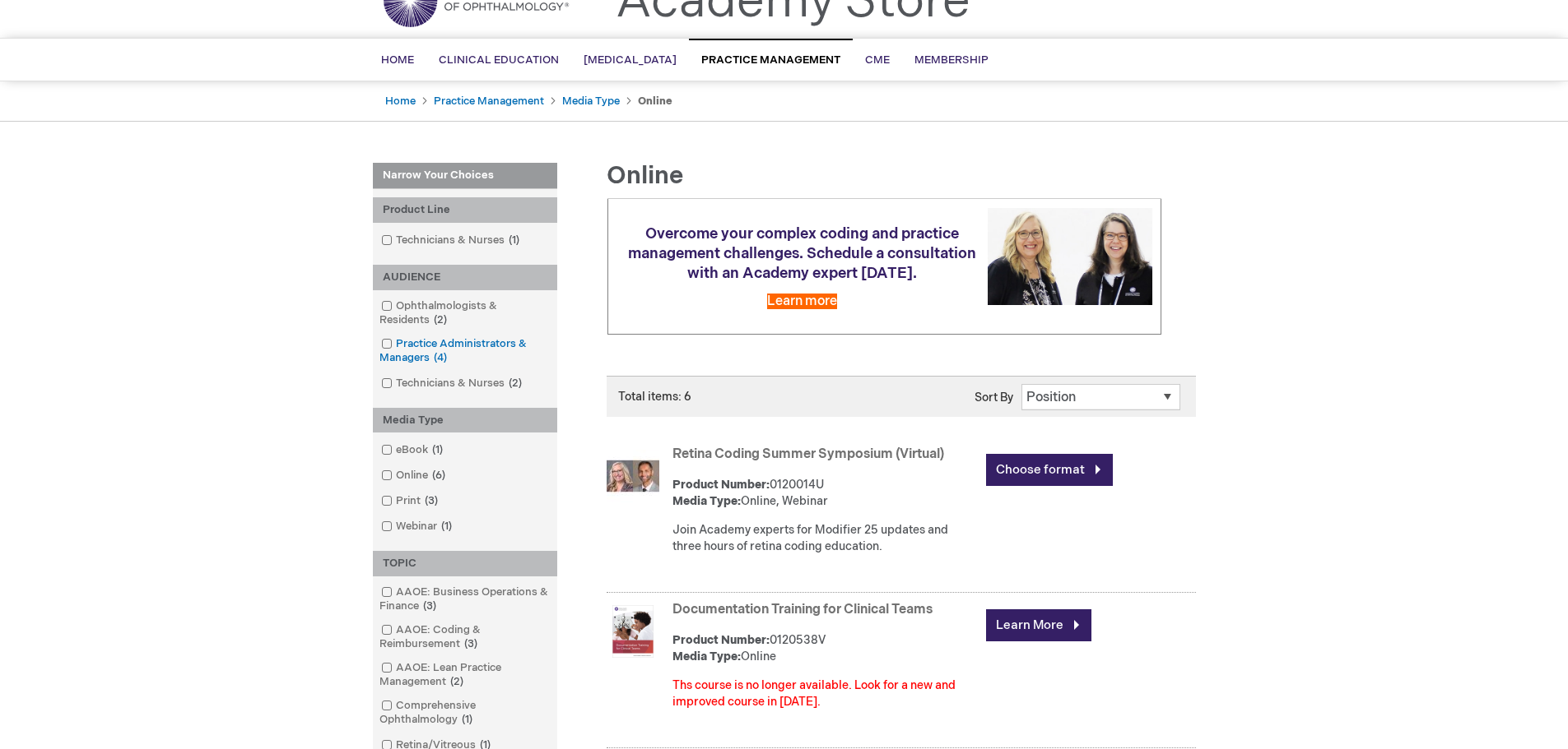
click at [494, 342] on link "Practice Administrators & Managers 4 items" at bounding box center [464, 351] width 176 height 29
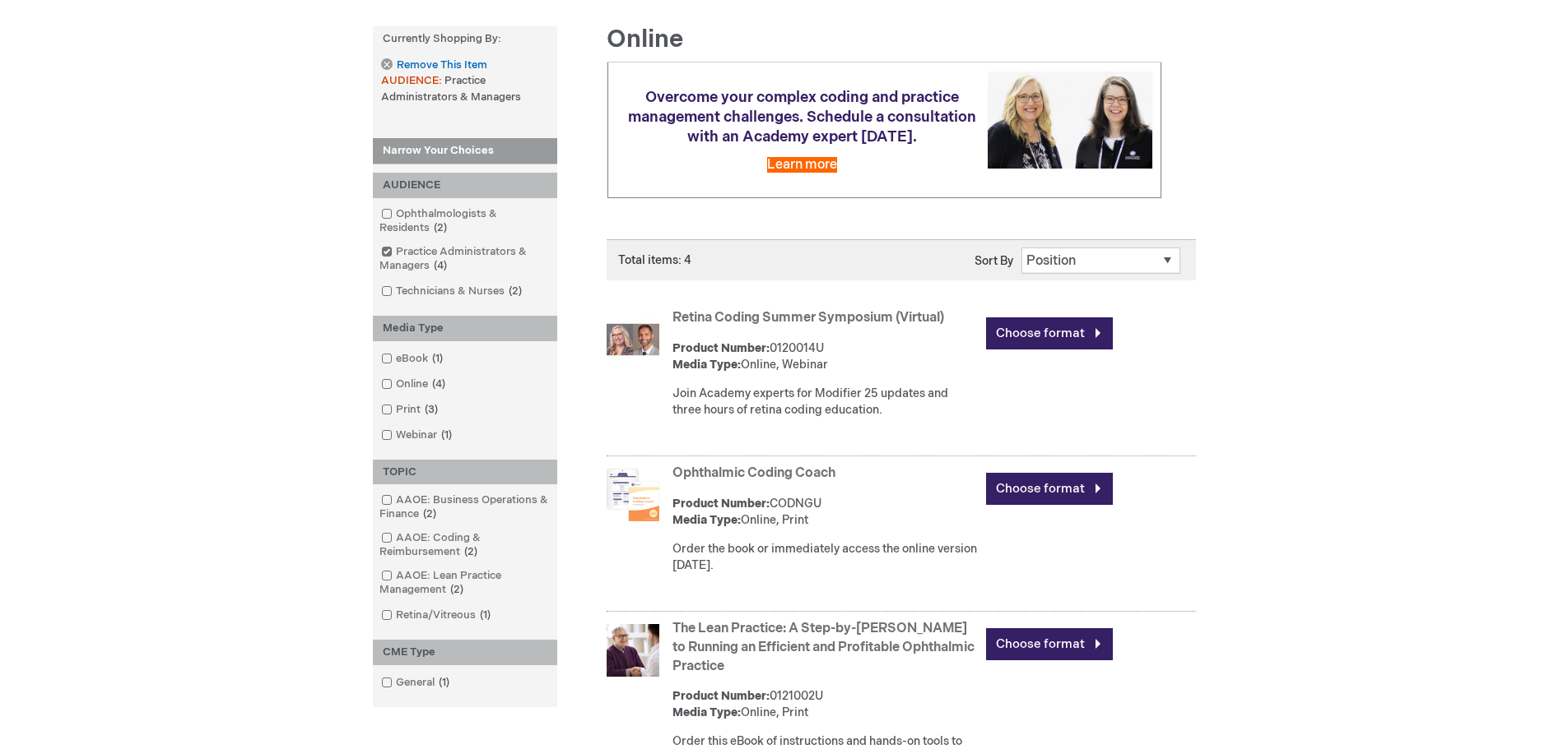
scroll to position [247, 0]
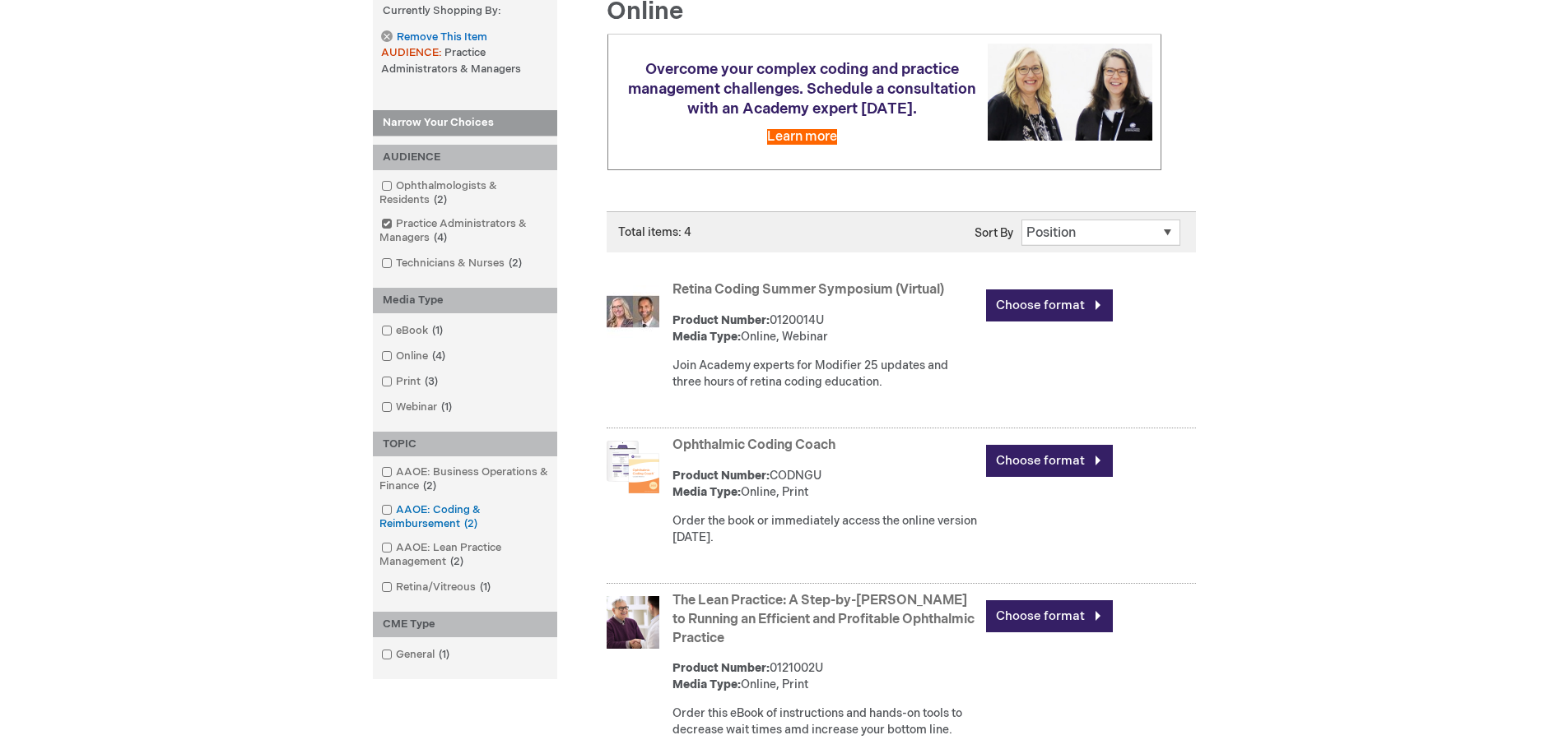
click at [446, 517] on link "AAOE: Coding & Reimbursement 2 items" at bounding box center [464, 517] width 176 height 29
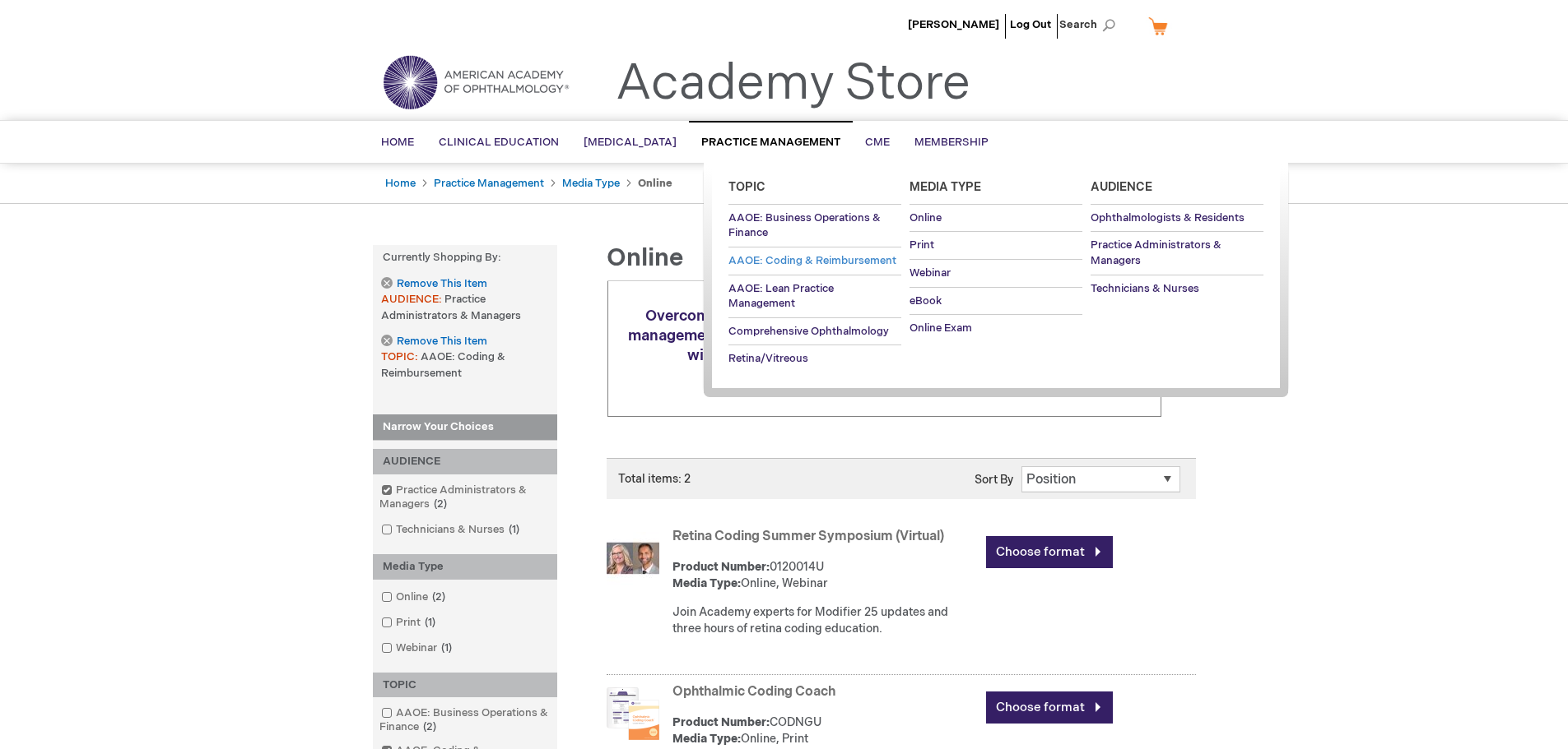
click at [785, 263] on span "AAOE: Coding & Reimbursement" at bounding box center [812, 260] width 168 height 13
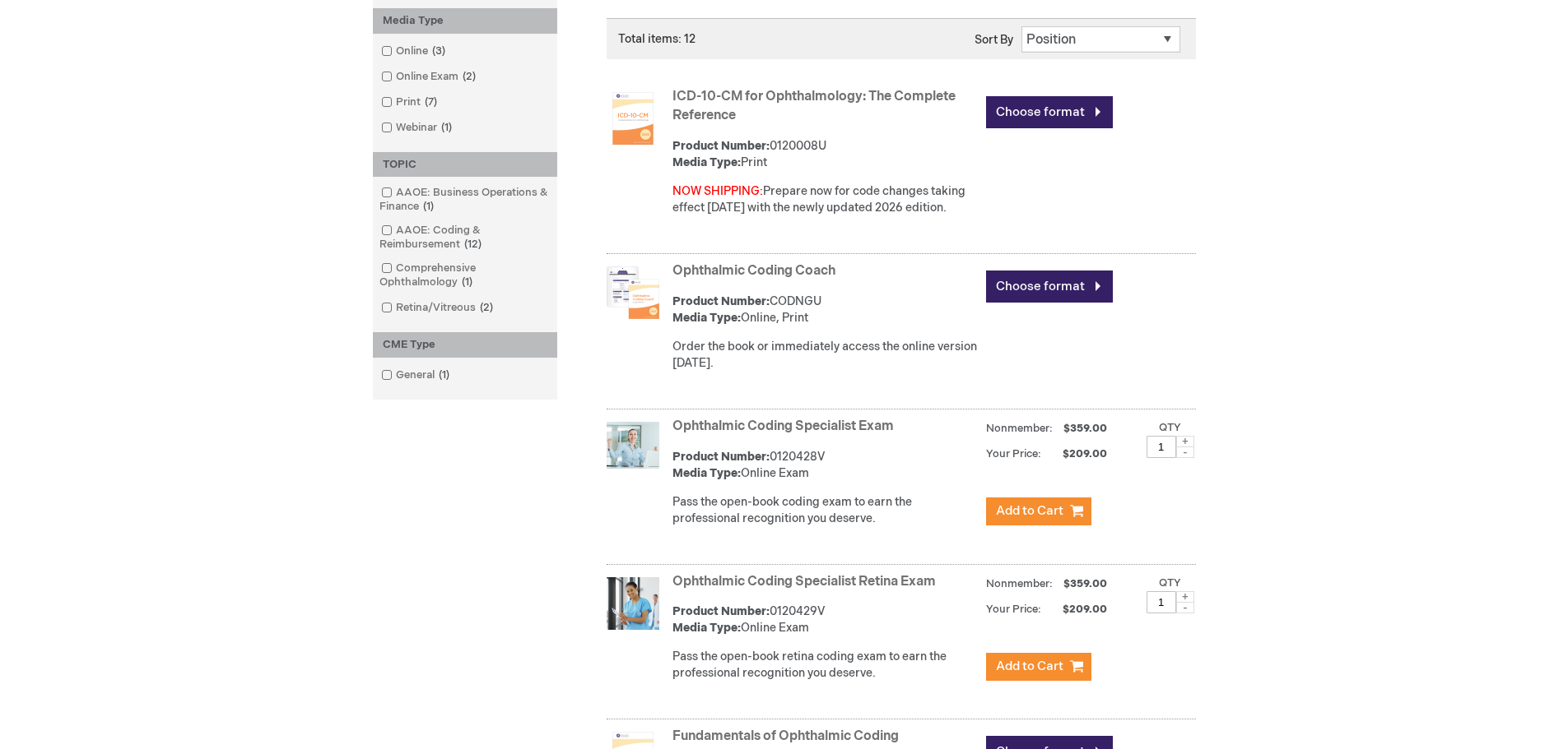
scroll to position [411, 0]
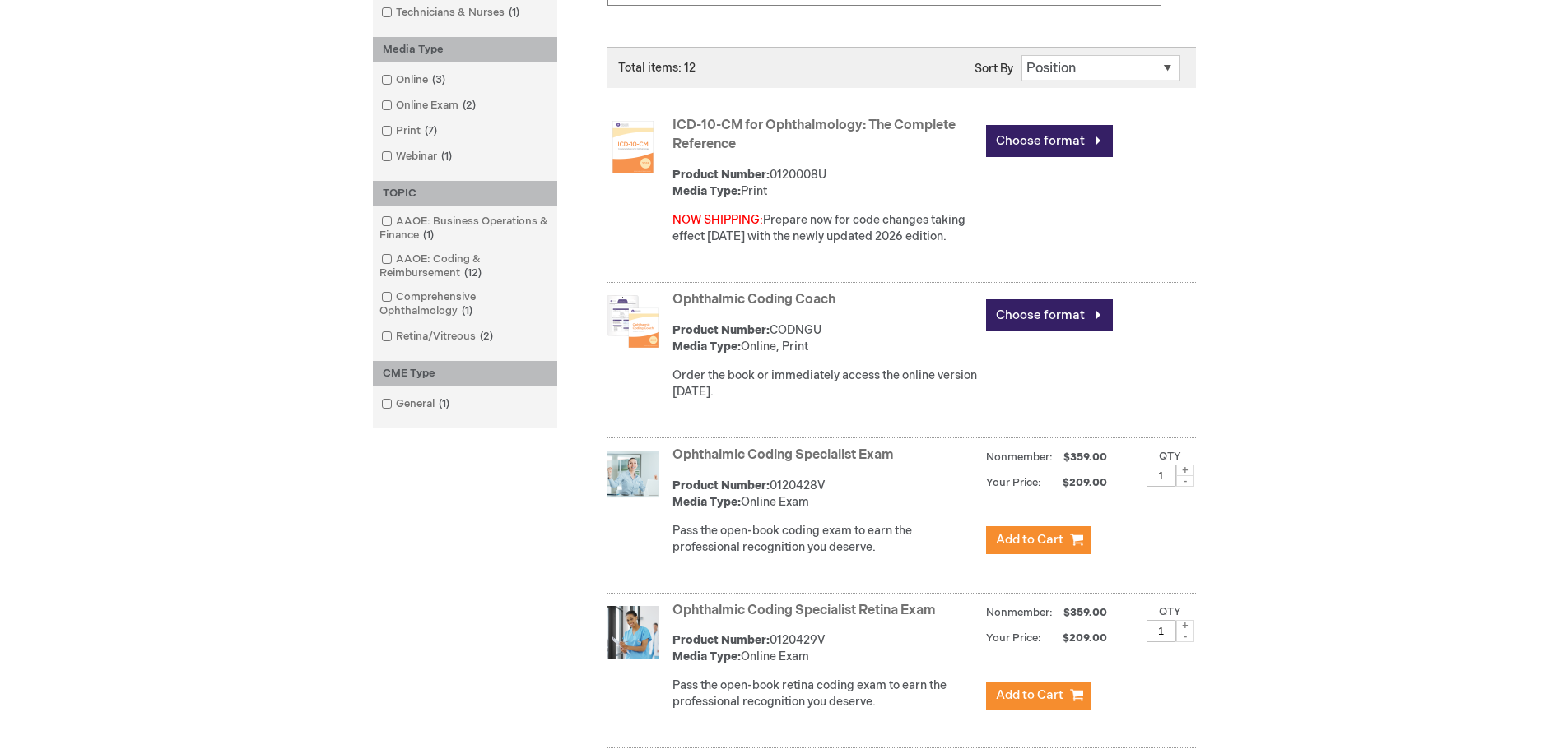
click at [790, 453] on link "Ophthalmic Coding Specialist Exam" at bounding box center [783, 455] width 221 height 16
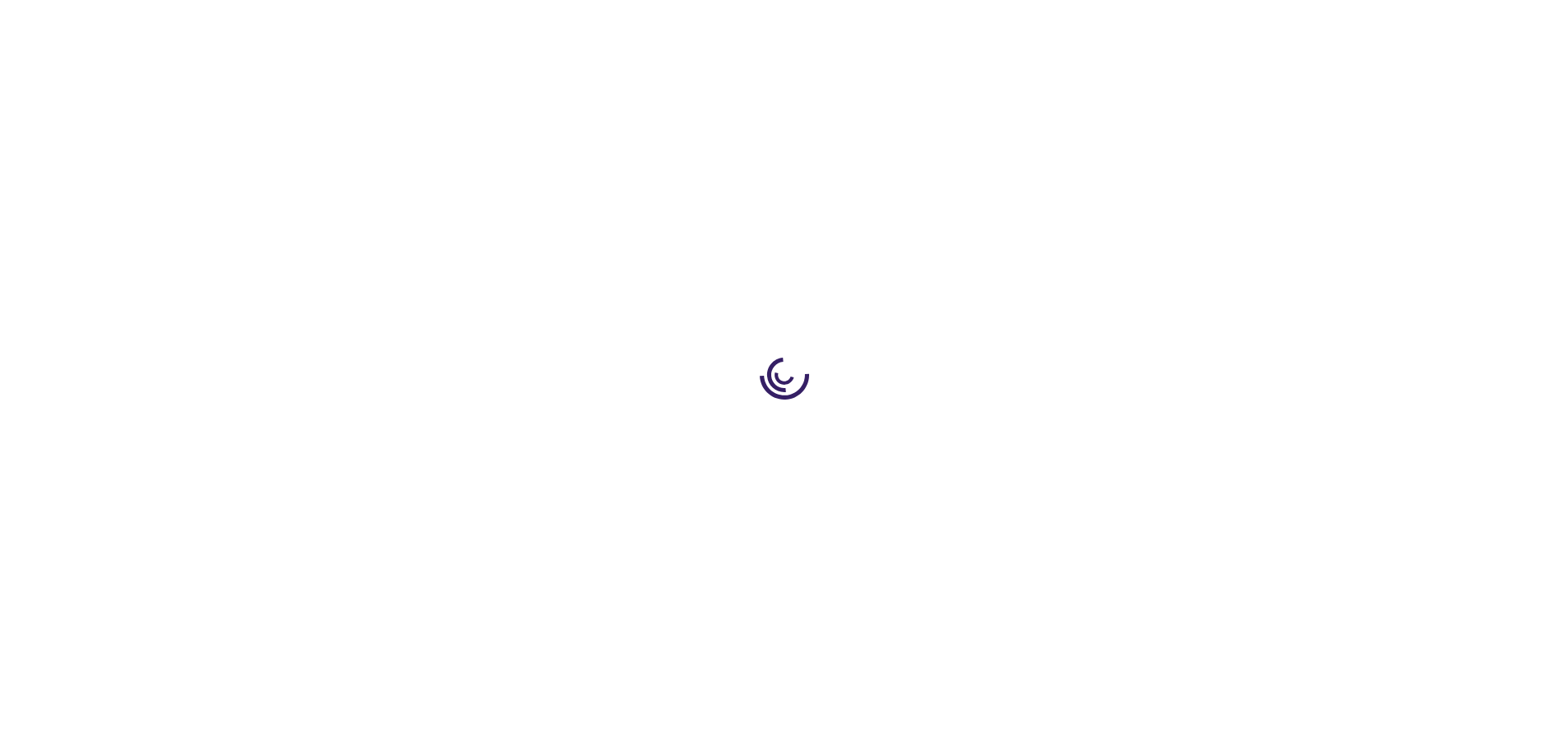
type input "1"
